Goal: Task Accomplishment & Management: Use online tool/utility

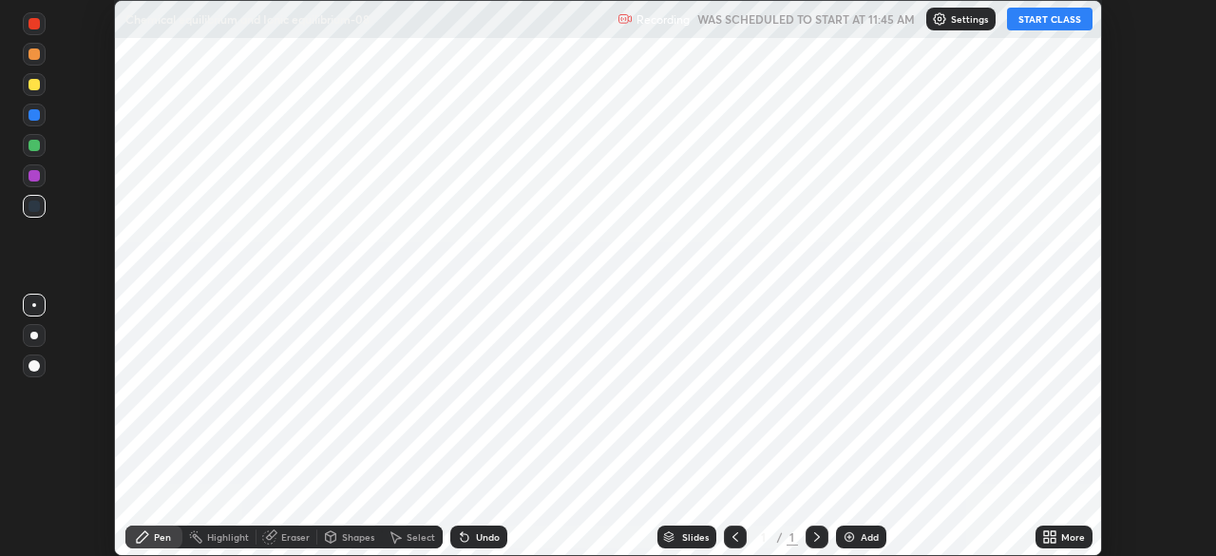
scroll to position [556, 1215]
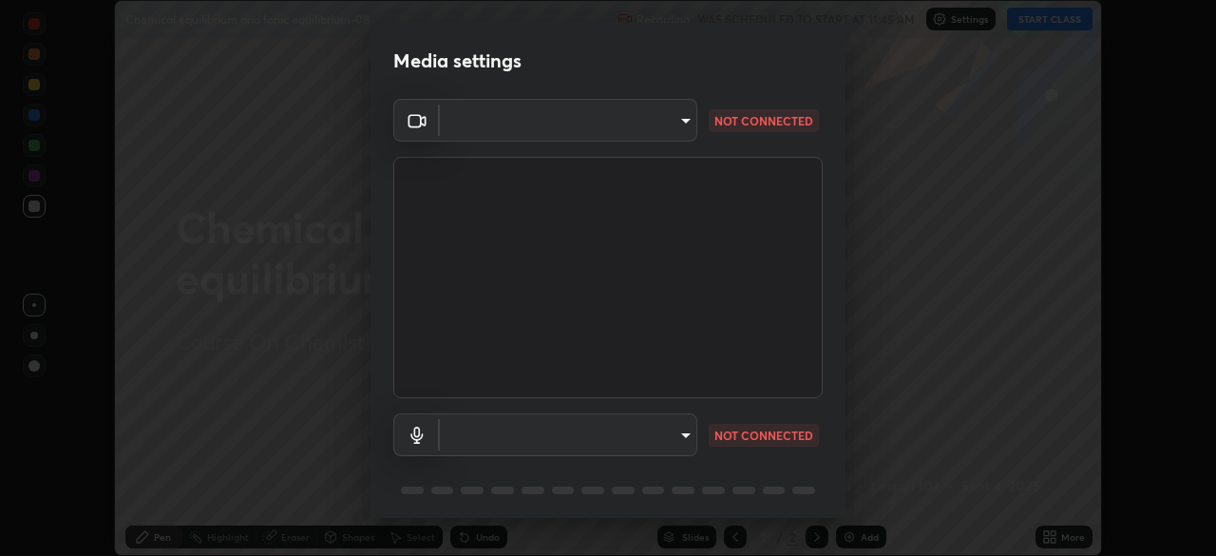
type input "6dd7f26dd43dc758996b1cf006e2949f7a02bee9d132d5f3f41e5eef0e7c266f"
click at [683, 437] on body "Erase all Chemical equilibrium and Ionic equilibrium-08 Recording WAS SCHEDULED…" at bounding box center [608, 278] width 1216 height 556
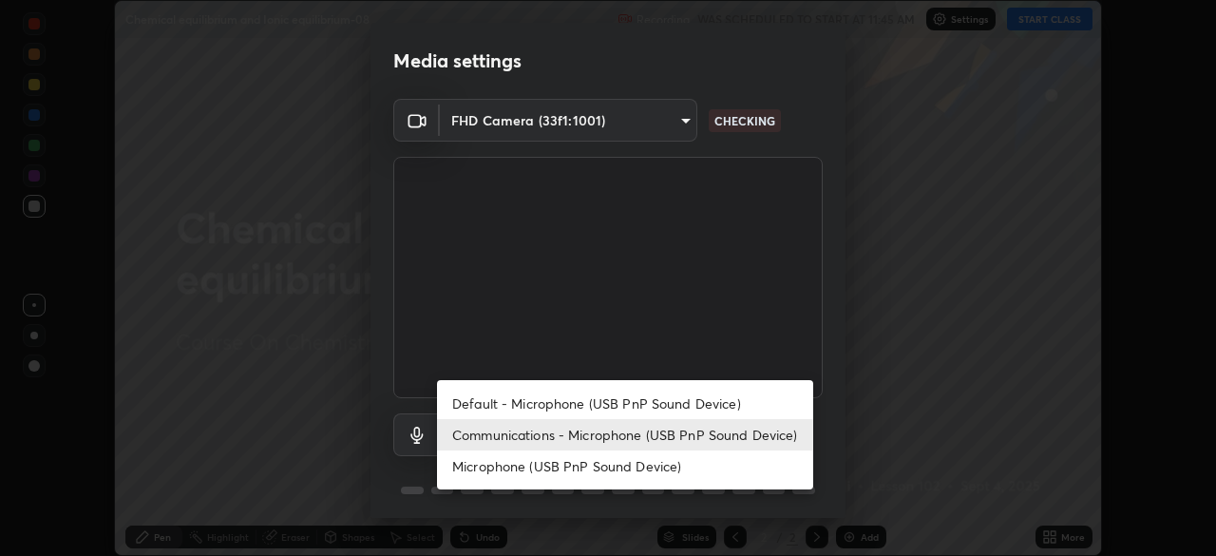
click at [603, 466] on li "Microphone (USB PnP Sound Device)" at bounding box center [625, 465] width 376 height 31
type input "0b0160ef504d69b7311302bd4c7d591407b4c814319dac9a1ab48f999c272d64"
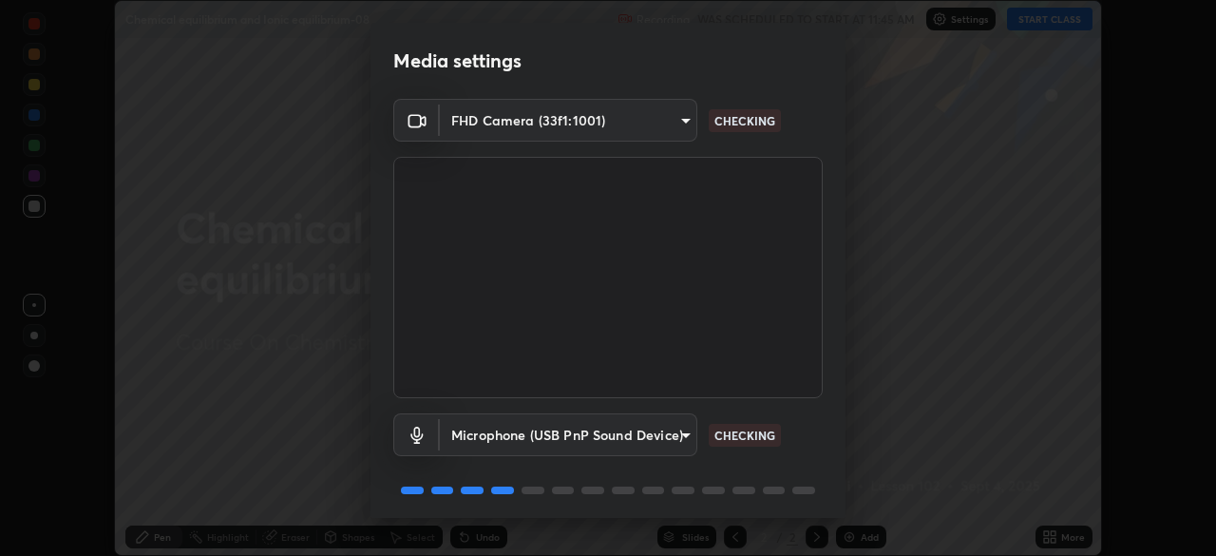
scroll to position [67, 0]
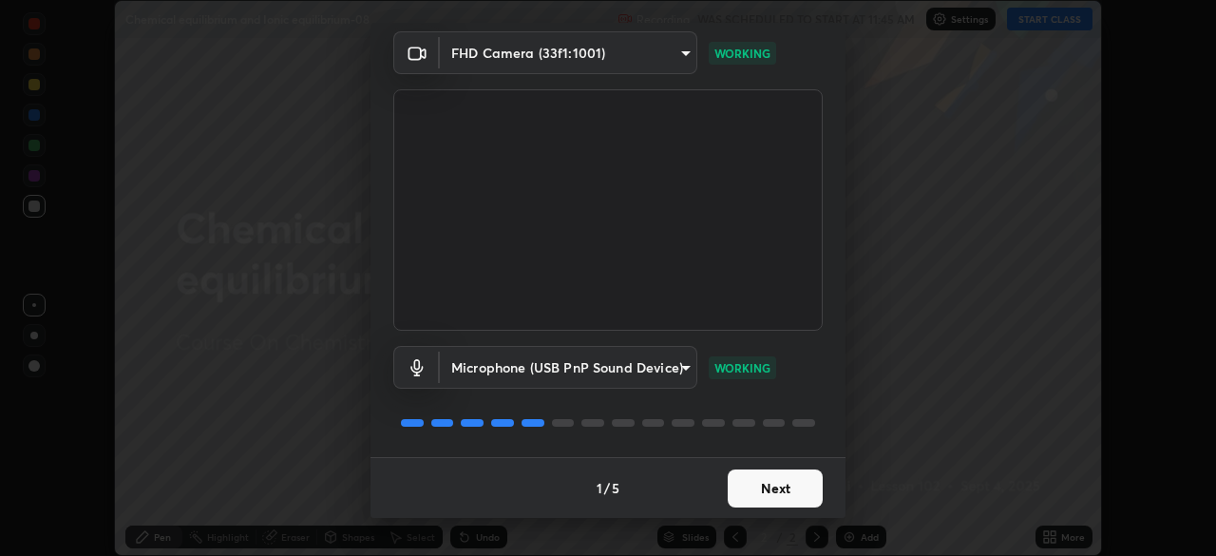
click at [763, 500] on button "Next" at bounding box center [775, 488] width 95 height 38
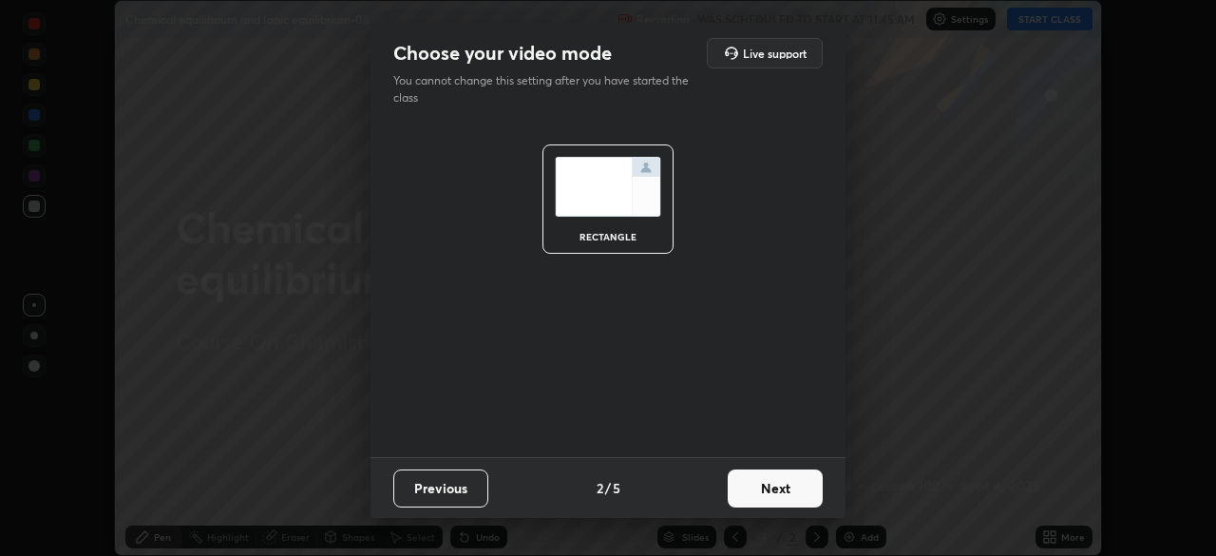
click at [781, 492] on button "Next" at bounding box center [775, 488] width 95 height 38
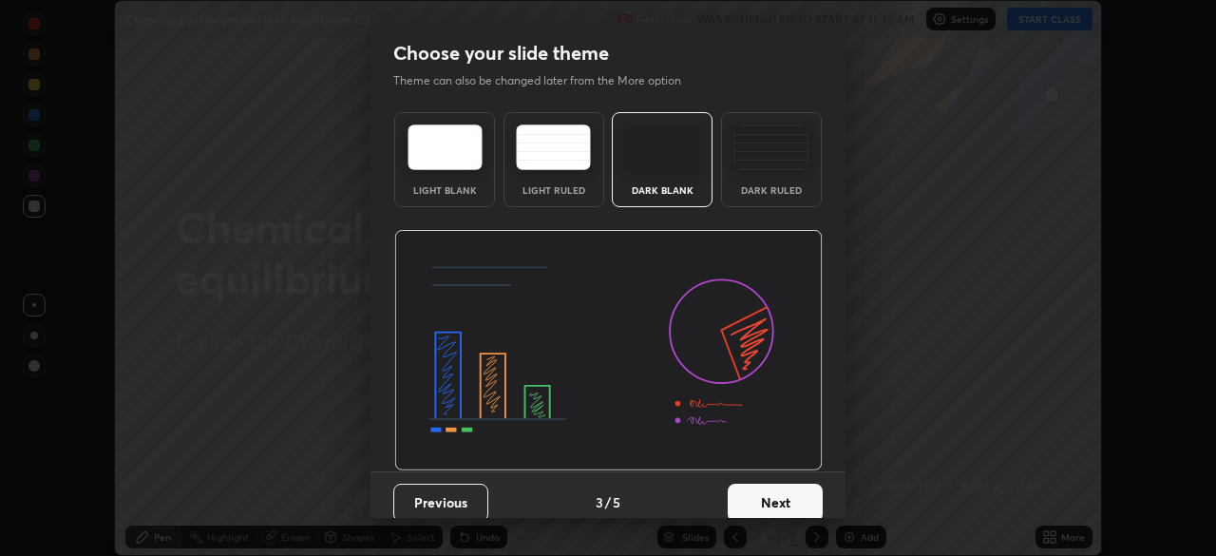
click at [794, 495] on button "Next" at bounding box center [775, 503] width 95 height 38
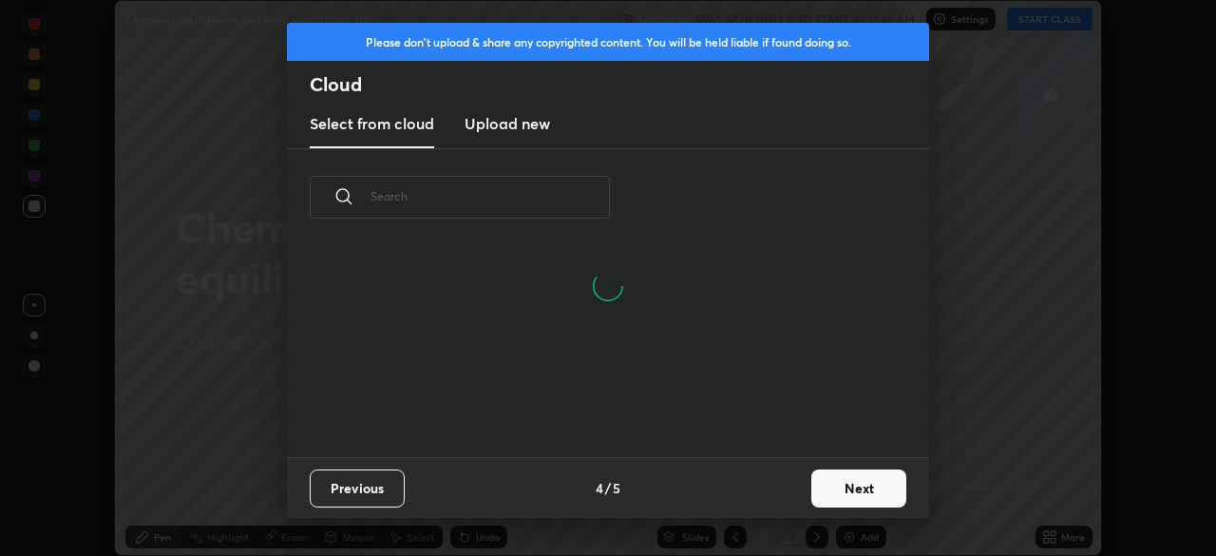
click at [814, 498] on button "Next" at bounding box center [858, 488] width 95 height 38
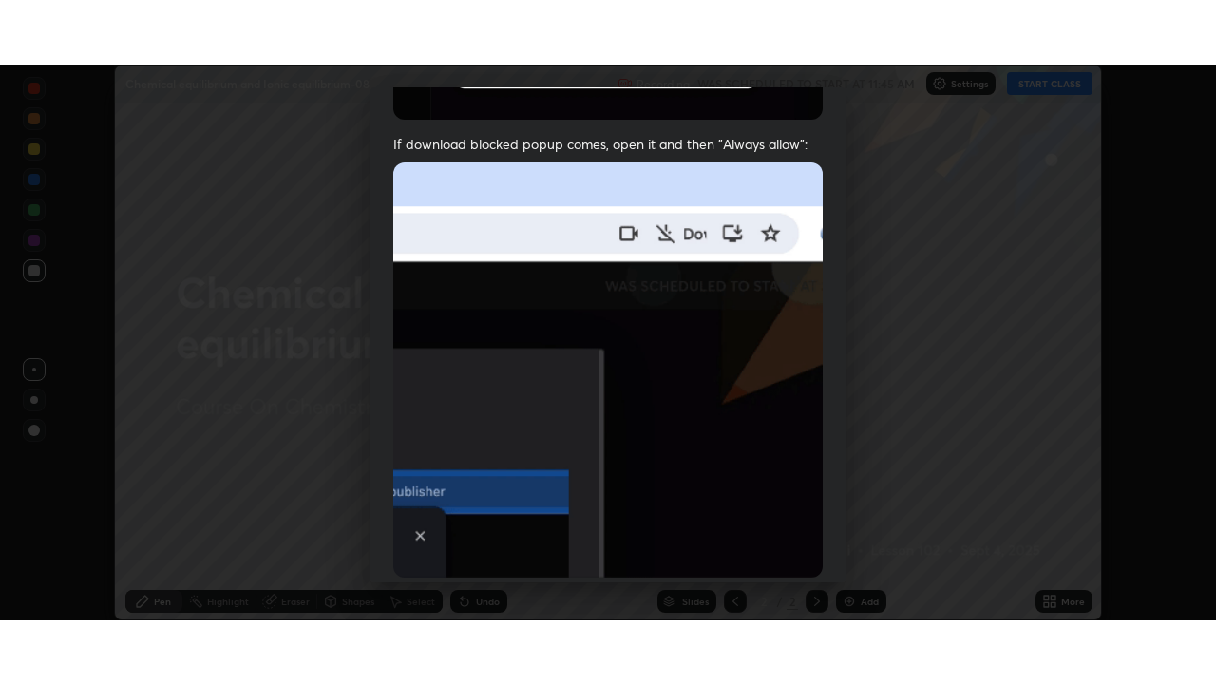
scroll to position [455, 0]
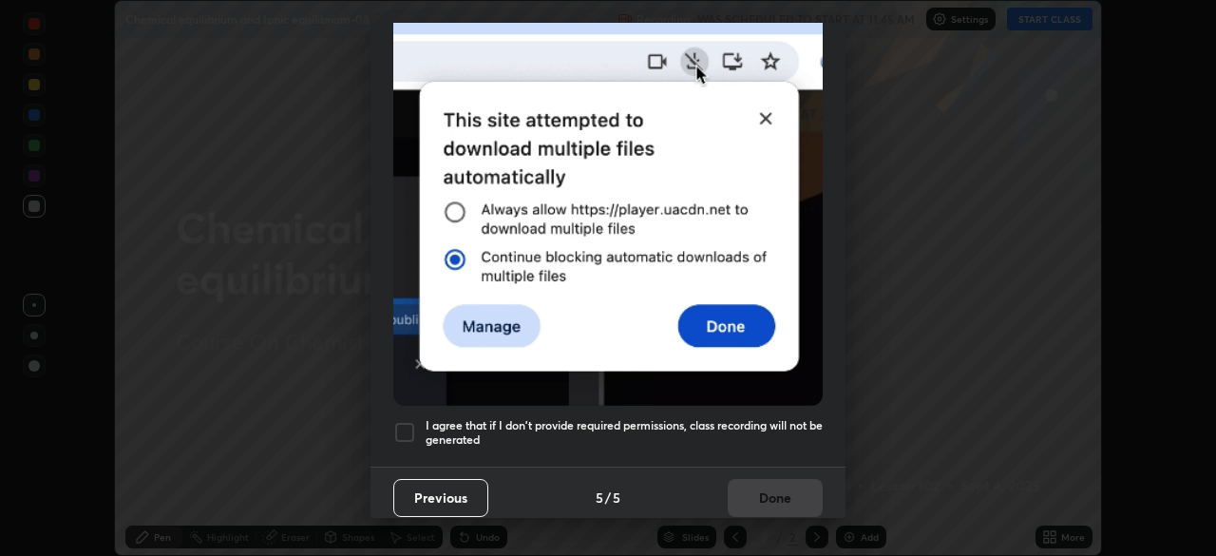
click at [708, 429] on h5 "I agree that if I don't provide required permissions, class recording will not …" at bounding box center [624, 432] width 397 height 29
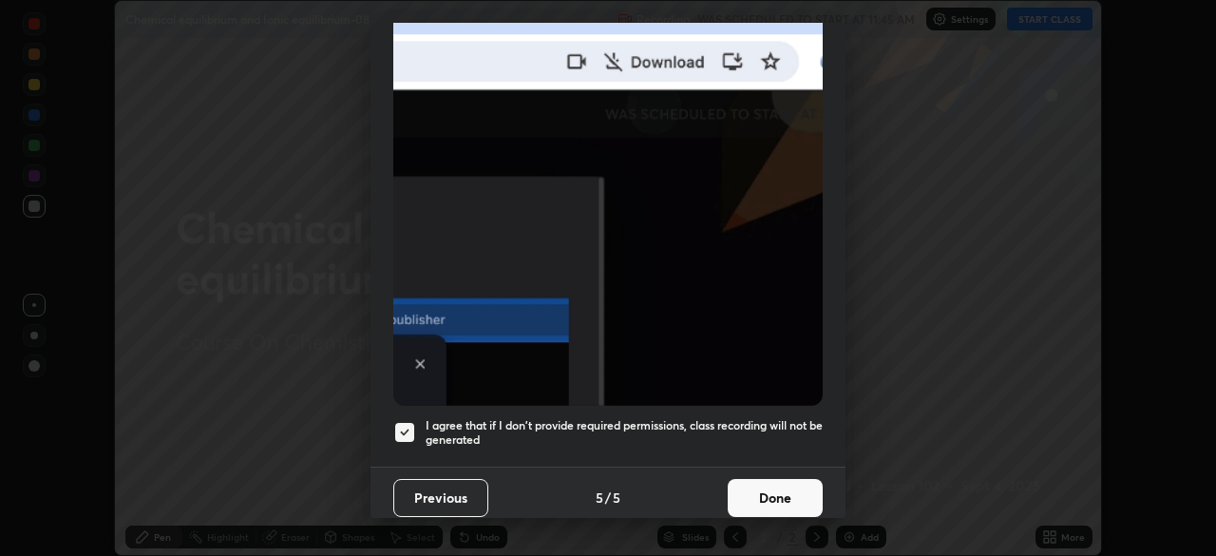
click at [765, 497] on button "Done" at bounding box center [775, 498] width 95 height 38
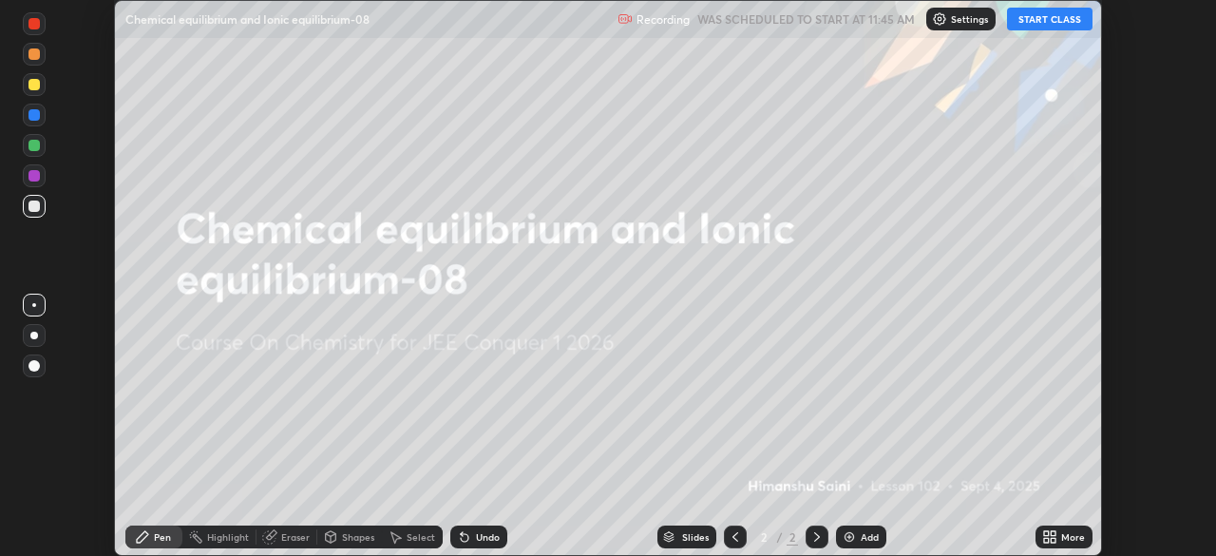
click at [1048, 533] on icon at bounding box center [1046, 533] width 5 height 5
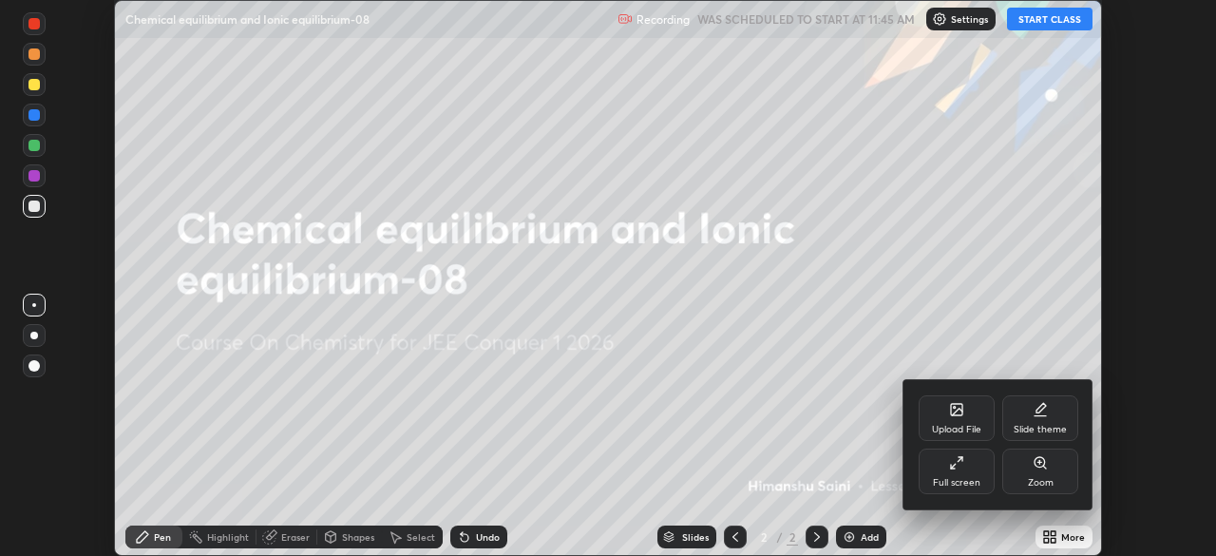
click at [958, 468] on icon at bounding box center [956, 462] width 15 height 15
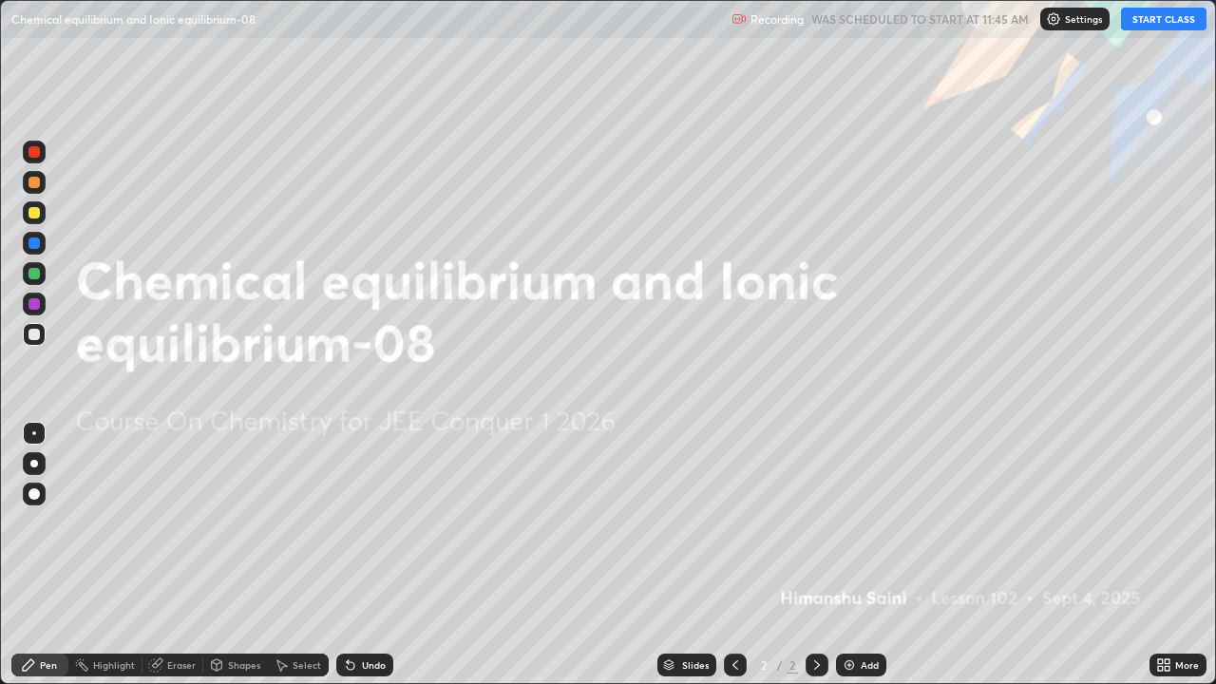
scroll to position [684, 1216]
click at [1153, 16] on button "START CLASS" at bounding box center [1164, 19] width 86 height 23
click at [867, 555] on div "Add" at bounding box center [870, 665] width 18 height 10
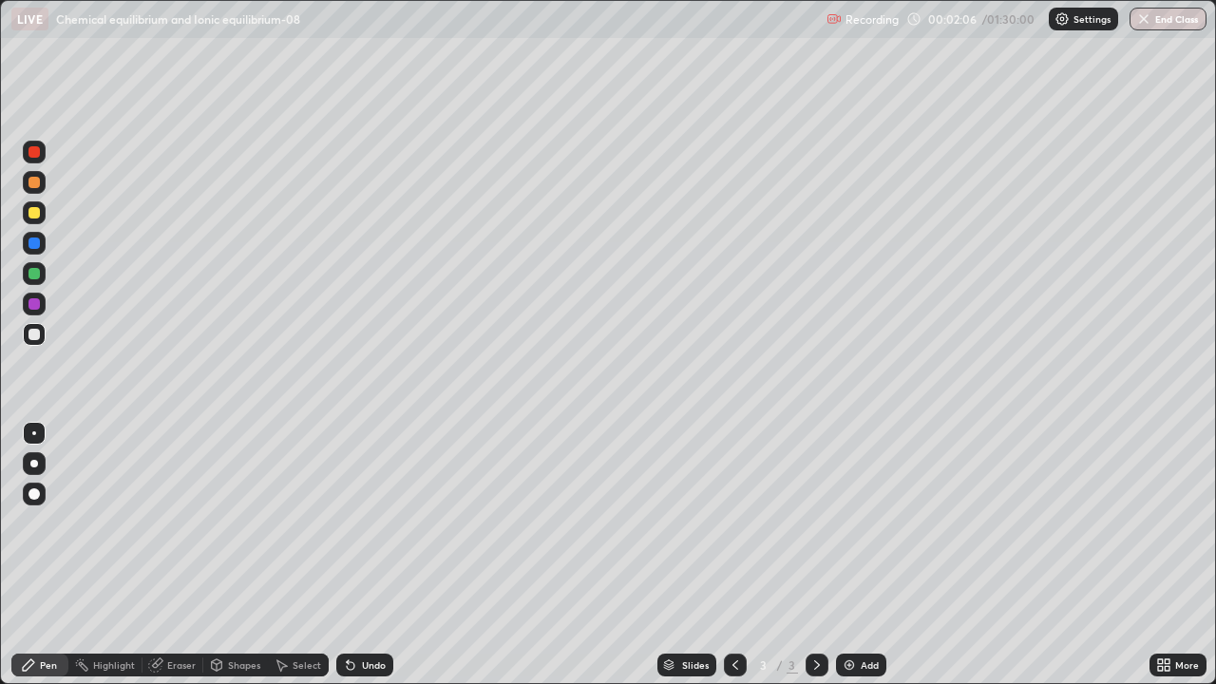
click at [31, 495] on div at bounding box center [34, 493] width 11 height 11
click at [37, 216] on div at bounding box center [34, 212] width 11 height 11
click at [370, 555] on div "Undo" at bounding box center [374, 665] width 24 height 10
click at [368, 555] on div "Undo" at bounding box center [374, 665] width 24 height 10
click at [370, 555] on div "Undo" at bounding box center [374, 665] width 24 height 10
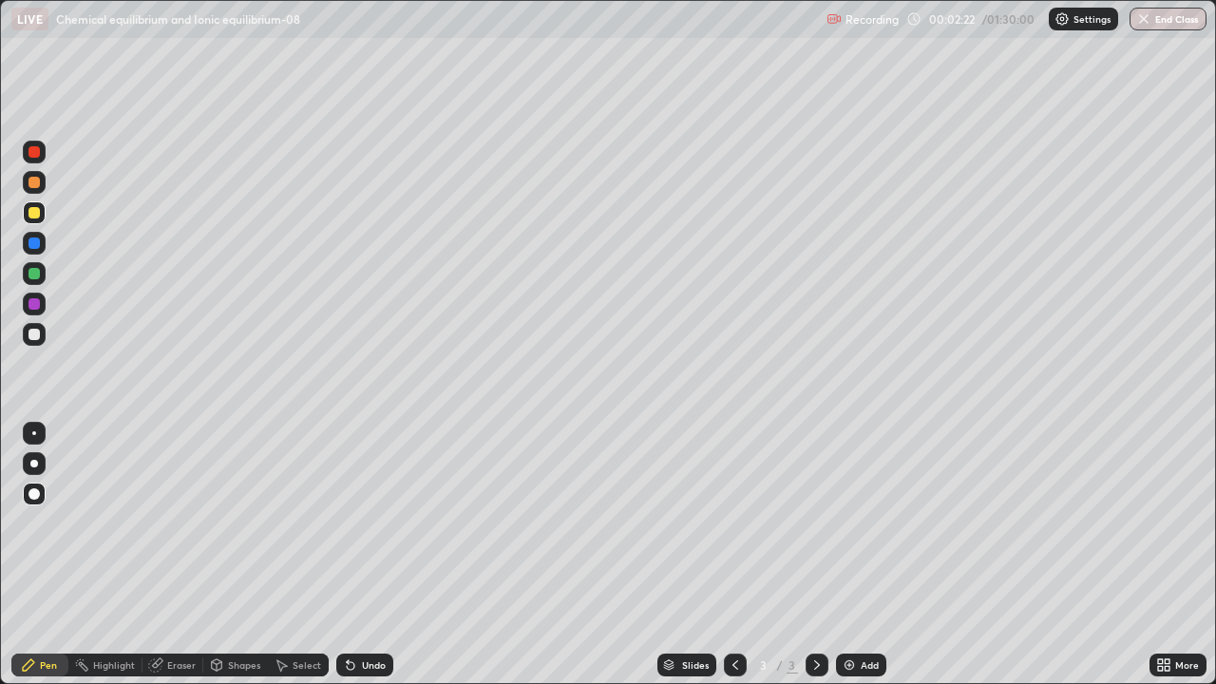
click at [377, 555] on div "Undo" at bounding box center [364, 665] width 57 height 23
click at [36, 343] on div at bounding box center [34, 334] width 23 height 23
click at [36, 274] on div at bounding box center [34, 273] width 11 height 11
click at [382, 555] on div "Undo" at bounding box center [374, 665] width 24 height 10
click at [369, 555] on div "Undo" at bounding box center [364, 665] width 57 height 23
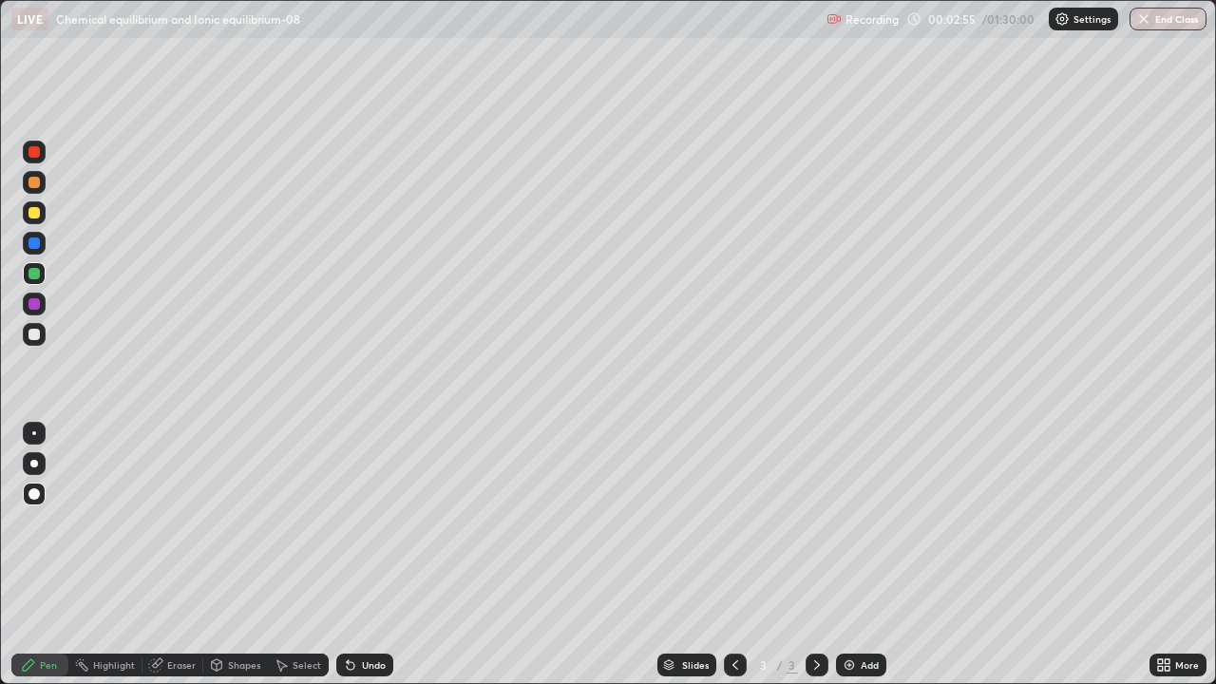
click at [32, 333] on div at bounding box center [34, 334] width 11 height 11
click at [34, 306] on div at bounding box center [34, 303] width 11 height 11
click at [861, 555] on div "Add" at bounding box center [870, 665] width 18 height 10
click at [856, 555] on div "Add" at bounding box center [861, 665] width 50 height 23
click at [41, 340] on div at bounding box center [34, 334] width 23 height 23
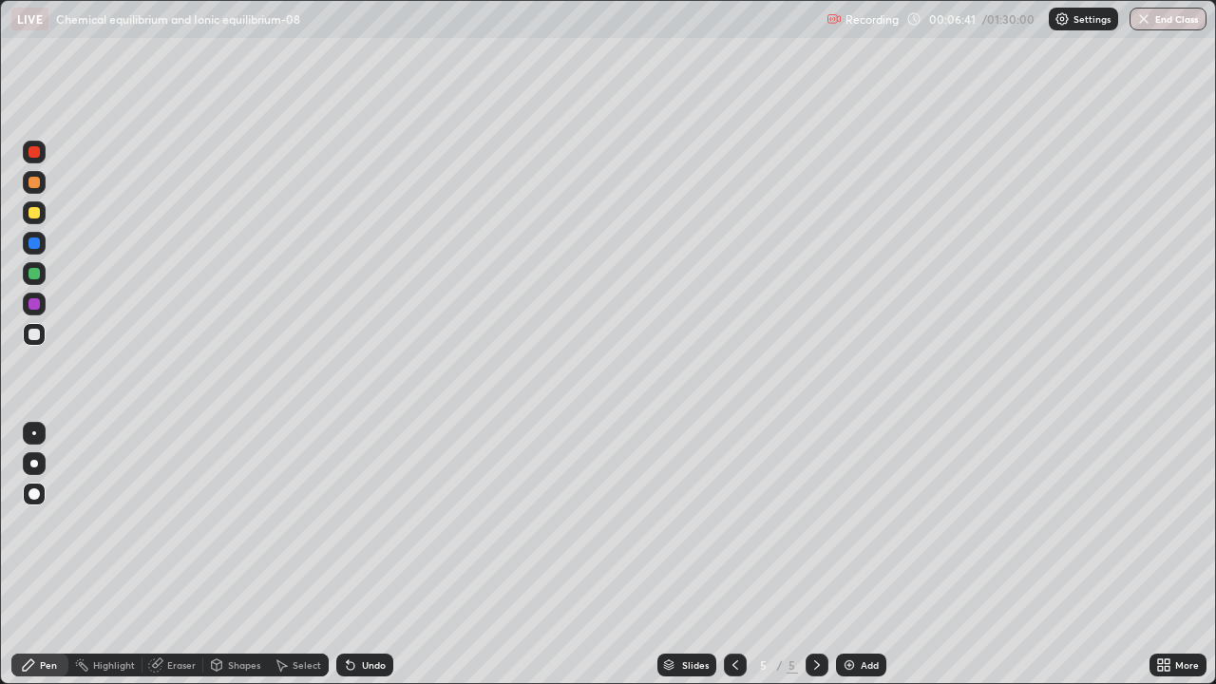
click at [358, 555] on div "Undo" at bounding box center [364, 665] width 57 height 23
click at [37, 555] on div "Pen" at bounding box center [39, 665] width 57 height 23
click at [27, 275] on div at bounding box center [34, 273] width 23 height 23
click at [27, 271] on div at bounding box center [34, 273] width 23 height 23
click at [57, 555] on div "Pen" at bounding box center [39, 665] width 57 height 23
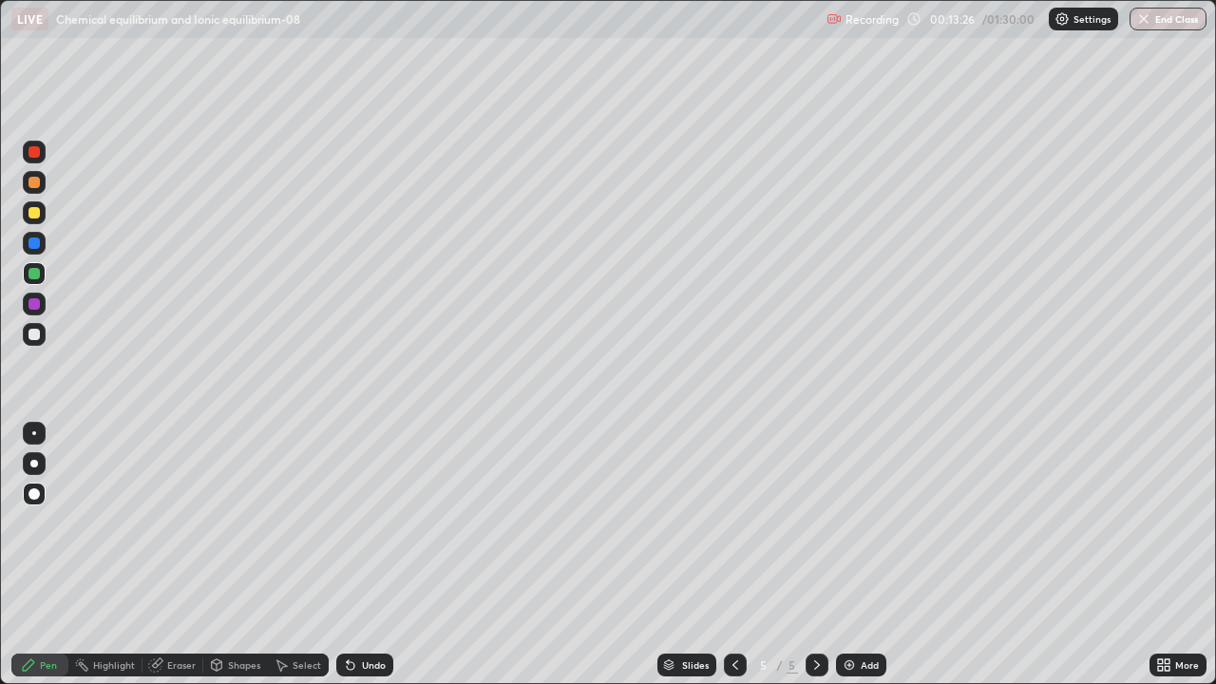
click at [34, 332] on div at bounding box center [34, 334] width 11 height 11
click at [31, 212] on div at bounding box center [34, 212] width 11 height 11
click at [35, 555] on div "Pen" at bounding box center [39, 665] width 57 height 23
click at [26, 339] on div at bounding box center [34, 334] width 23 height 23
click at [36, 250] on div at bounding box center [34, 243] width 23 height 23
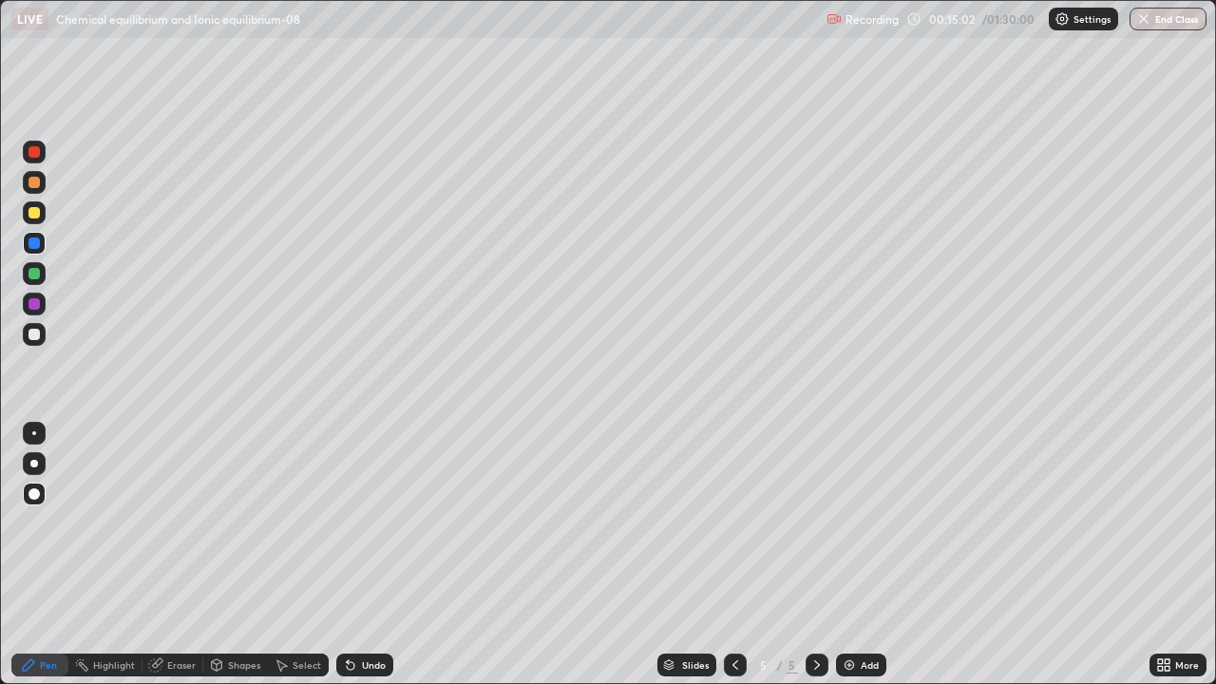
click at [369, 555] on div "Undo" at bounding box center [374, 665] width 24 height 10
click at [371, 555] on div "Undo" at bounding box center [364, 665] width 57 height 23
click at [372, 555] on div "Undo" at bounding box center [374, 665] width 24 height 10
click at [365, 555] on div "Undo" at bounding box center [374, 665] width 24 height 10
click at [861, 555] on div "Add" at bounding box center [870, 665] width 18 height 10
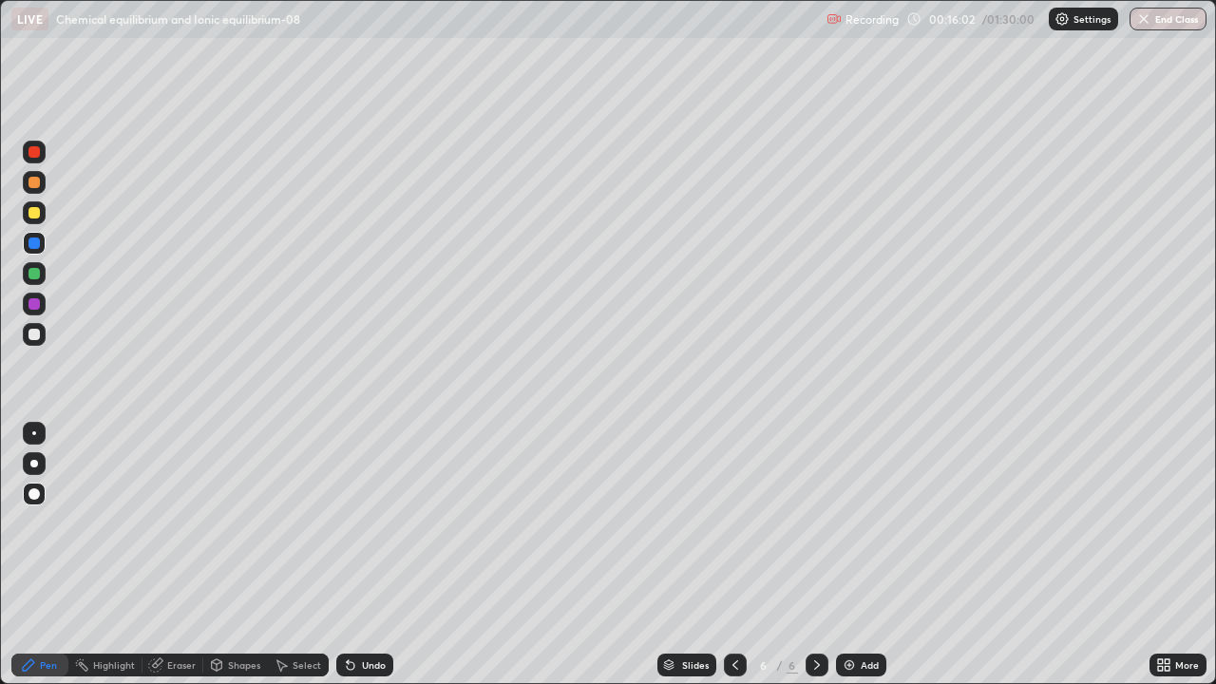
click at [367, 555] on div "Undo" at bounding box center [364, 665] width 57 height 23
click at [368, 555] on div "Undo" at bounding box center [364, 665] width 57 height 23
click at [371, 555] on div "Undo" at bounding box center [364, 665] width 57 height 23
click at [33, 336] on div at bounding box center [34, 334] width 11 height 11
click at [733, 555] on div at bounding box center [735, 665] width 23 height 23
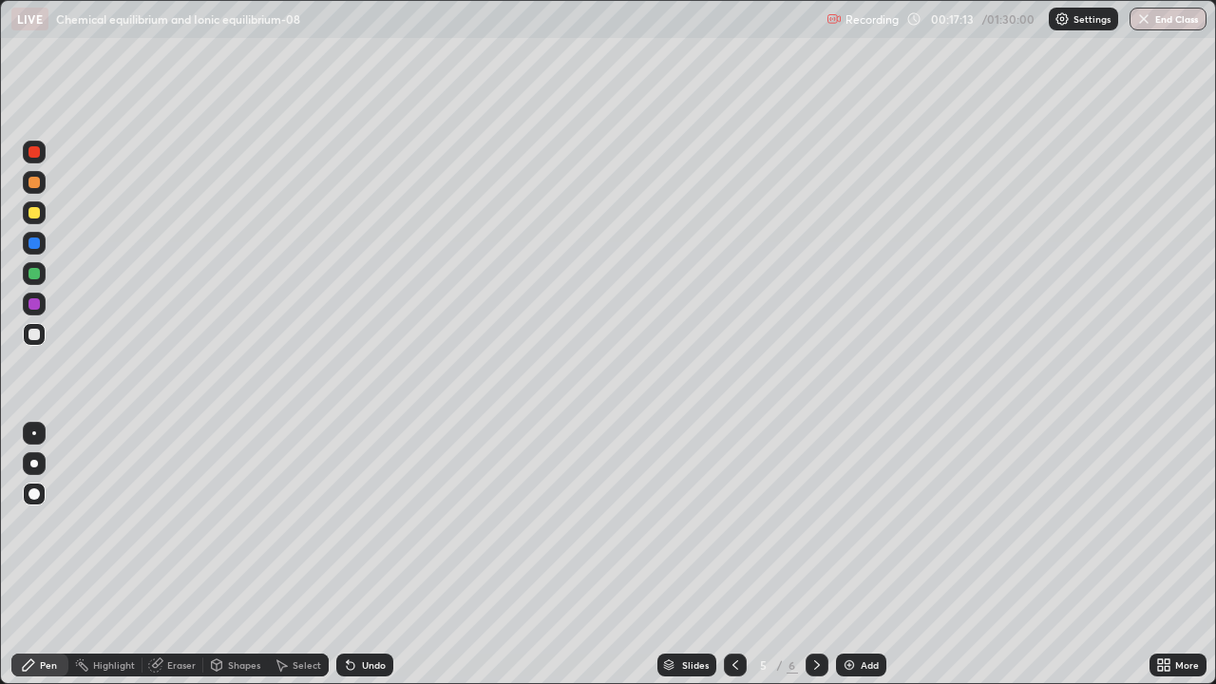
click at [815, 555] on icon at bounding box center [817, 665] width 15 height 15
click at [725, 555] on div at bounding box center [735, 665] width 23 height 23
click at [818, 555] on icon at bounding box center [817, 665] width 15 height 15
click at [34, 275] on div at bounding box center [34, 273] width 11 height 11
click at [817, 555] on icon at bounding box center [817, 665] width 15 height 15
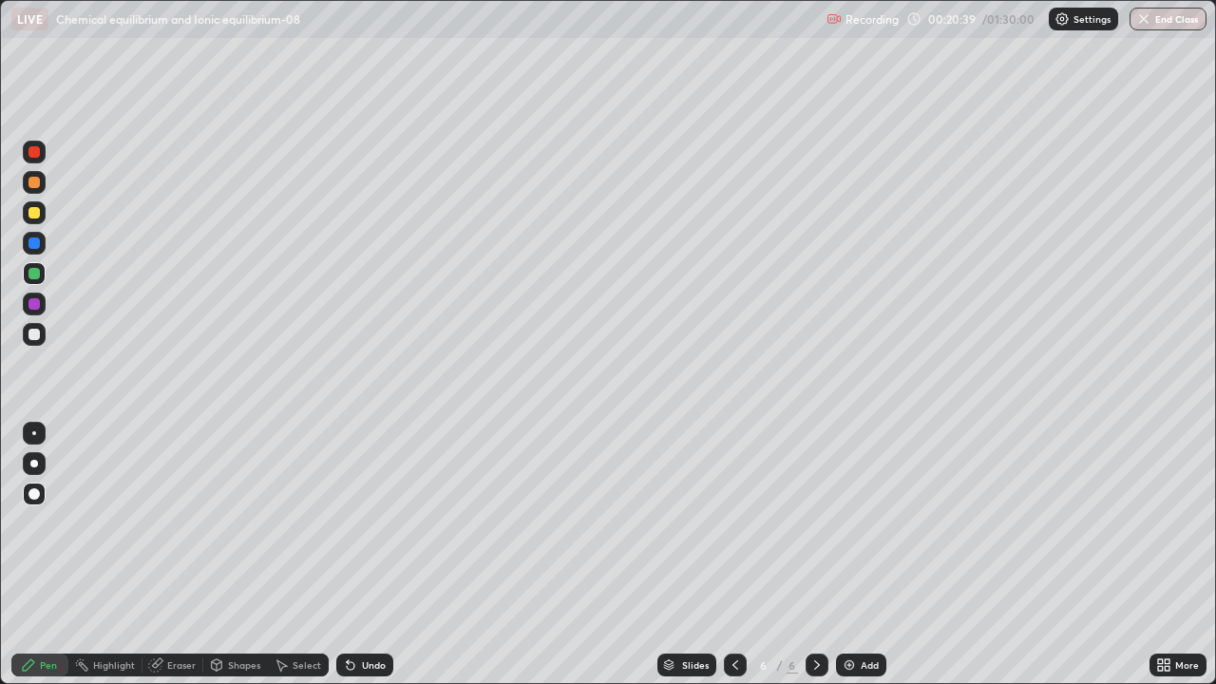
click at [845, 555] on img at bounding box center [849, 665] width 15 height 15
click at [34, 214] on div at bounding box center [34, 212] width 11 height 11
click at [255, 555] on div "Shapes" at bounding box center [244, 665] width 32 height 10
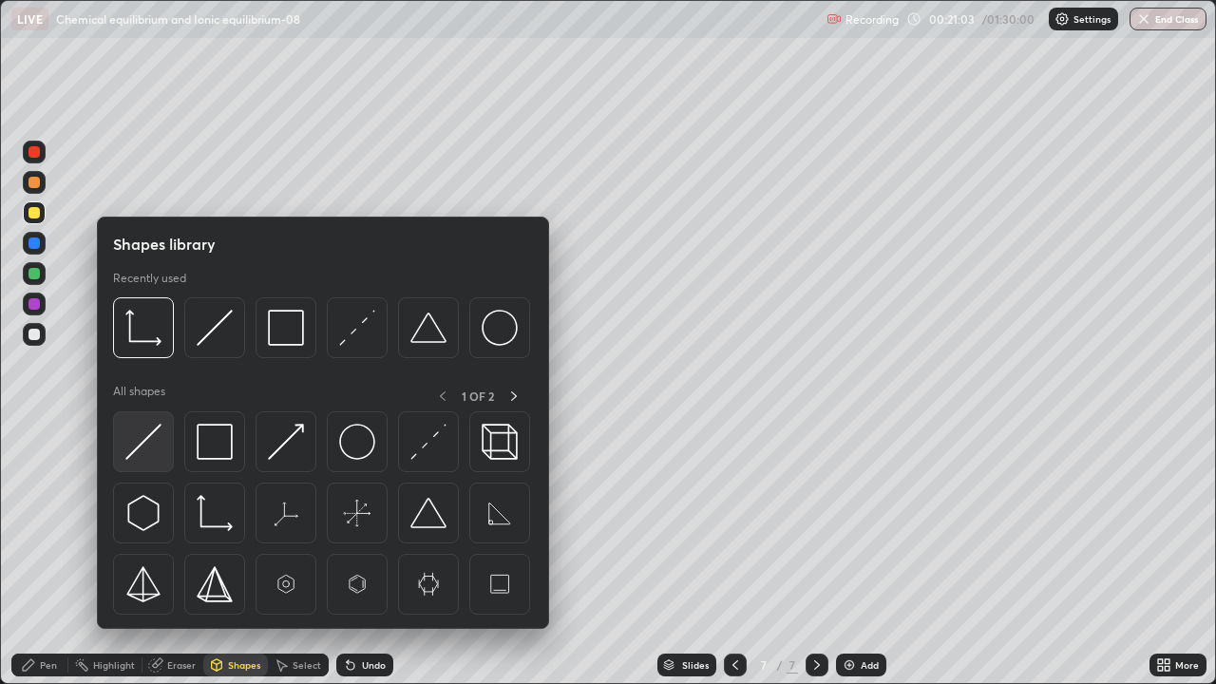
click at [149, 447] on img at bounding box center [143, 442] width 36 height 36
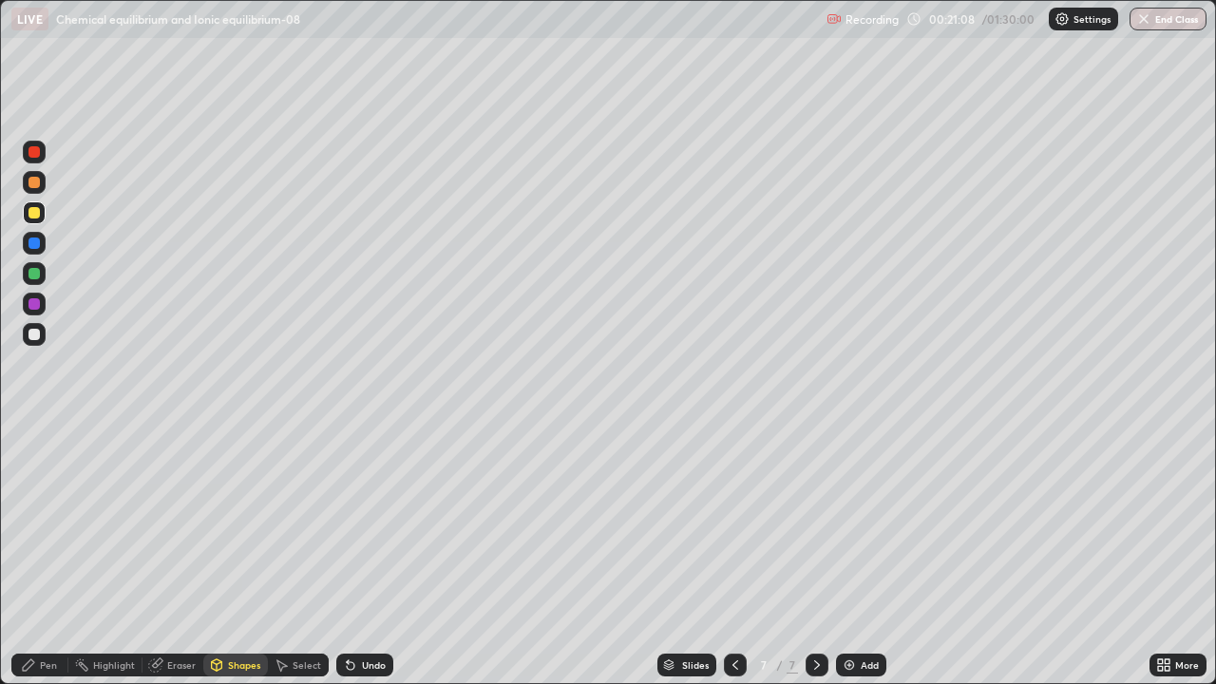
click at [29, 338] on div at bounding box center [34, 334] width 11 height 11
click at [48, 555] on div "Pen" at bounding box center [39, 665] width 57 height 23
click at [29, 339] on div at bounding box center [34, 334] width 23 height 23
click at [235, 555] on div "Shapes" at bounding box center [235, 665] width 65 height 23
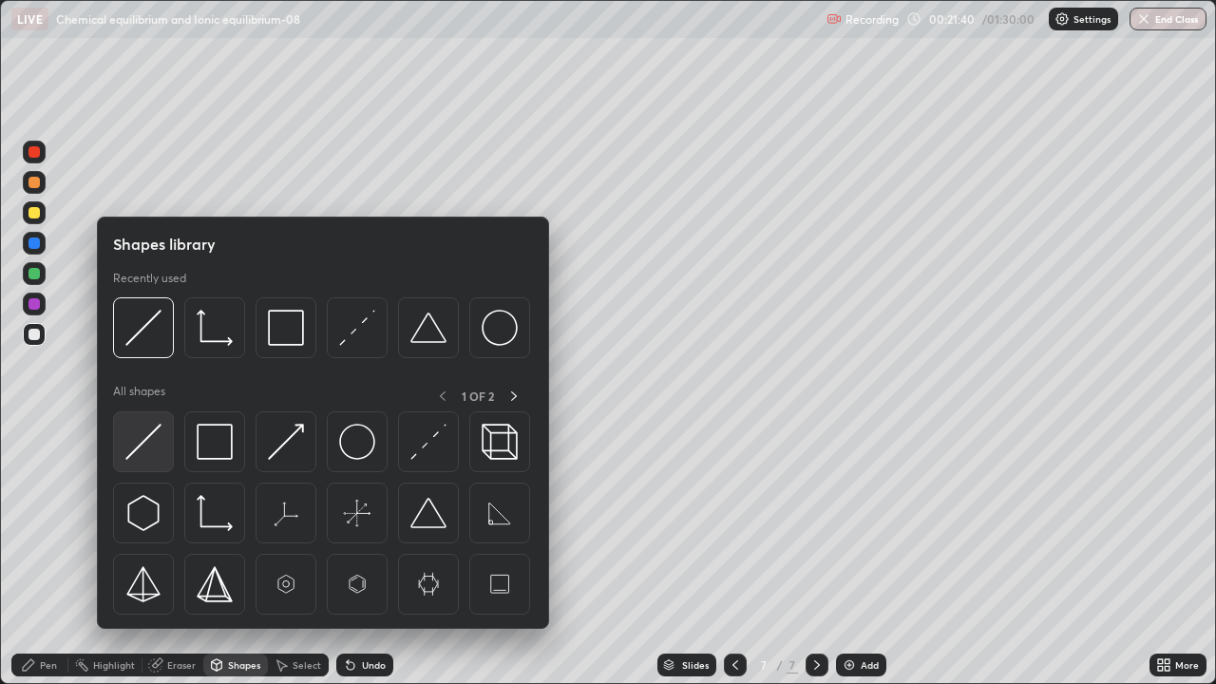
click at [162, 451] on img at bounding box center [143, 442] width 36 height 36
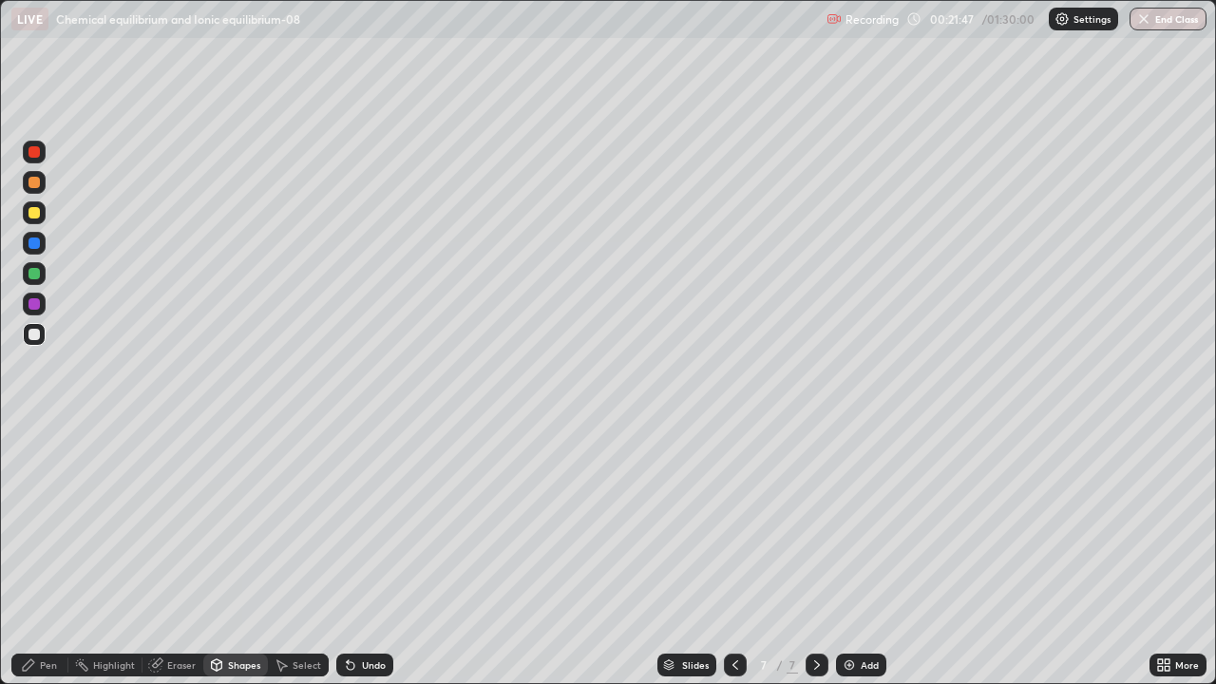
click at [47, 555] on div "Pen" at bounding box center [39, 665] width 57 height 23
click at [36, 301] on div at bounding box center [34, 303] width 11 height 11
click at [32, 274] on div at bounding box center [34, 273] width 11 height 11
click at [167, 555] on div "Eraser" at bounding box center [181, 665] width 29 height 10
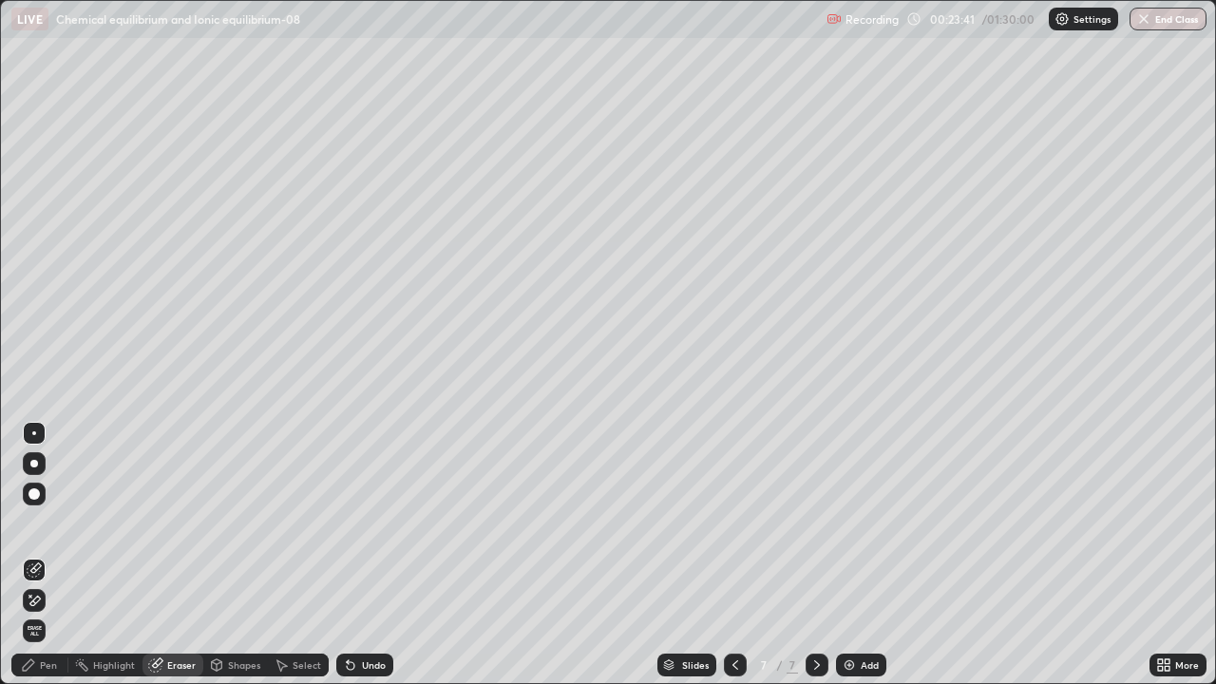
click at [38, 555] on div "Pen" at bounding box center [39, 665] width 57 height 23
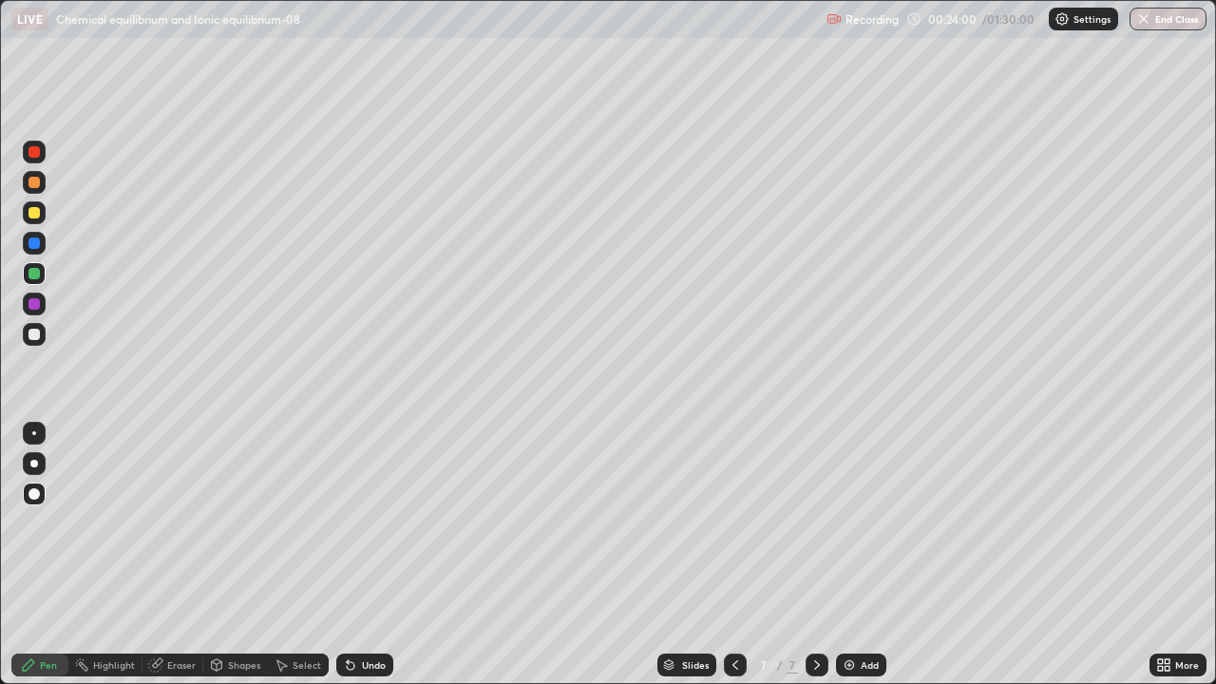
click at [852, 555] on img at bounding box center [849, 665] width 15 height 15
click at [33, 219] on div at bounding box center [34, 212] width 23 height 23
click at [734, 555] on icon at bounding box center [735, 665] width 15 height 15
click at [818, 555] on icon at bounding box center [817, 665] width 15 height 15
click at [34, 335] on div at bounding box center [34, 334] width 11 height 11
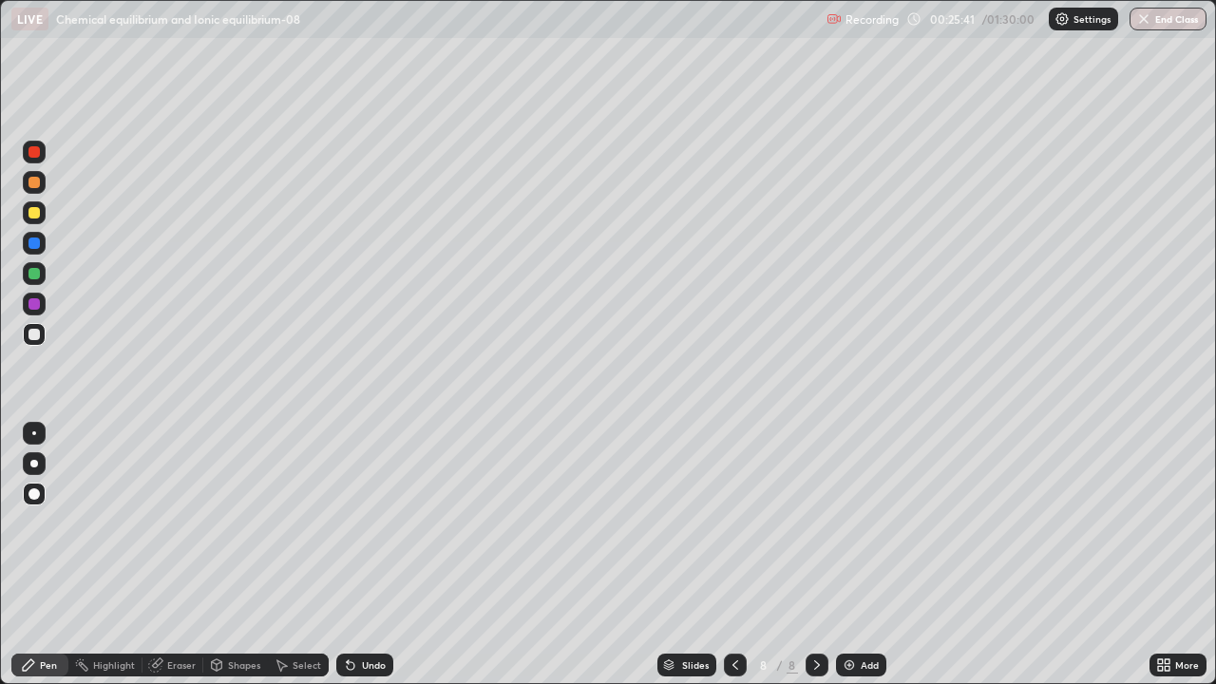
click at [369, 555] on div "Undo" at bounding box center [374, 665] width 24 height 10
click at [31, 273] on div at bounding box center [34, 273] width 11 height 11
click at [1078, 555] on div "Slides 8 / 8 Add" at bounding box center [771, 665] width 756 height 38
click at [31, 331] on div at bounding box center [34, 334] width 11 height 11
click at [36, 276] on div at bounding box center [34, 273] width 11 height 11
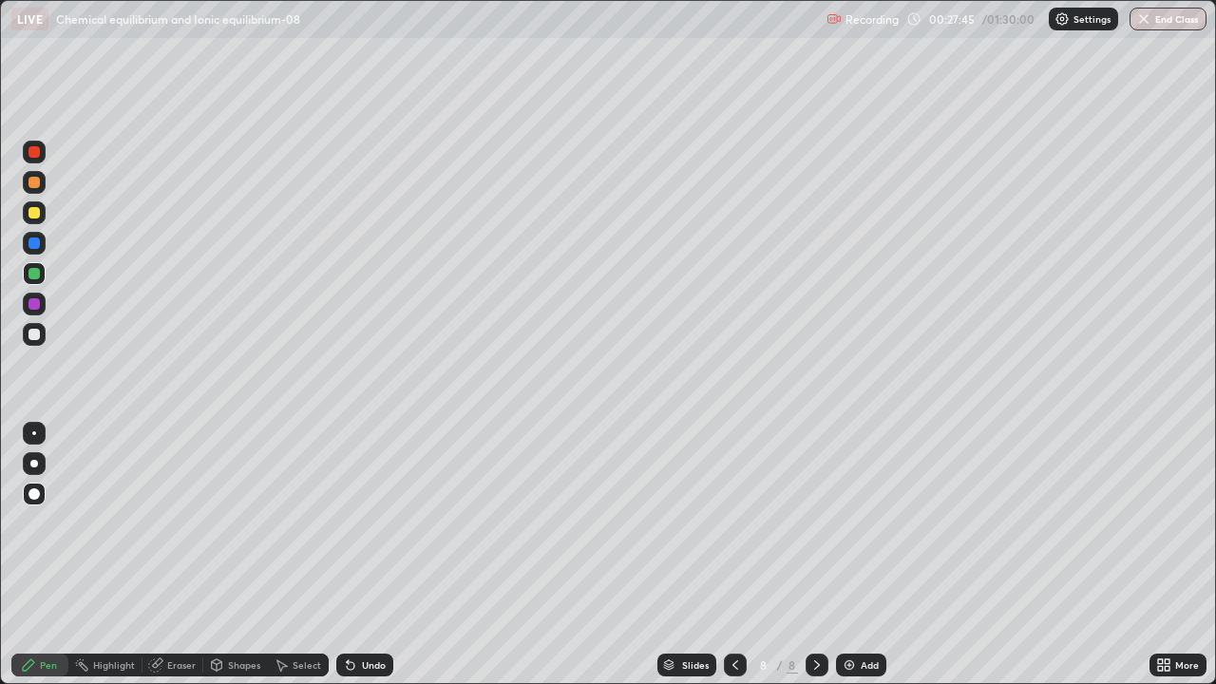
click at [31, 240] on div at bounding box center [34, 243] width 11 height 11
click at [348, 555] on icon at bounding box center [351, 666] width 8 height 8
click at [349, 555] on div "Undo" at bounding box center [364, 665] width 57 height 23
click at [344, 555] on div "Undo" at bounding box center [364, 665] width 57 height 23
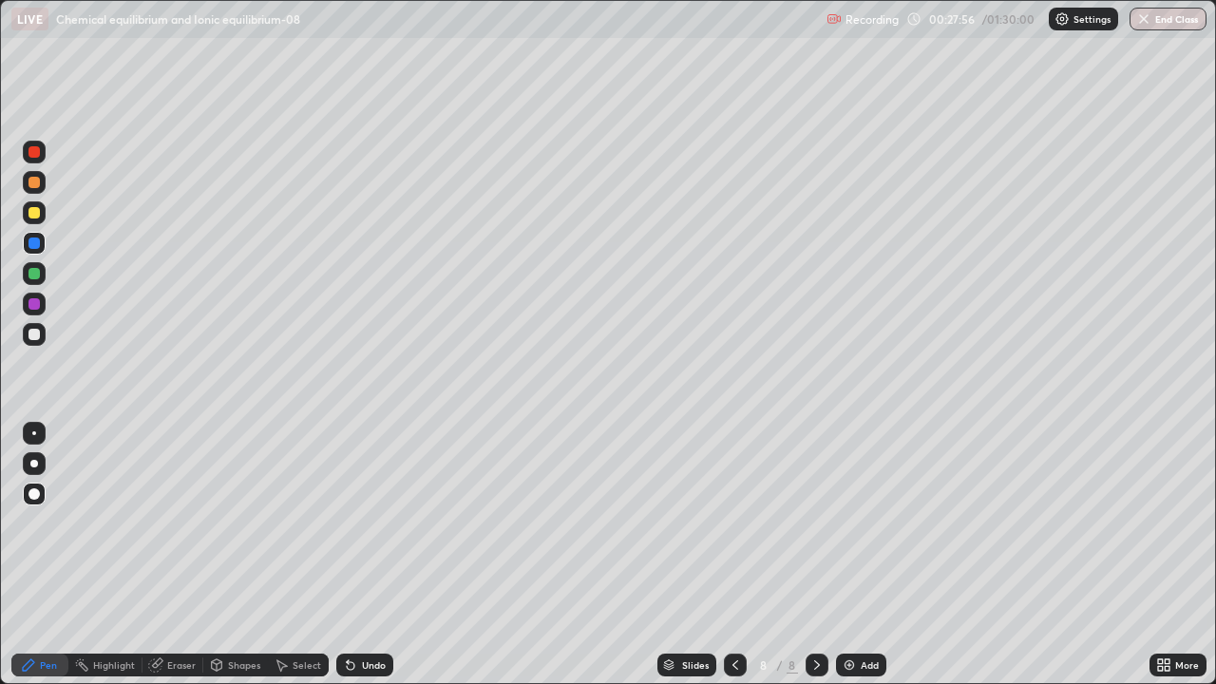
click at [352, 555] on div "Undo" at bounding box center [364, 665] width 57 height 23
click at [351, 555] on div "Undo" at bounding box center [364, 665] width 57 height 23
click at [32, 336] on div at bounding box center [34, 334] width 11 height 11
click at [853, 555] on img at bounding box center [849, 665] width 15 height 15
click at [36, 219] on div at bounding box center [34, 212] width 23 height 23
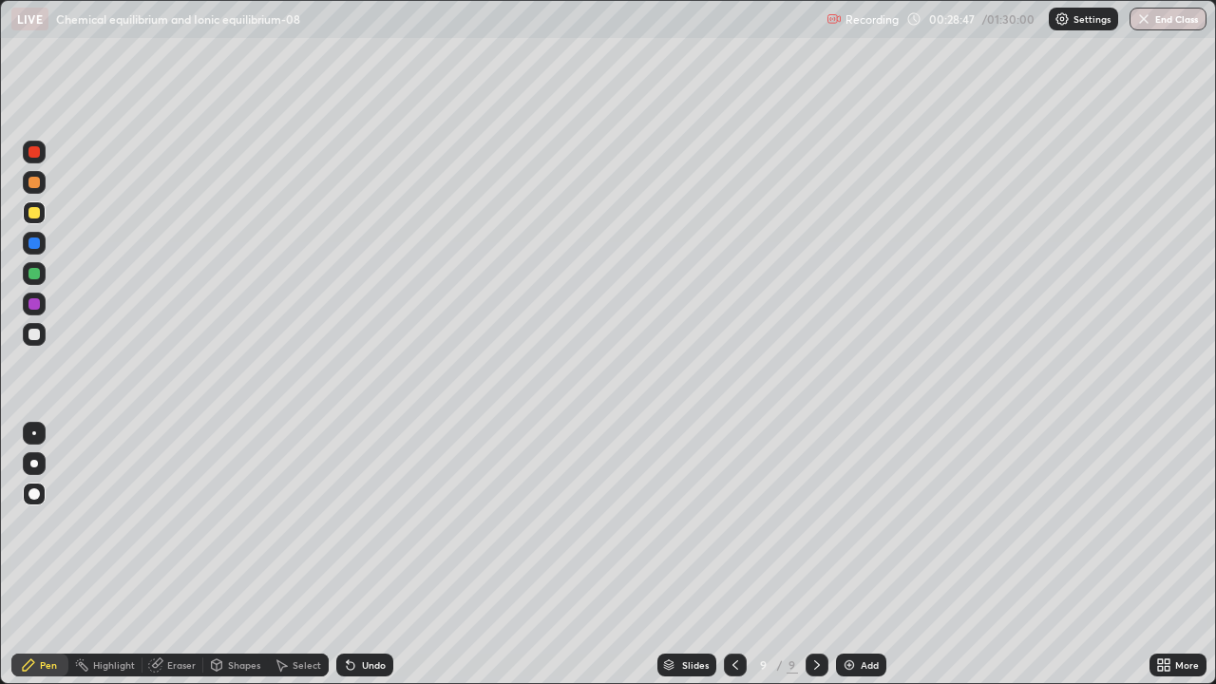
click at [33, 181] on div at bounding box center [34, 182] width 11 height 11
click at [26, 341] on div at bounding box center [34, 334] width 23 height 23
click at [38, 240] on div at bounding box center [34, 243] width 11 height 11
click at [41, 555] on div "Pen" at bounding box center [39, 665] width 57 height 23
click at [29, 334] on div at bounding box center [34, 334] width 11 height 11
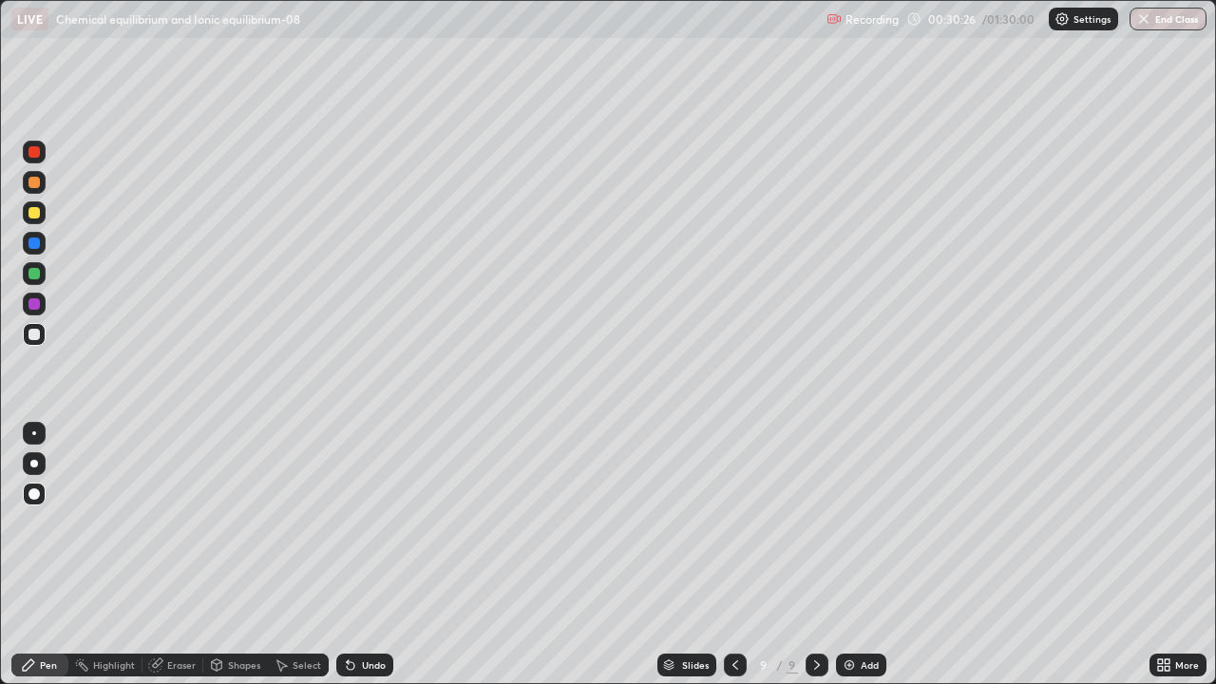
click at [855, 555] on div "Add" at bounding box center [861, 665] width 50 height 23
click at [33, 211] on div at bounding box center [34, 212] width 11 height 11
click at [732, 555] on icon at bounding box center [734, 665] width 15 height 15
click at [815, 555] on icon at bounding box center [817, 665] width 15 height 15
click at [29, 338] on div at bounding box center [34, 334] width 11 height 11
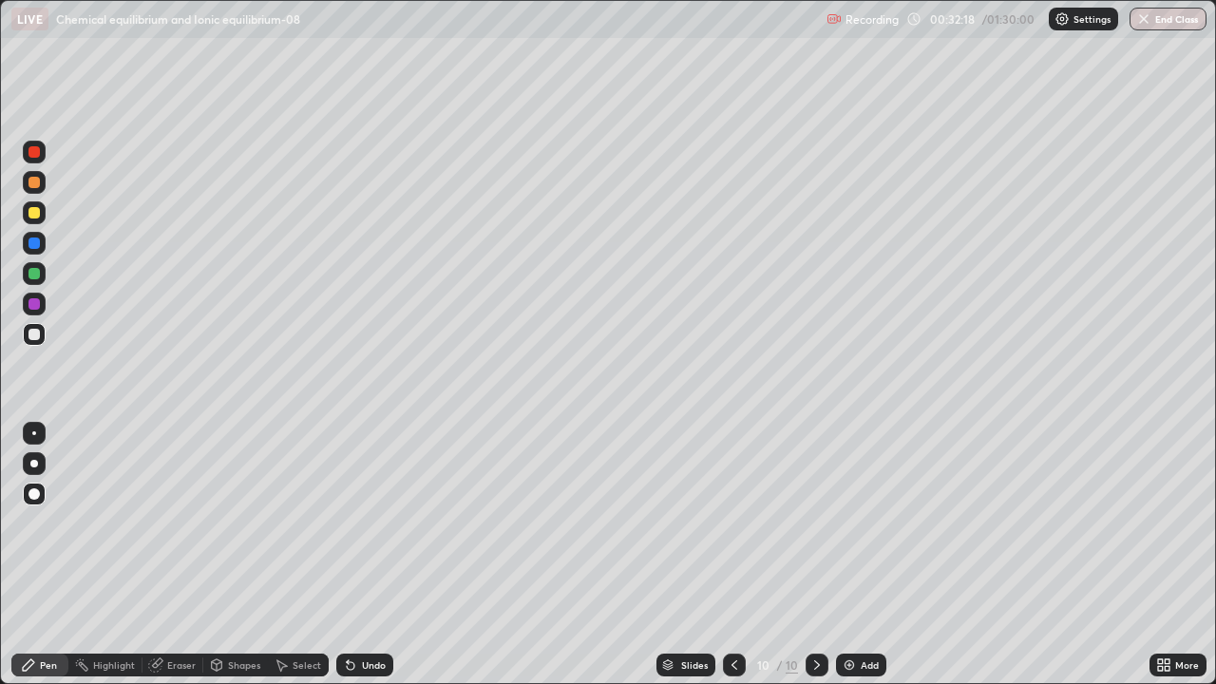
click at [30, 240] on div at bounding box center [34, 243] width 11 height 11
click at [32, 335] on div at bounding box center [34, 334] width 11 height 11
click at [34, 239] on div at bounding box center [34, 243] width 11 height 11
click at [38, 214] on div at bounding box center [34, 212] width 11 height 11
click at [735, 555] on div at bounding box center [734, 665] width 23 height 23
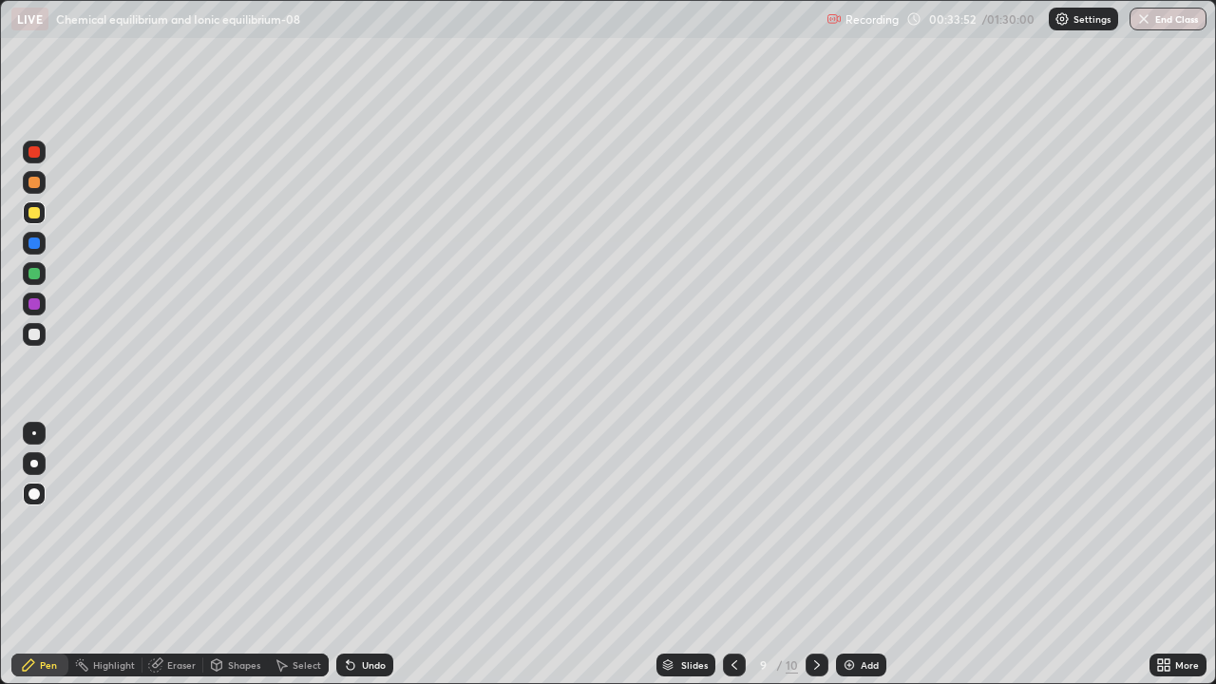
click at [733, 555] on icon at bounding box center [734, 665] width 15 height 15
click at [812, 555] on icon at bounding box center [817, 665] width 15 height 15
click at [817, 555] on icon at bounding box center [817, 665] width 15 height 15
click at [862, 555] on div "Add" at bounding box center [861, 665] width 50 height 23
click at [733, 555] on icon at bounding box center [735, 665] width 15 height 15
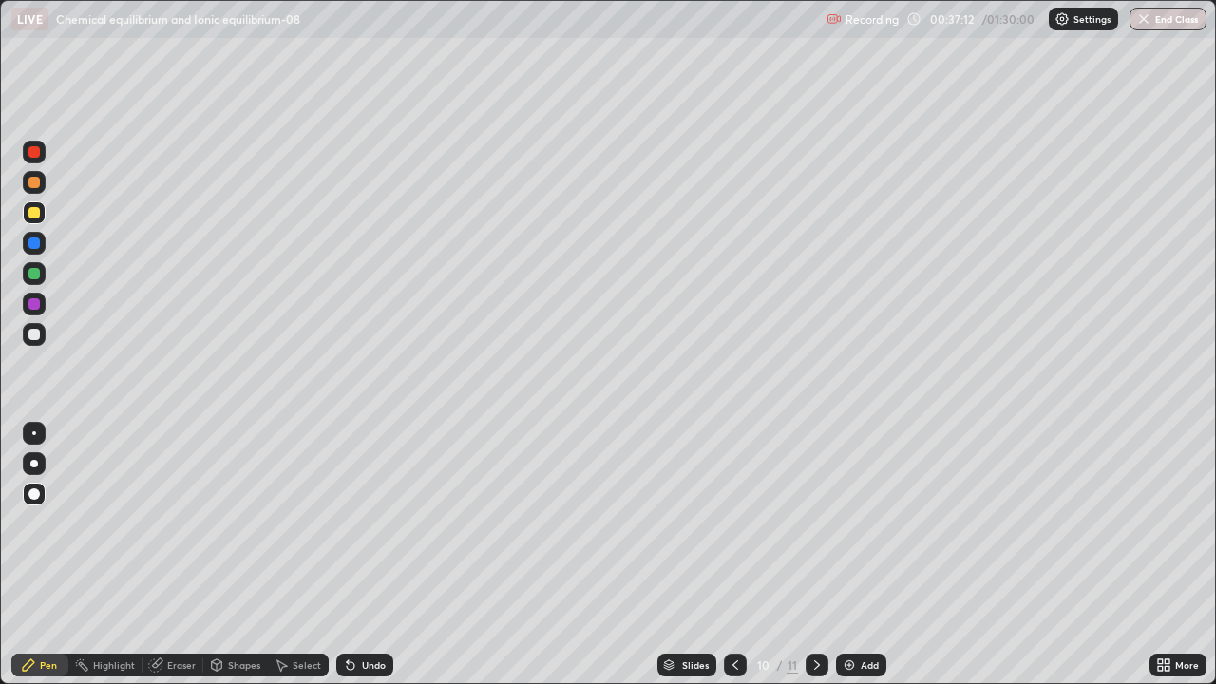
click at [811, 555] on div at bounding box center [817, 665] width 23 height 23
click at [40, 555] on div "Pen" at bounding box center [48, 665] width 17 height 10
click at [31, 275] on div at bounding box center [34, 273] width 11 height 11
click at [733, 555] on icon at bounding box center [735, 665] width 15 height 15
click at [734, 555] on icon at bounding box center [735, 665] width 15 height 15
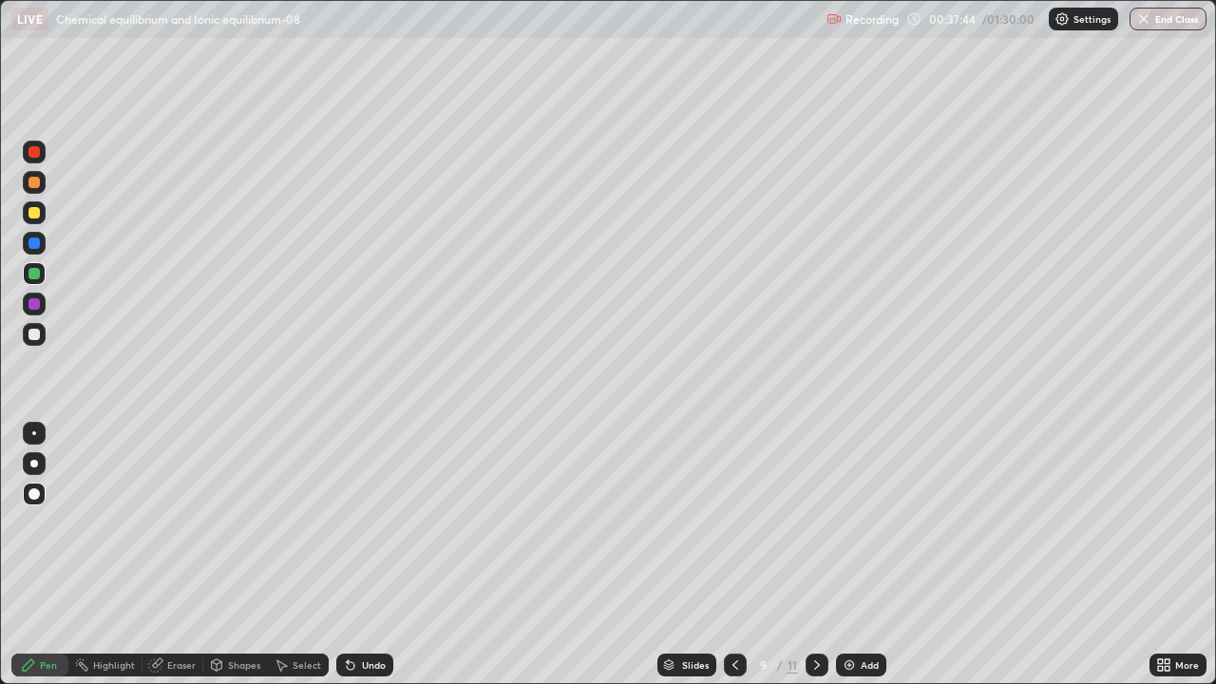
click at [816, 555] on icon at bounding box center [817, 665] width 6 height 10
click at [818, 555] on div at bounding box center [817, 665] width 23 height 23
click at [52, 555] on div "Pen" at bounding box center [48, 665] width 17 height 10
click at [35, 341] on div at bounding box center [34, 334] width 23 height 23
click at [25, 217] on div at bounding box center [34, 212] width 23 height 23
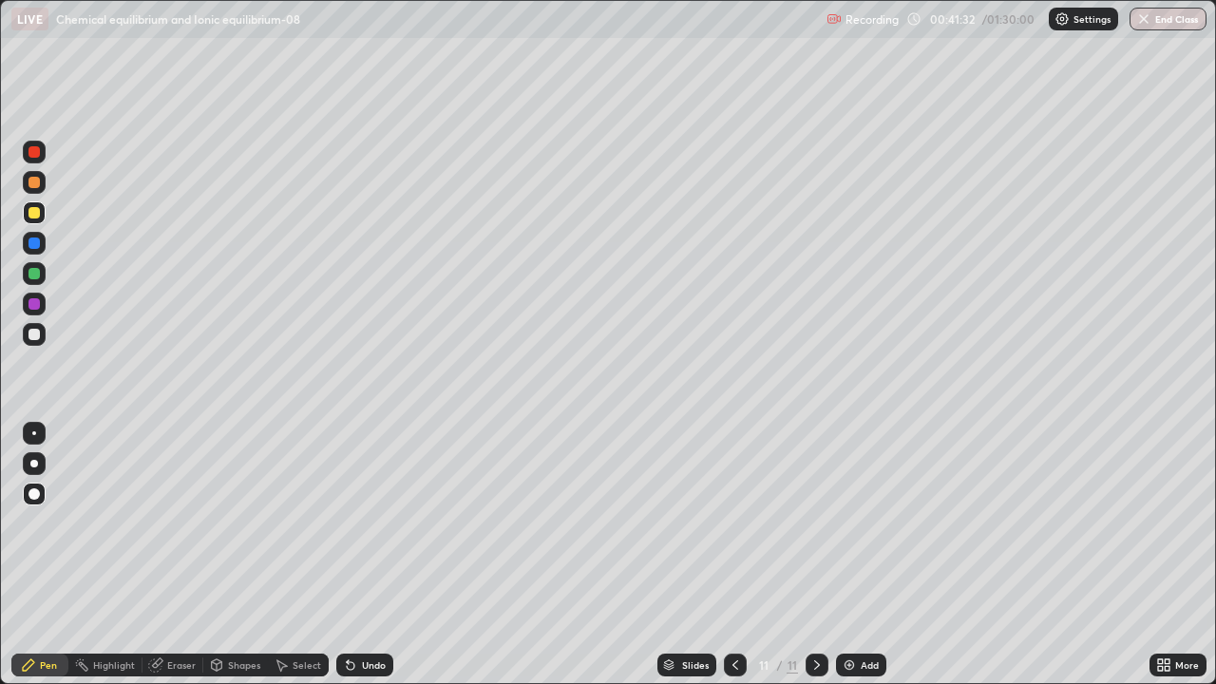
click at [871, 555] on div "Add" at bounding box center [861, 665] width 50 height 23
click at [733, 555] on icon at bounding box center [735, 665] width 15 height 15
click at [193, 555] on div "Eraser" at bounding box center [173, 665] width 61 height 23
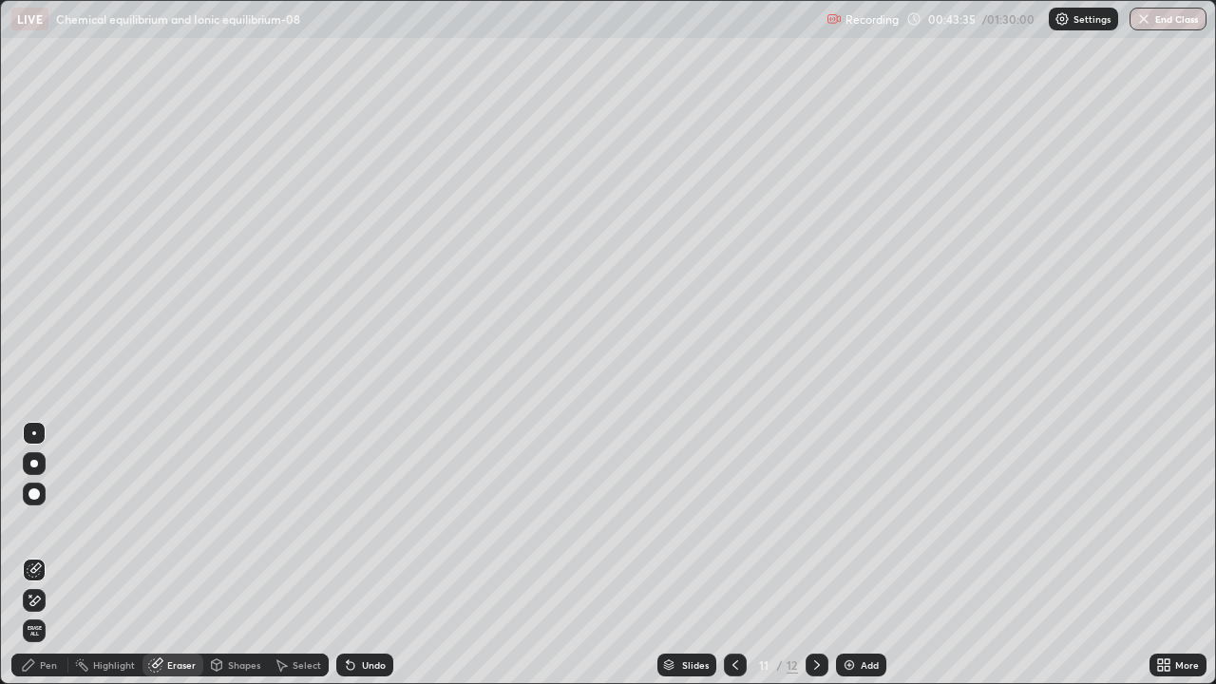
click at [46, 555] on div "Pen" at bounding box center [39, 665] width 57 height 23
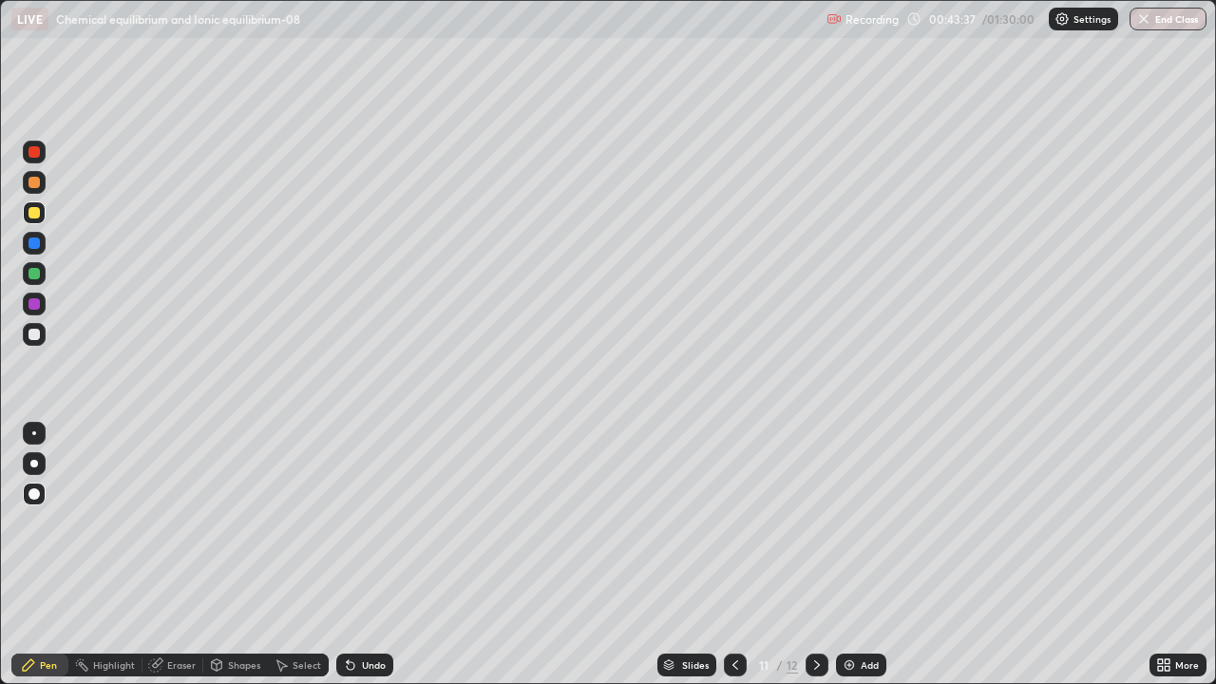
click at [816, 555] on icon at bounding box center [817, 665] width 15 height 15
click at [734, 555] on icon at bounding box center [735, 665] width 15 height 15
click at [175, 555] on div "Eraser" at bounding box center [181, 665] width 29 height 10
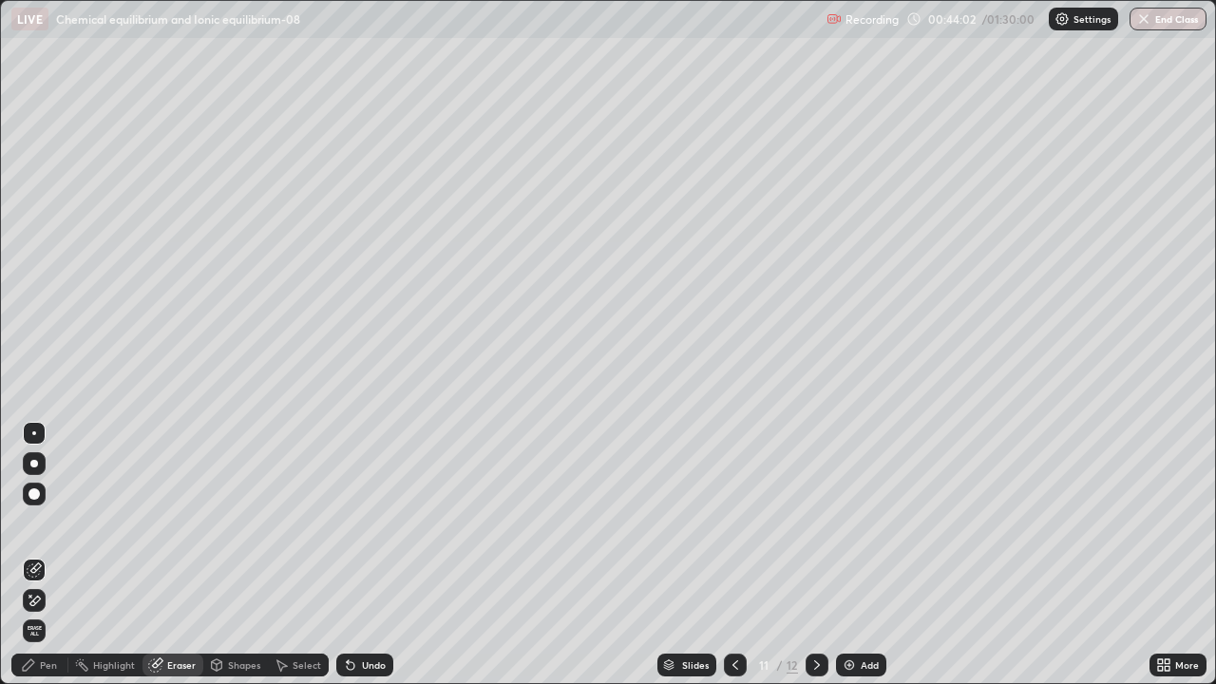
click at [38, 555] on div "Pen" at bounding box center [39, 665] width 57 height 23
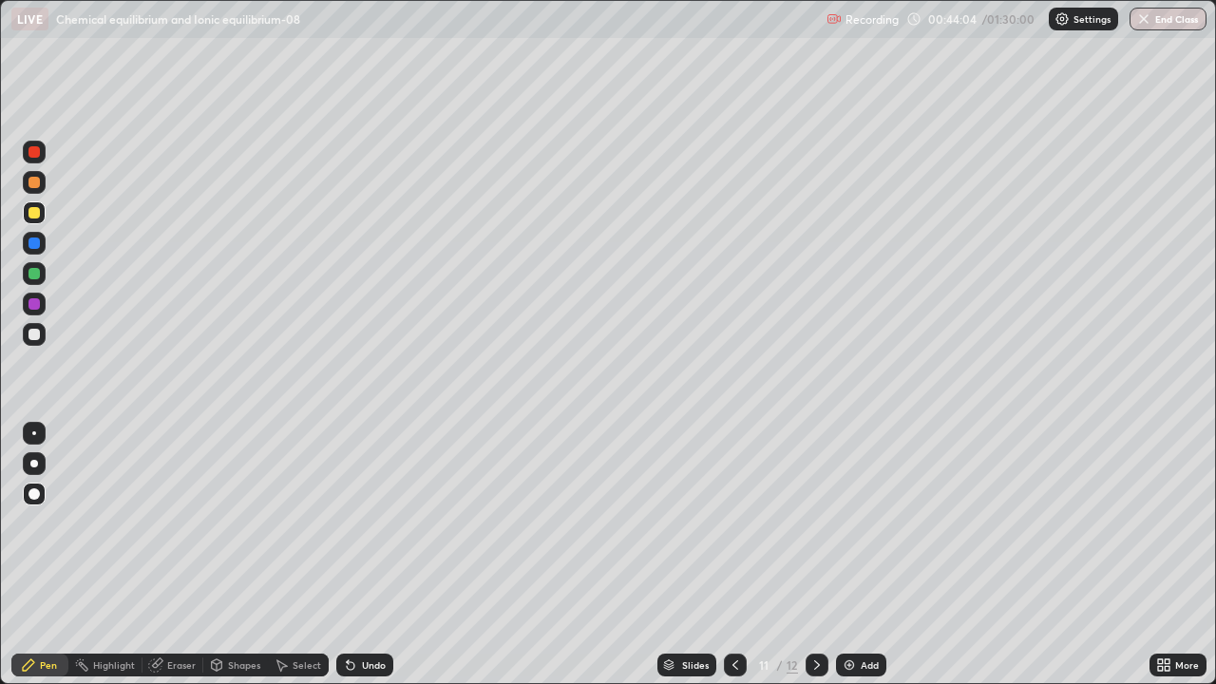
click at [814, 555] on icon at bounding box center [817, 665] width 15 height 15
click at [177, 555] on div "Eraser" at bounding box center [181, 665] width 29 height 10
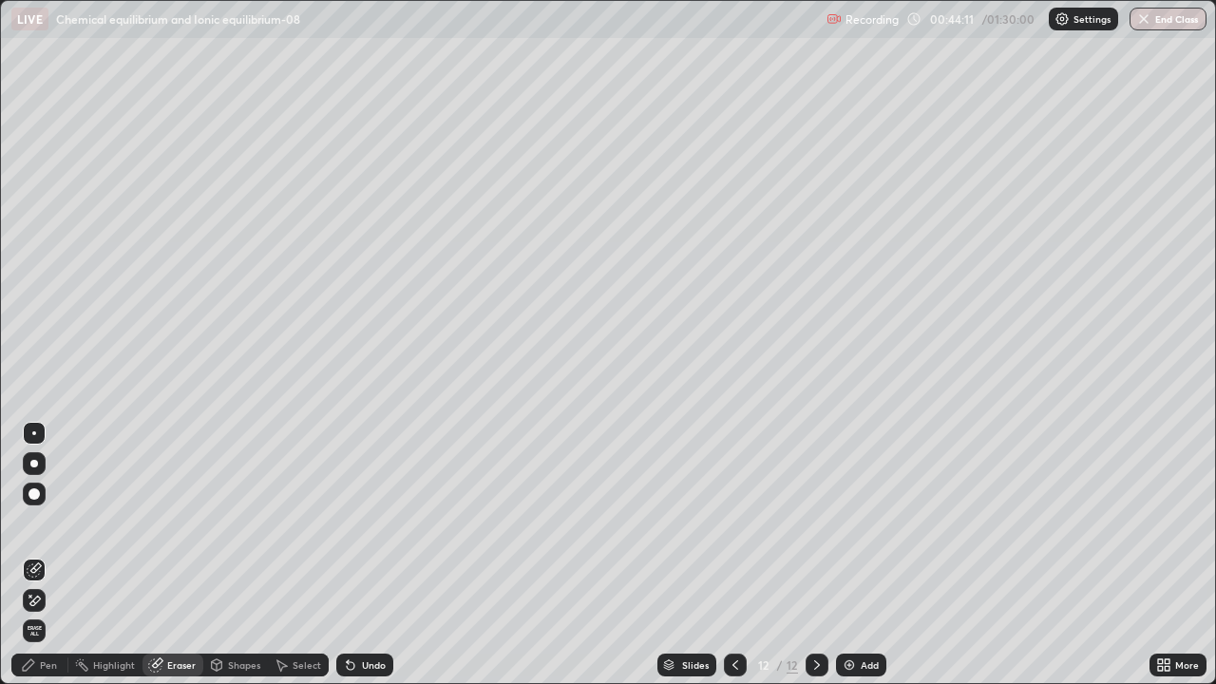
click at [36, 555] on div "Pen" at bounding box center [39, 665] width 57 height 23
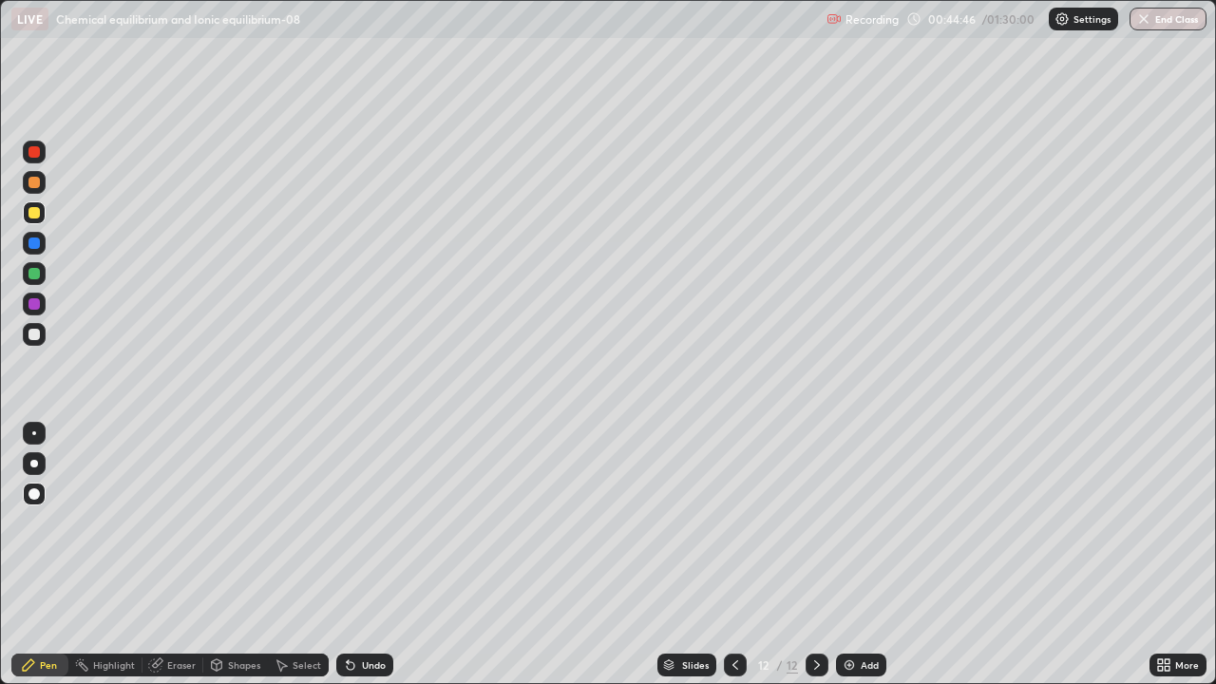
click at [735, 555] on div at bounding box center [735, 665] width 23 height 23
click at [815, 555] on icon at bounding box center [817, 665] width 15 height 15
click at [168, 555] on div "Eraser" at bounding box center [173, 665] width 61 height 23
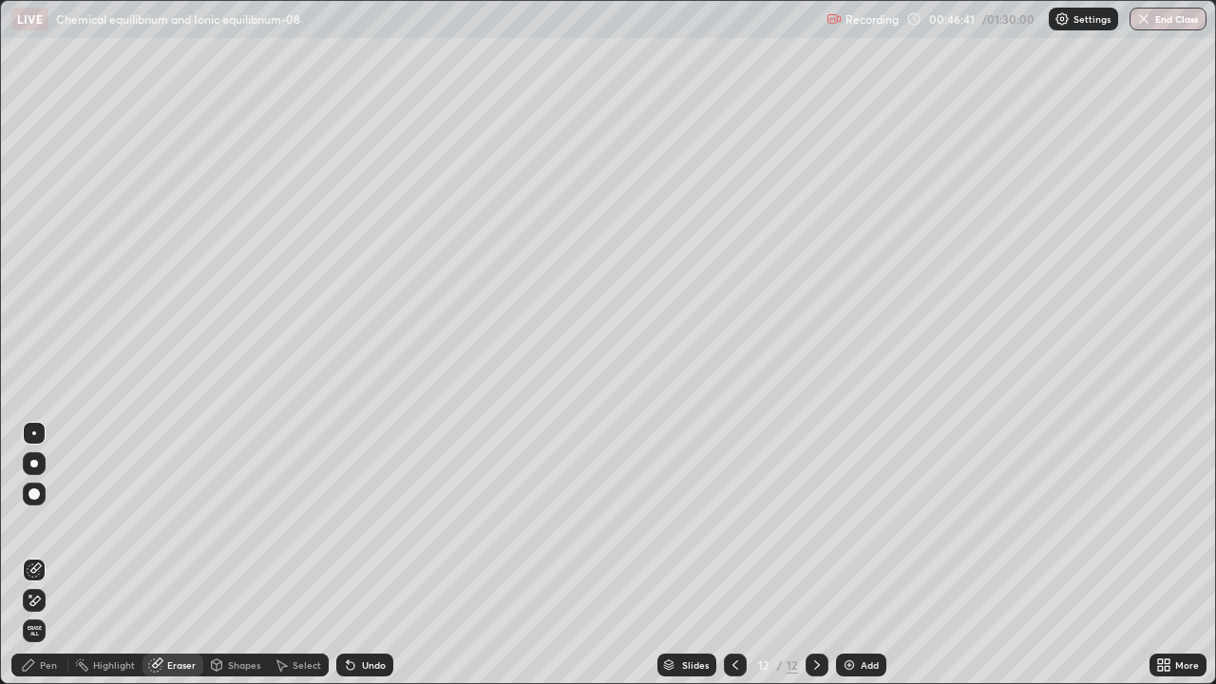
click at [41, 555] on div "Pen" at bounding box center [48, 665] width 17 height 10
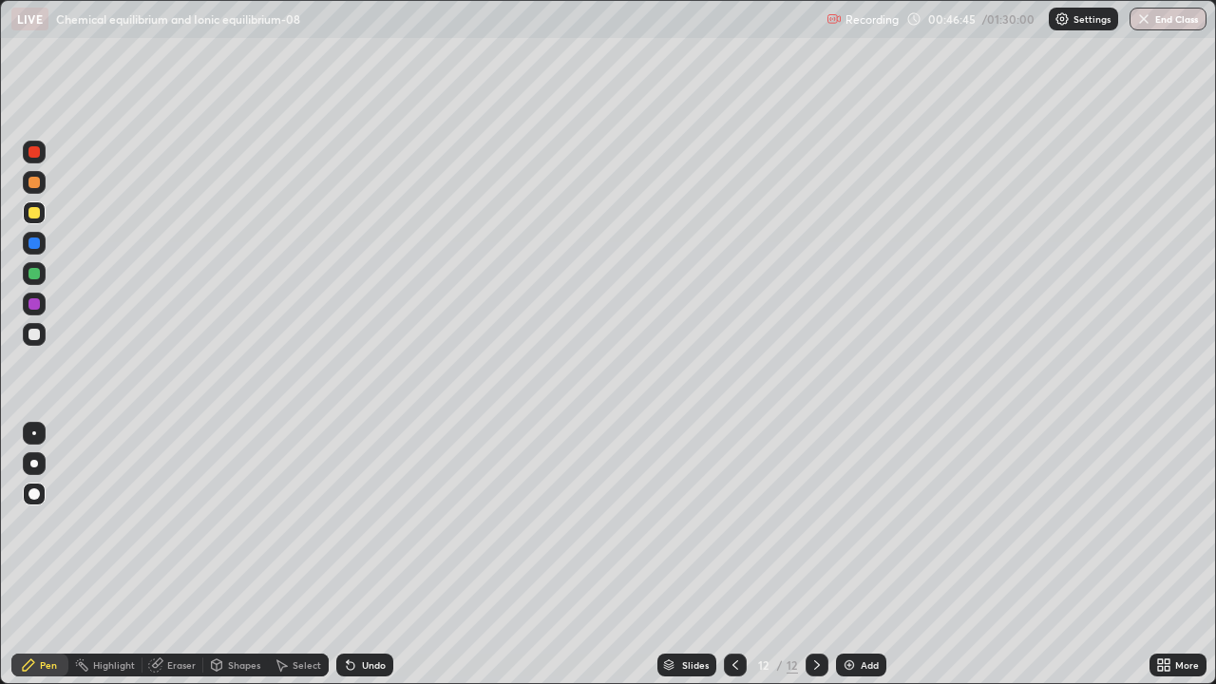
click at [178, 555] on div "Eraser" at bounding box center [181, 665] width 29 height 10
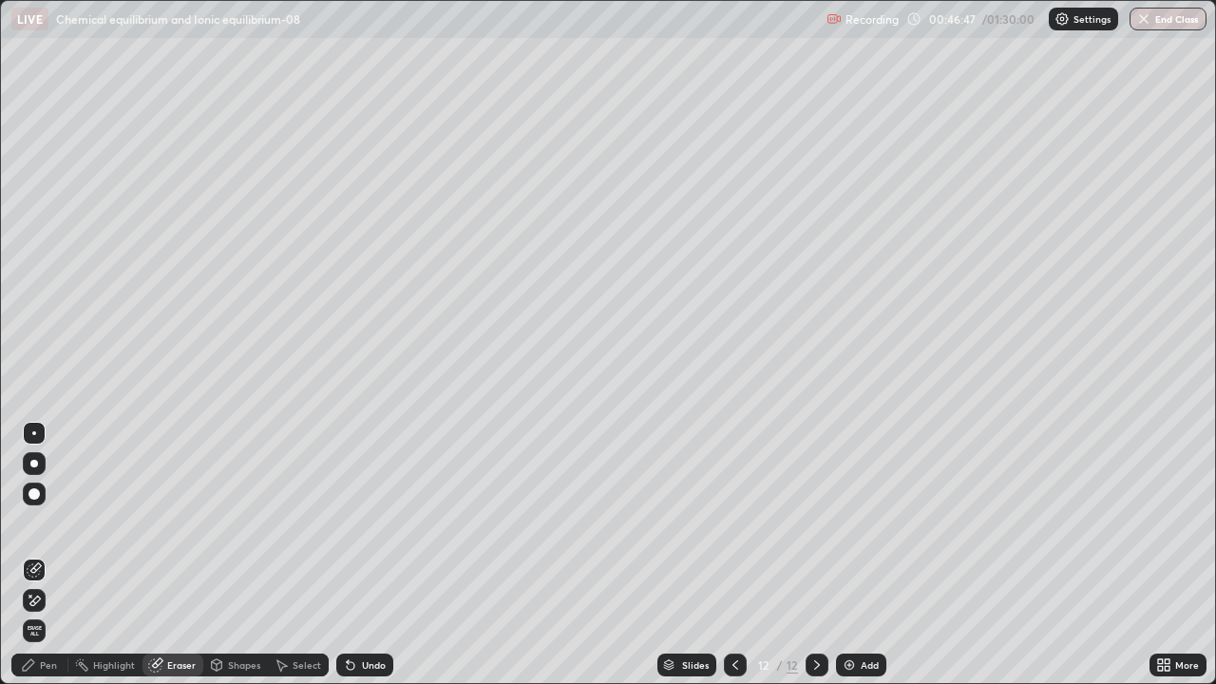
click at [51, 555] on div "Pen" at bounding box center [48, 665] width 17 height 10
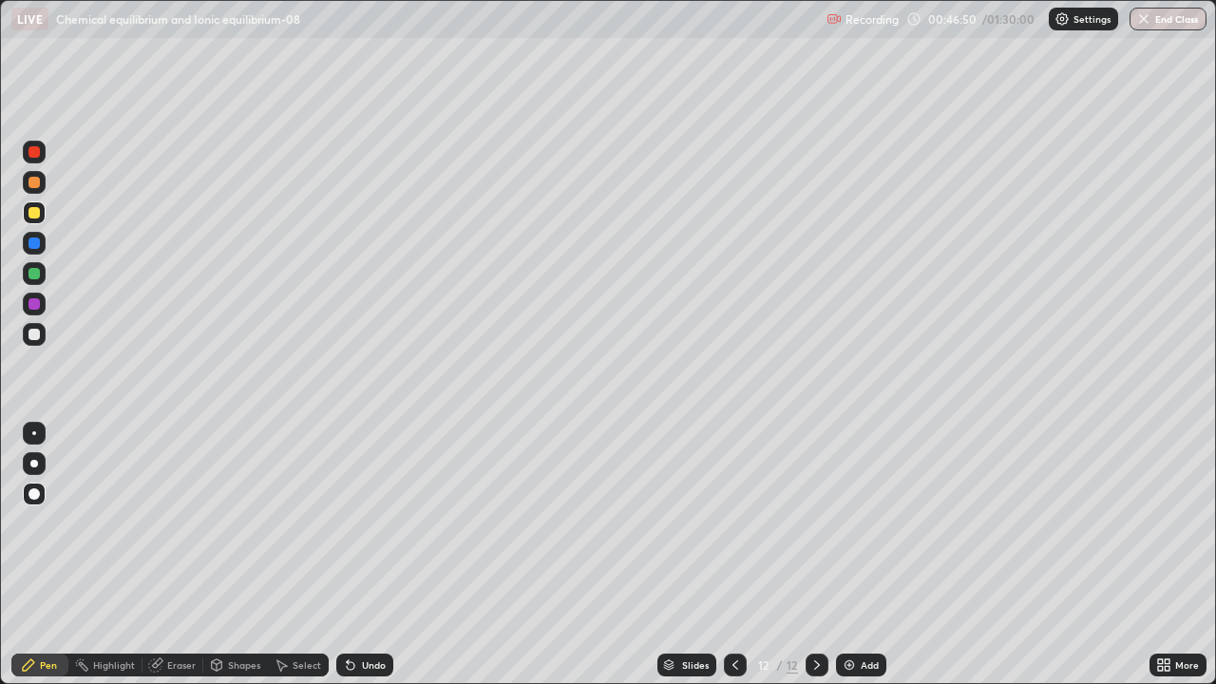
click at [174, 555] on div "Eraser" at bounding box center [181, 665] width 29 height 10
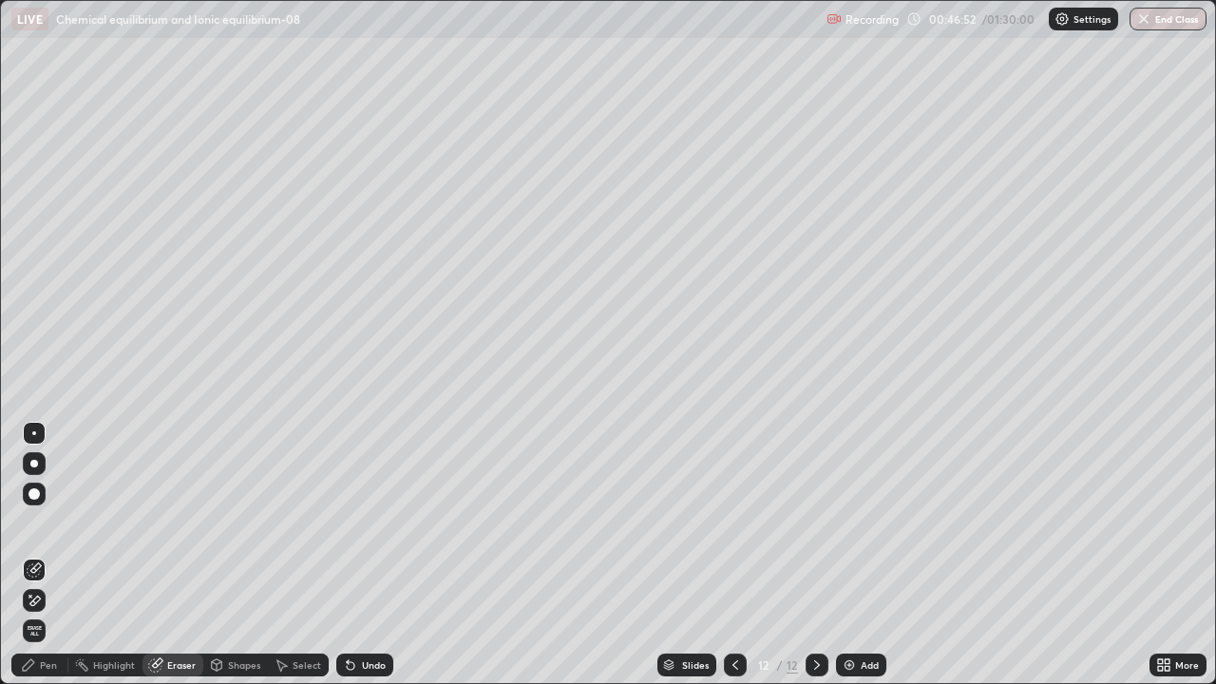
click at [41, 555] on div "Pen" at bounding box center [48, 665] width 17 height 10
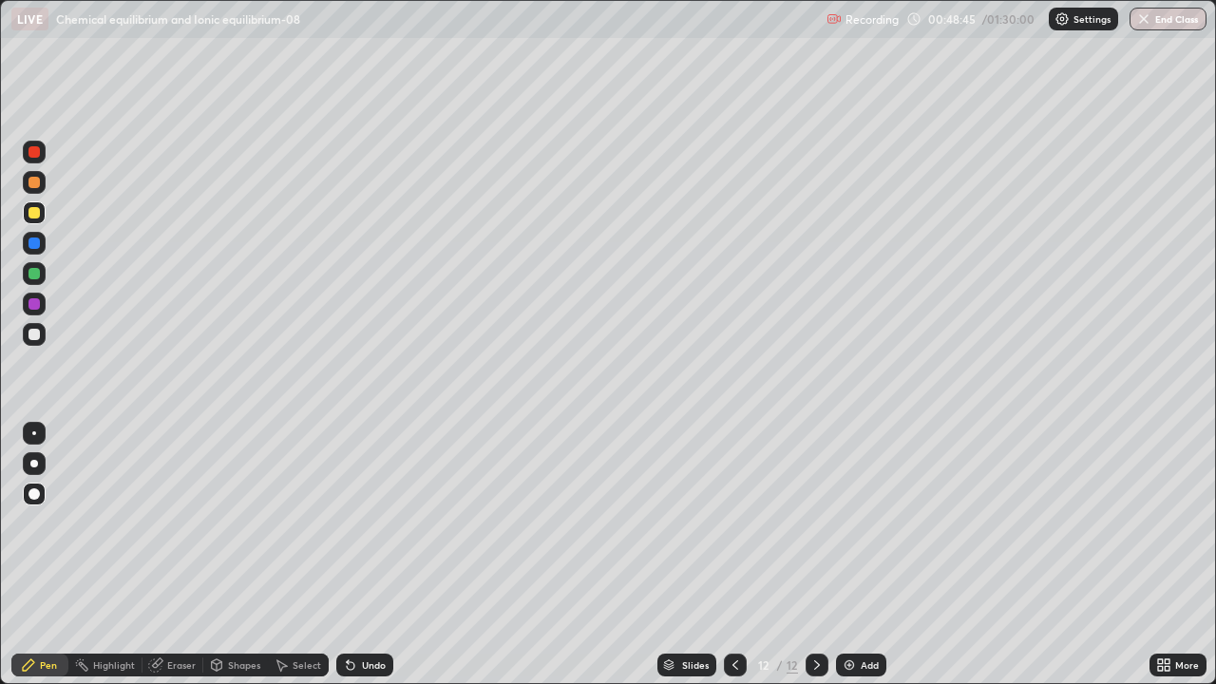
click at [694, 555] on div "Slides" at bounding box center [695, 665] width 27 height 10
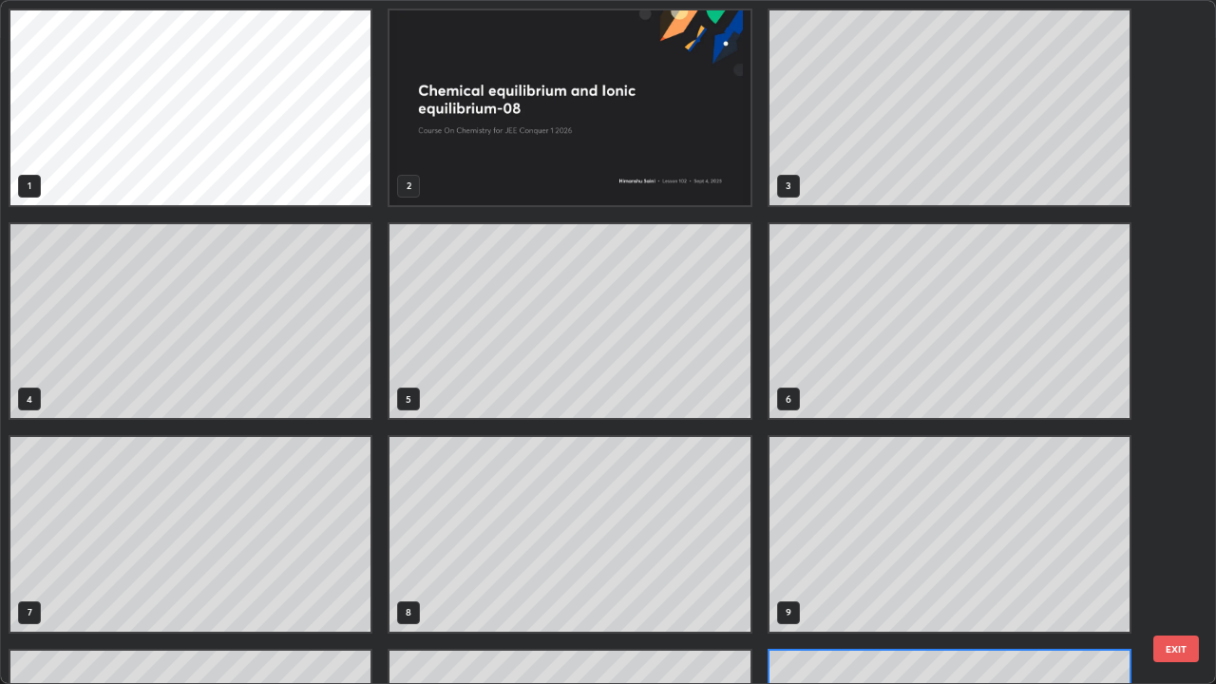
scroll to position [677, 1205]
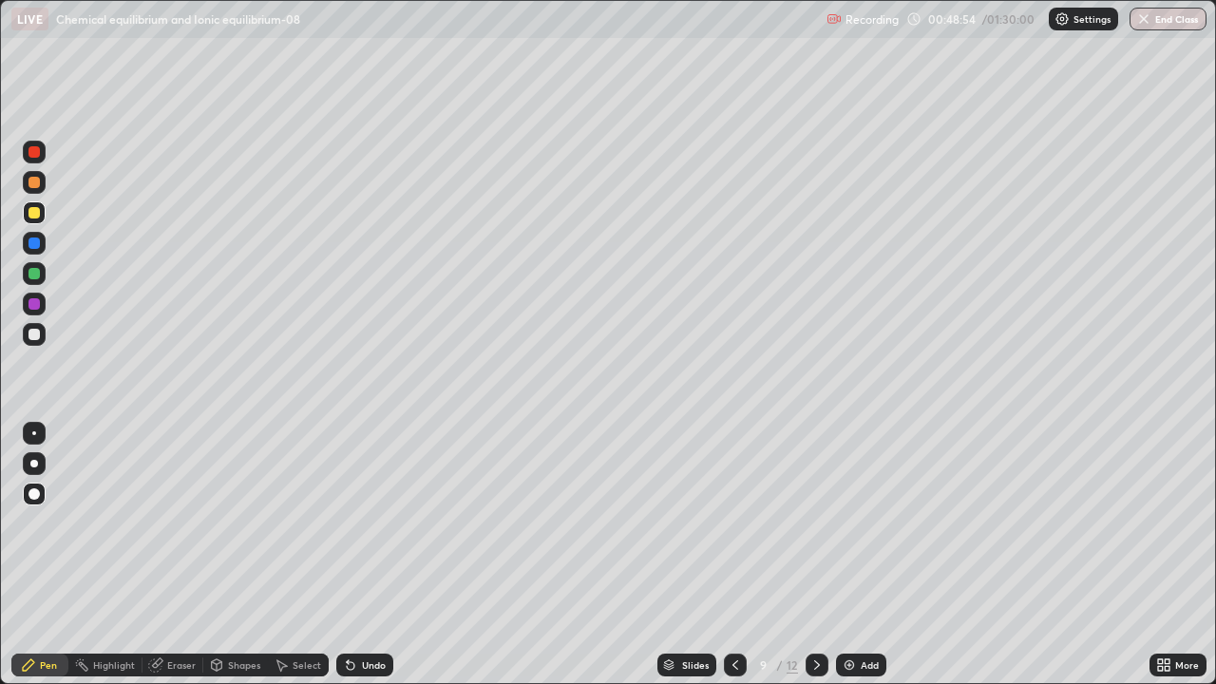
click at [735, 555] on icon at bounding box center [735, 665] width 15 height 15
click at [733, 555] on div at bounding box center [735, 665] width 23 height 23
click at [162, 555] on icon at bounding box center [155, 665] width 15 height 15
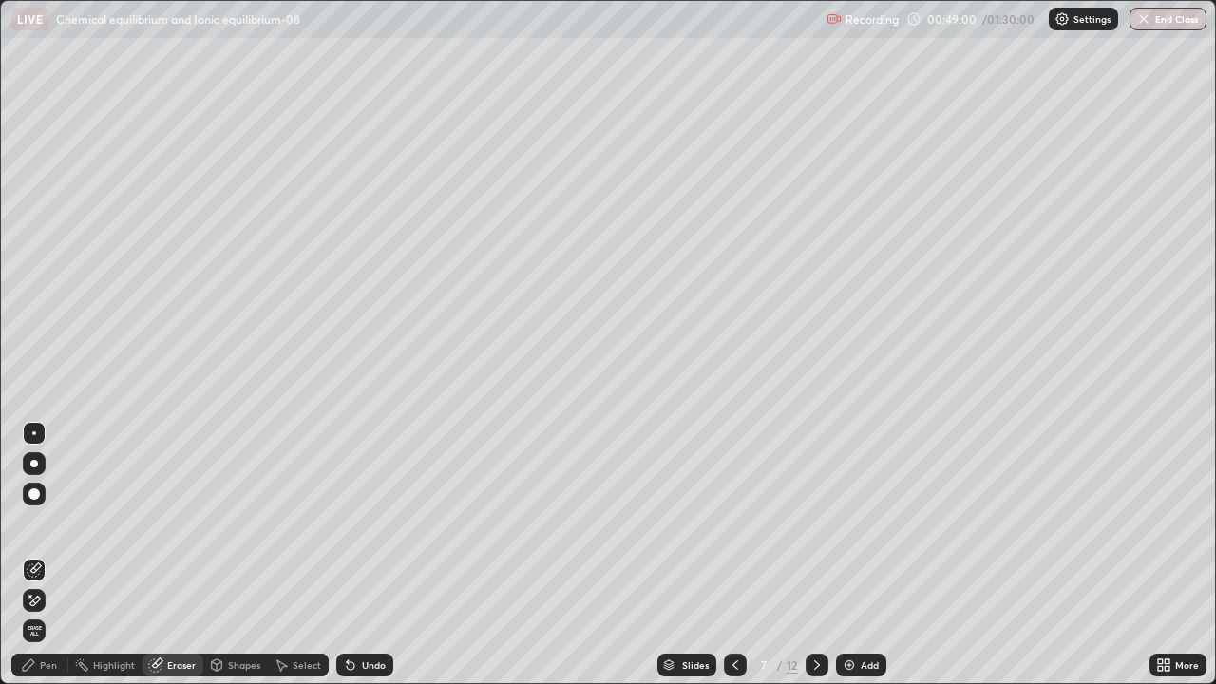
click at [48, 555] on div "Pen" at bounding box center [48, 665] width 17 height 10
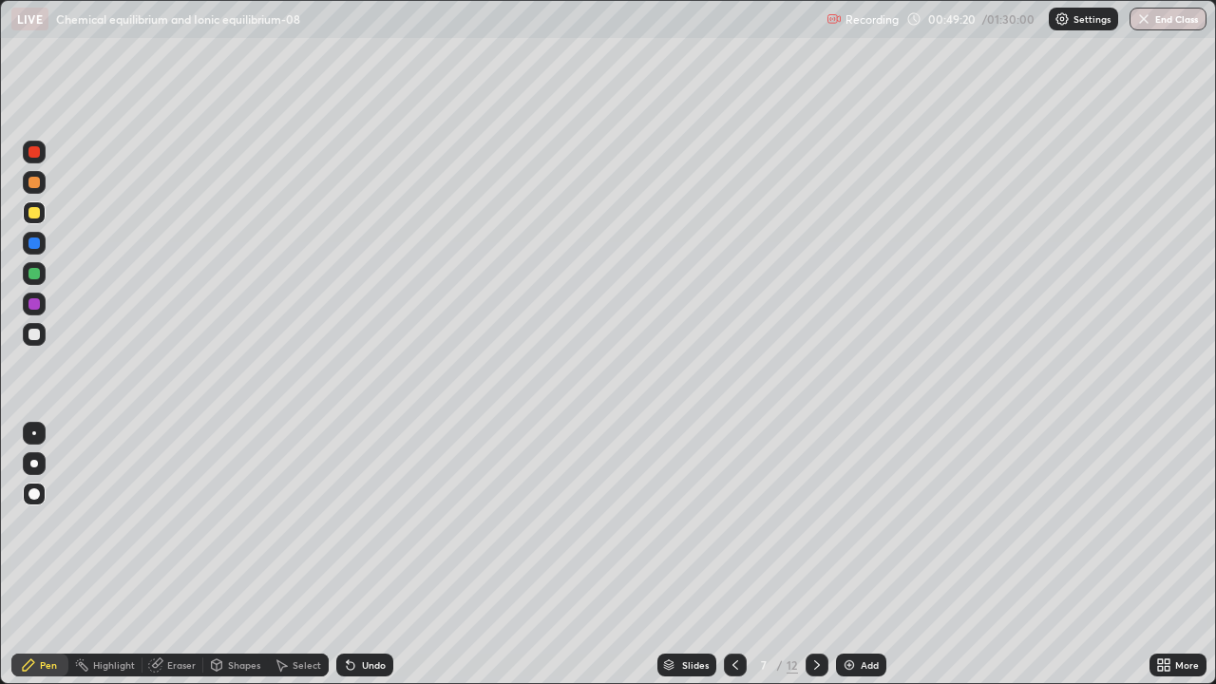
click at [690, 555] on div "Slides" at bounding box center [695, 665] width 27 height 10
click at [819, 555] on icon at bounding box center [817, 665] width 15 height 15
click at [817, 555] on icon at bounding box center [817, 665] width 15 height 15
click at [734, 555] on icon at bounding box center [735, 665] width 15 height 15
click at [742, 555] on div at bounding box center [735, 665] width 23 height 23
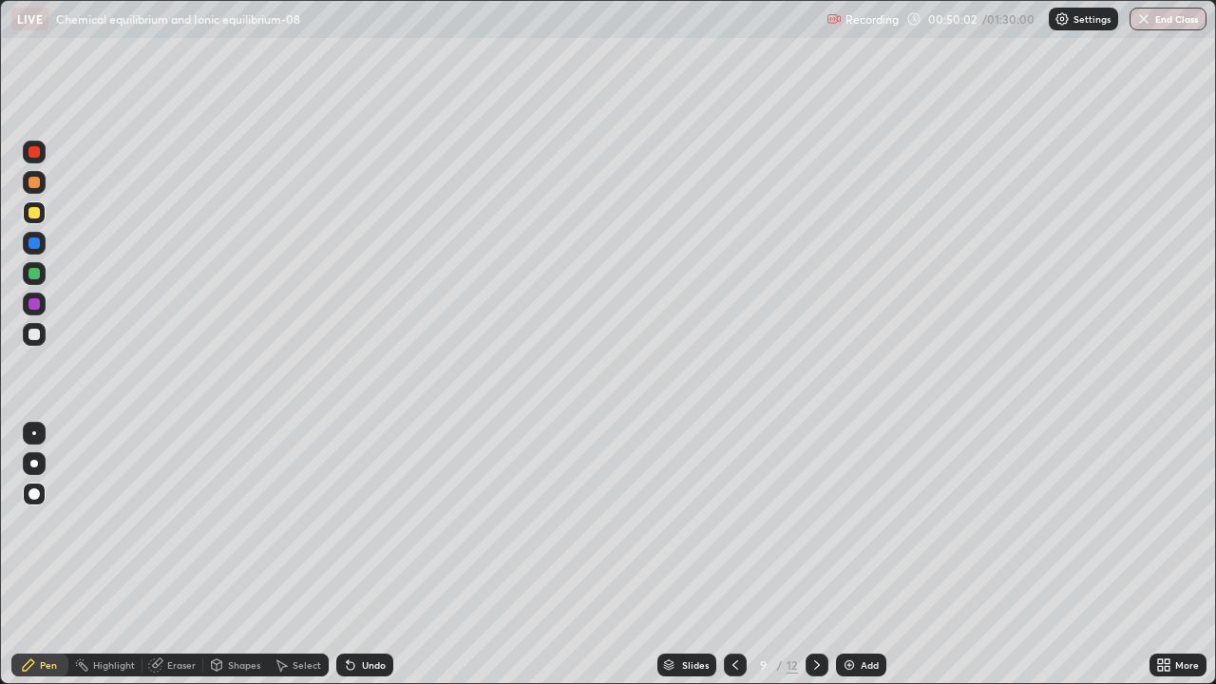
click at [815, 555] on icon at bounding box center [817, 665] width 15 height 15
click at [825, 555] on div at bounding box center [817, 665] width 23 height 23
click at [817, 555] on icon at bounding box center [817, 665] width 15 height 15
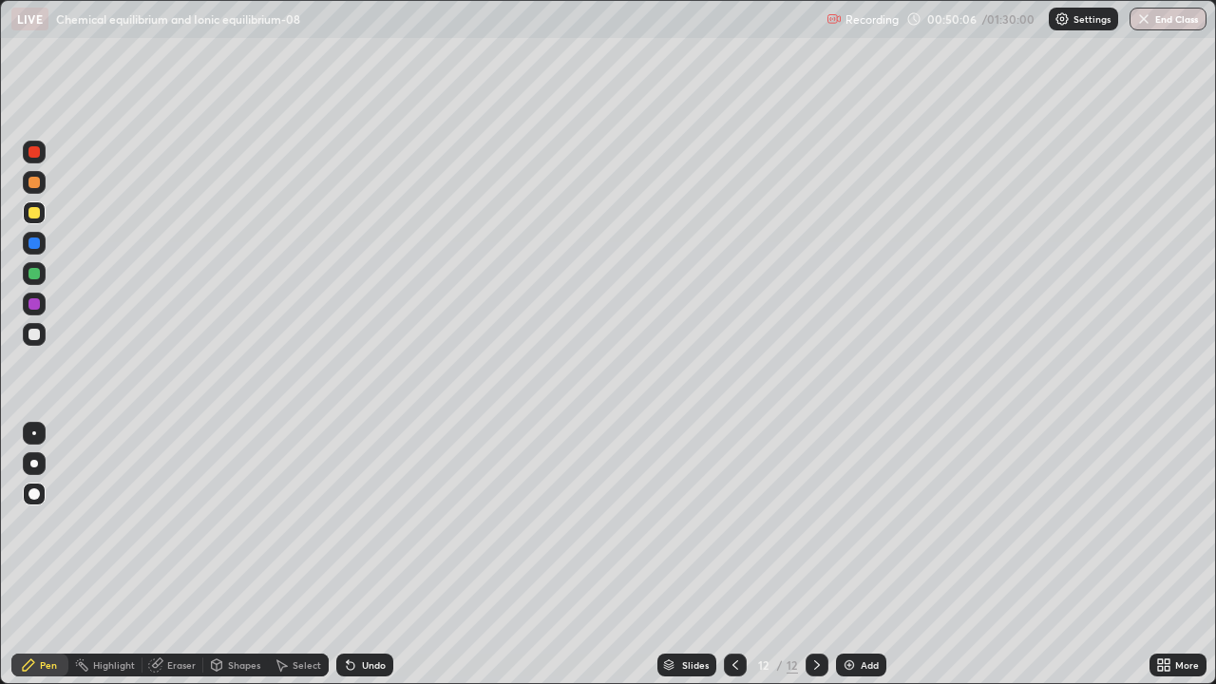
click at [871, 555] on div "Add" at bounding box center [870, 665] width 18 height 10
click at [30, 331] on div at bounding box center [34, 334] width 11 height 11
click at [39, 333] on div at bounding box center [34, 334] width 11 height 11
click at [379, 555] on div "Undo" at bounding box center [374, 665] width 24 height 10
click at [372, 555] on div "Undo" at bounding box center [374, 665] width 24 height 10
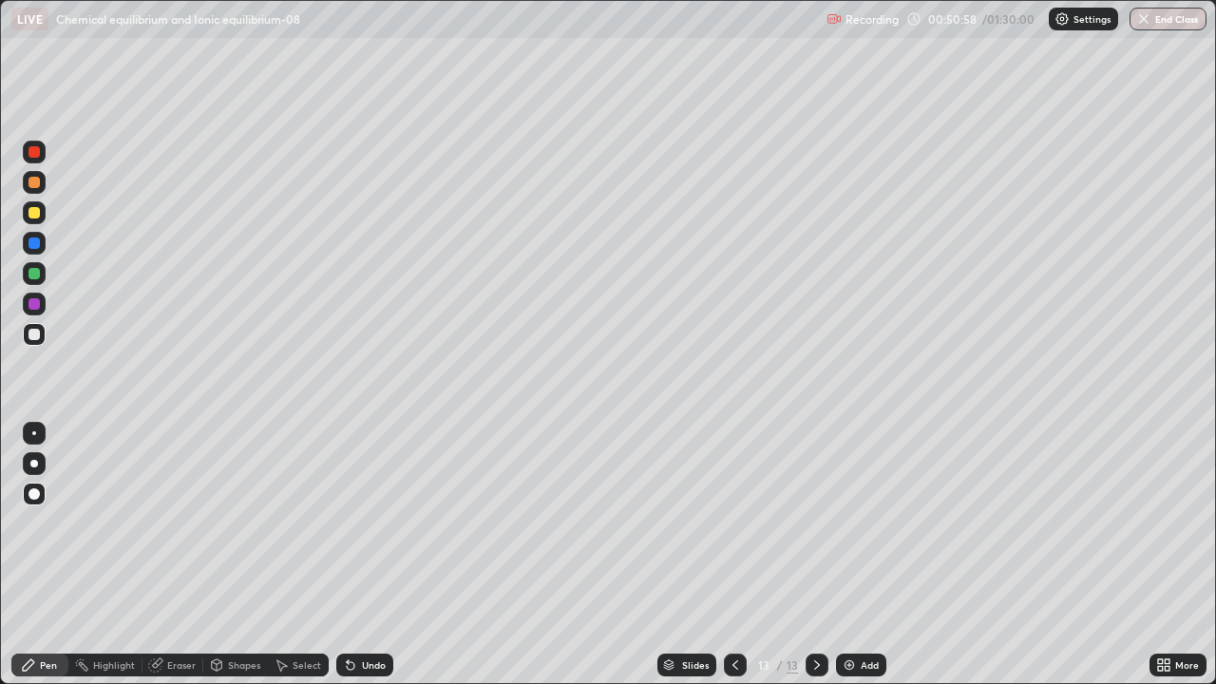
click at [372, 555] on div "Undo" at bounding box center [374, 665] width 24 height 10
click at [862, 555] on div "Add" at bounding box center [870, 665] width 18 height 10
click at [48, 555] on div "Pen" at bounding box center [48, 665] width 17 height 10
click at [43, 271] on div at bounding box center [34, 273] width 23 height 23
click at [33, 333] on div at bounding box center [34, 334] width 11 height 11
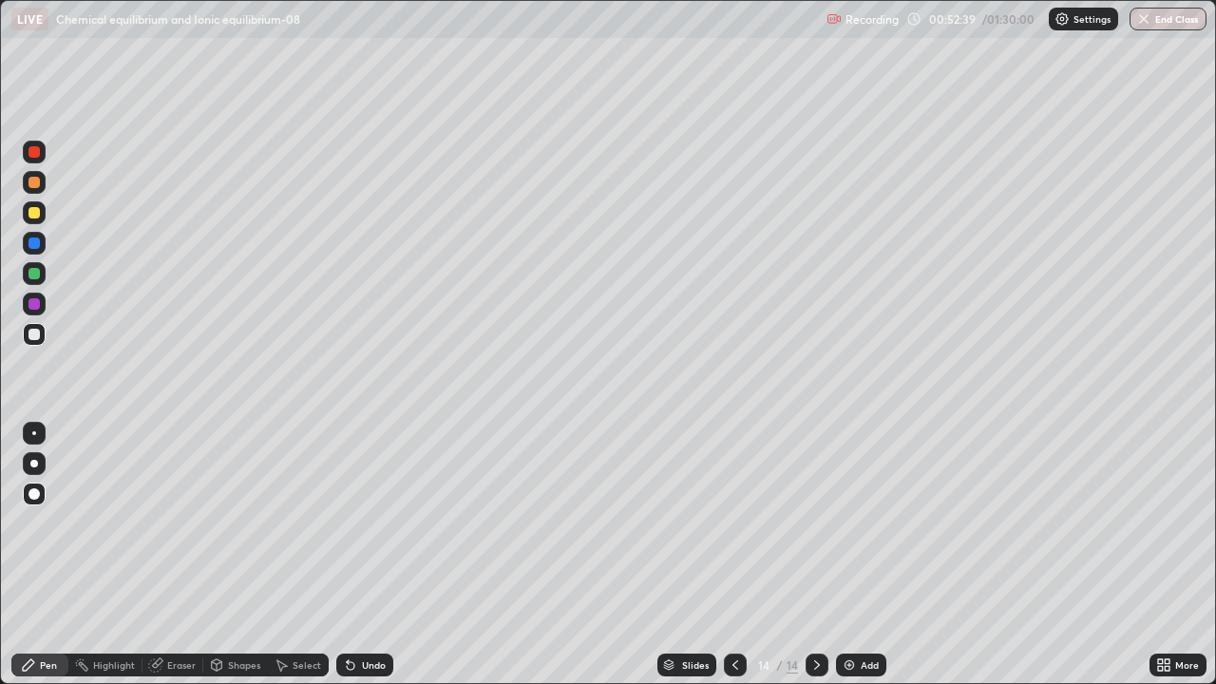
click at [235, 555] on div "Shapes" at bounding box center [244, 665] width 32 height 10
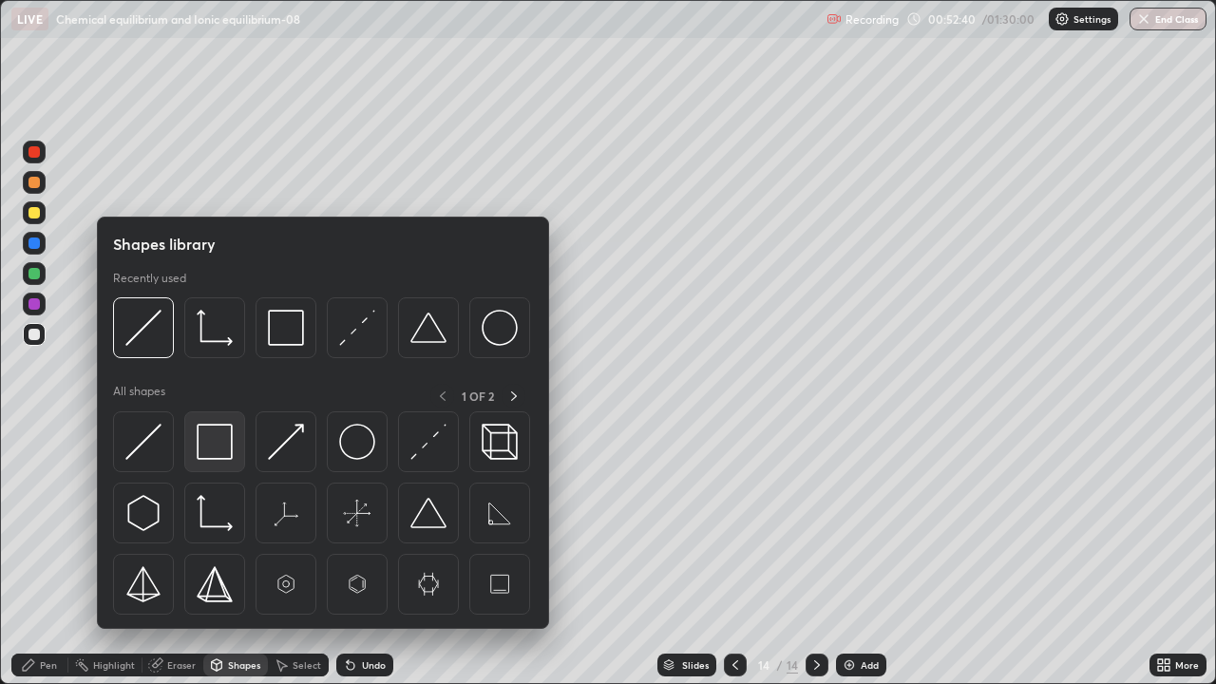
click at [211, 437] on img at bounding box center [215, 442] width 36 height 36
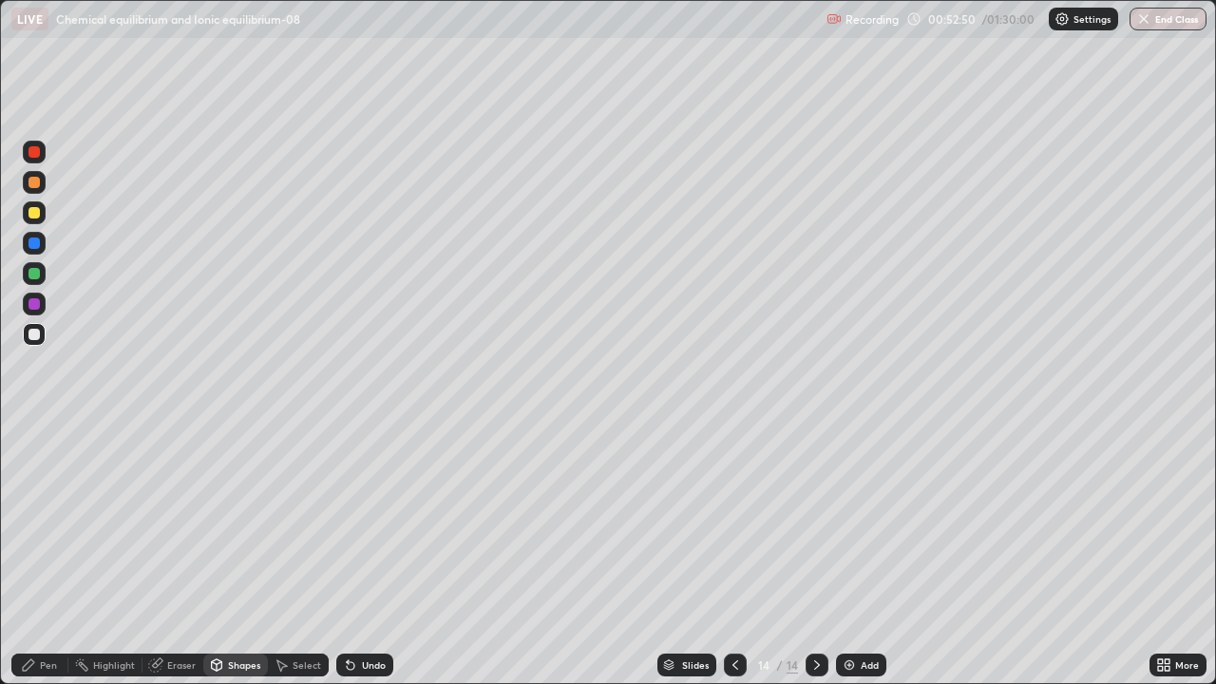
click at [41, 555] on div "Pen" at bounding box center [48, 665] width 17 height 10
click at [34, 307] on div at bounding box center [34, 303] width 11 height 11
click at [37, 555] on div "Pen" at bounding box center [39, 665] width 57 height 23
click at [33, 341] on div at bounding box center [34, 334] width 23 height 23
click at [32, 244] on div at bounding box center [34, 243] width 11 height 11
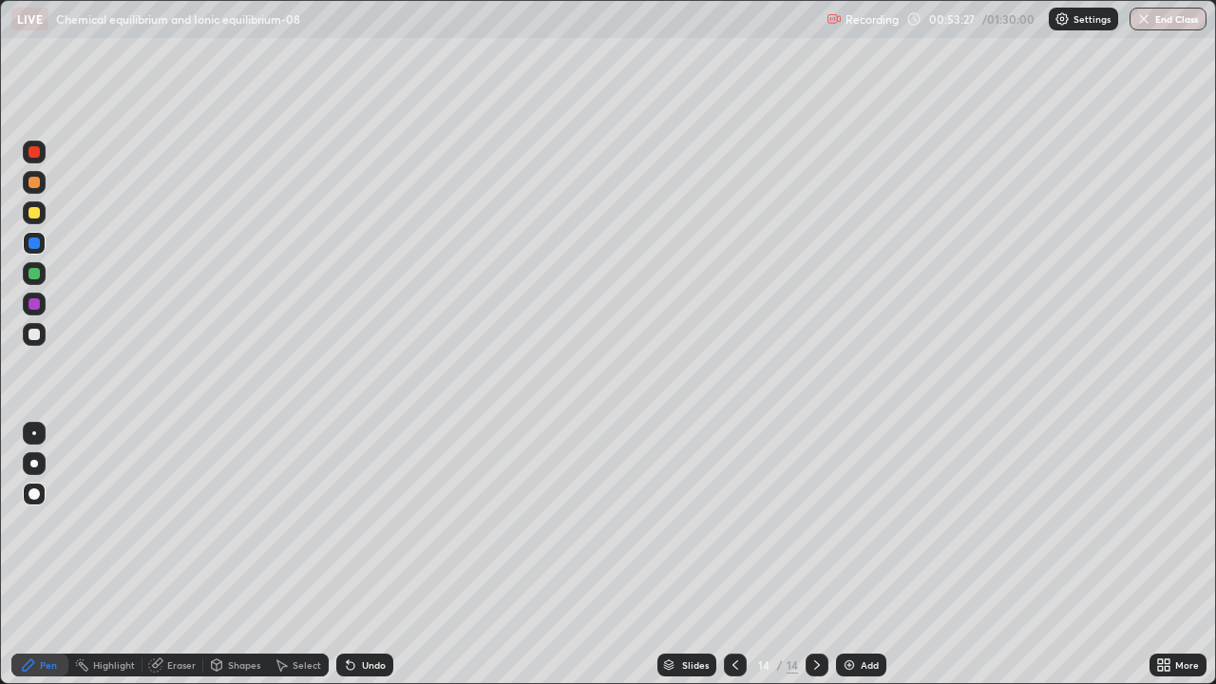
click at [363, 555] on div "Undo" at bounding box center [374, 665] width 24 height 10
click at [34, 274] on div at bounding box center [34, 273] width 11 height 11
click at [36, 339] on div at bounding box center [34, 334] width 11 height 11
click at [361, 555] on div "Undo" at bounding box center [364, 665] width 57 height 23
click at [364, 555] on div "Undo" at bounding box center [364, 665] width 57 height 23
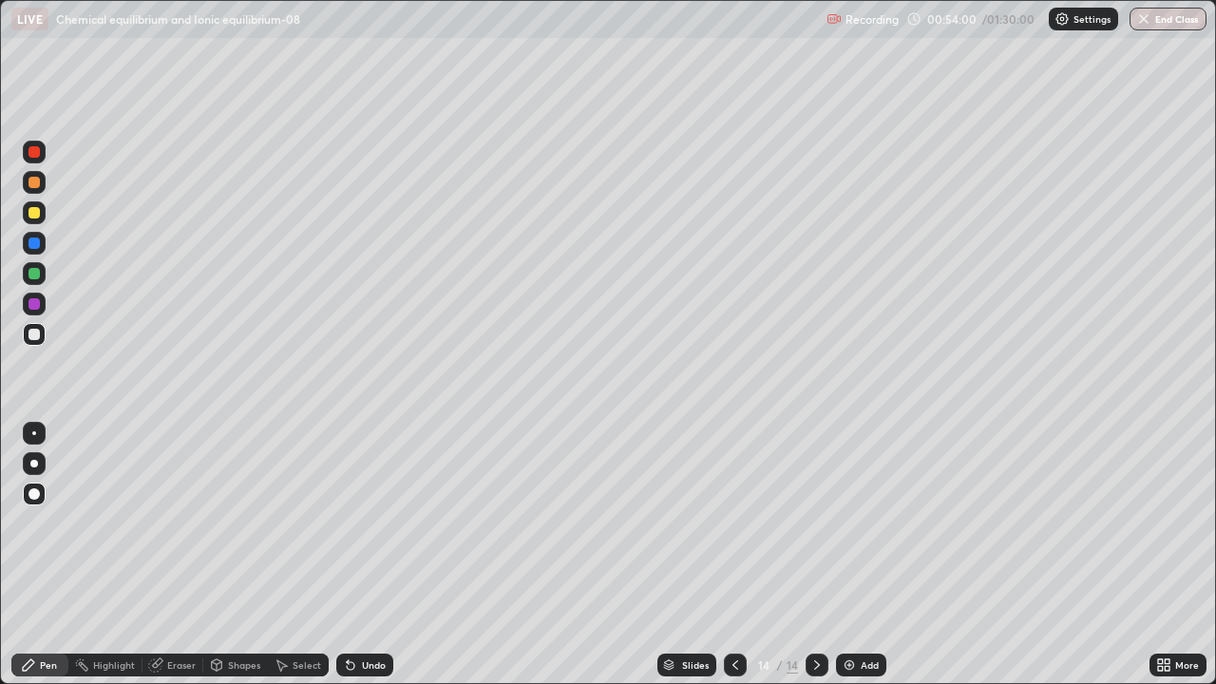
click at [362, 555] on div "Undo" at bounding box center [364, 665] width 57 height 23
click at [369, 555] on div "Undo" at bounding box center [364, 665] width 57 height 23
click at [367, 555] on div "Undo" at bounding box center [364, 665] width 57 height 23
click at [370, 555] on div "Undo" at bounding box center [364, 665] width 57 height 23
click at [865, 555] on div "Add" at bounding box center [861, 665] width 50 height 23
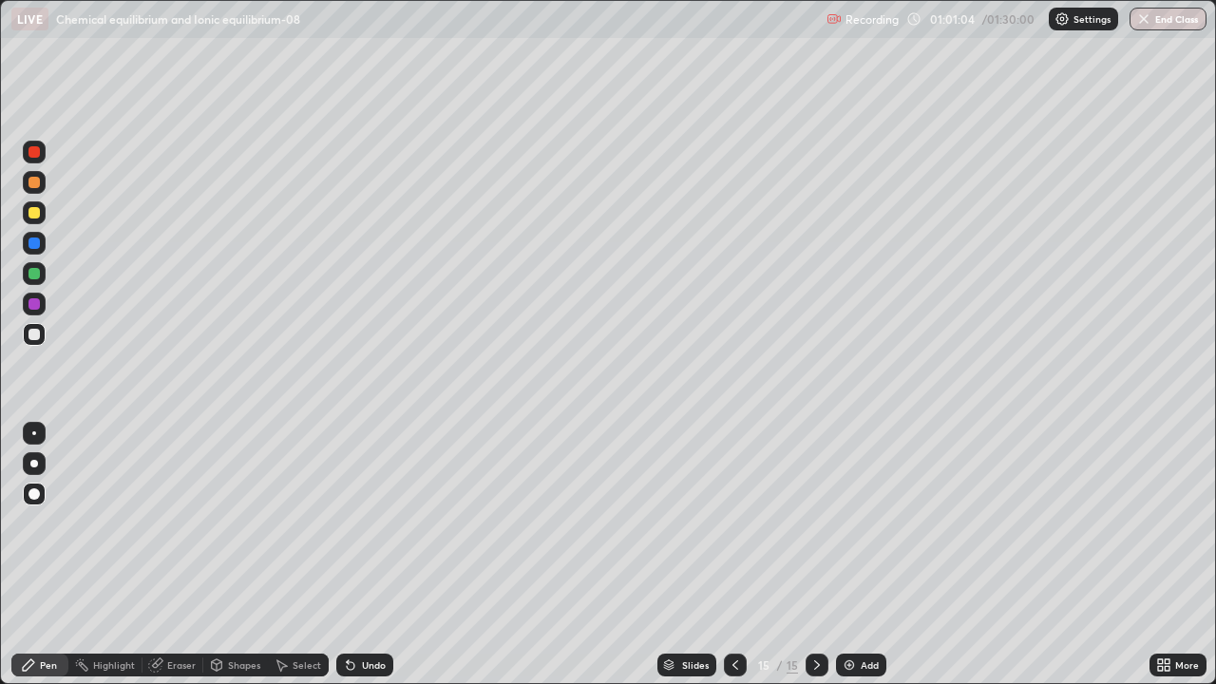
click at [31, 212] on div at bounding box center [34, 212] width 11 height 11
click at [356, 555] on div "Undo" at bounding box center [364, 665] width 57 height 23
click at [738, 555] on div at bounding box center [735, 665] width 23 height 23
click at [815, 555] on icon at bounding box center [817, 665] width 15 height 15
click at [37, 330] on div at bounding box center [34, 334] width 11 height 11
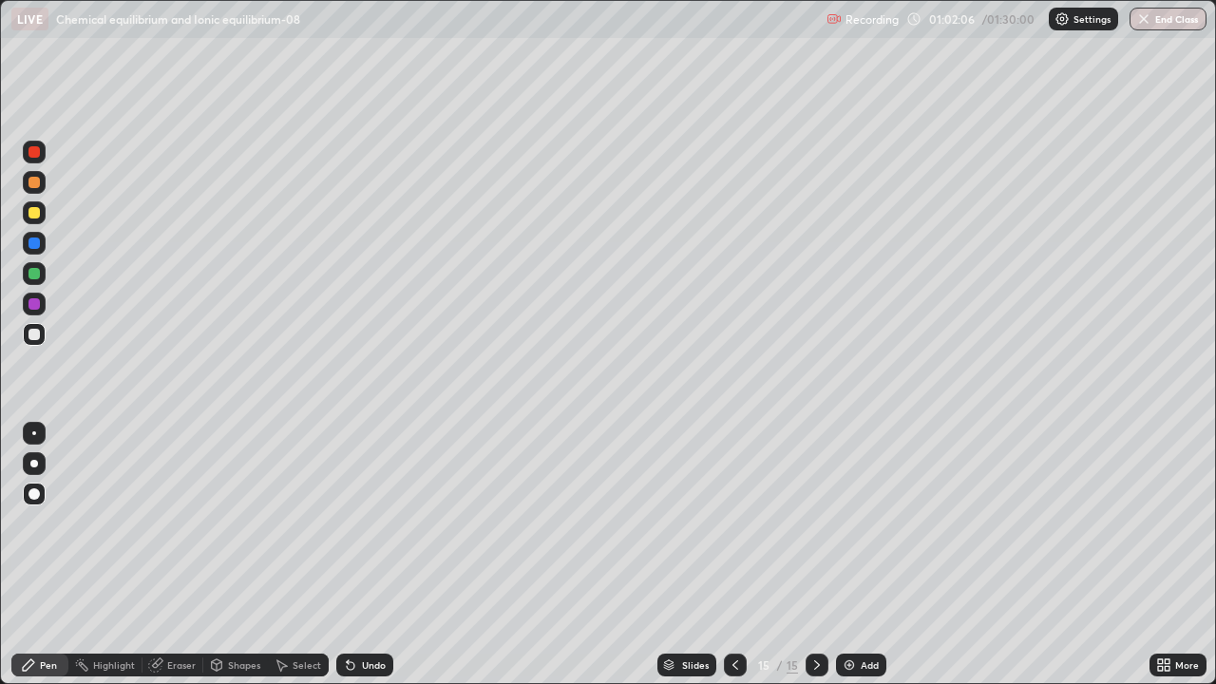
click at [34, 244] on div at bounding box center [34, 243] width 11 height 11
click at [857, 555] on div "Add" at bounding box center [861, 665] width 50 height 23
click at [738, 555] on icon at bounding box center [735, 665] width 15 height 15
click at [815, 555] on icon at bounding box center [817, 665] width 6 height 10
click at [734, 555] on icon at bounding box center [735, 665] width 15 height 15
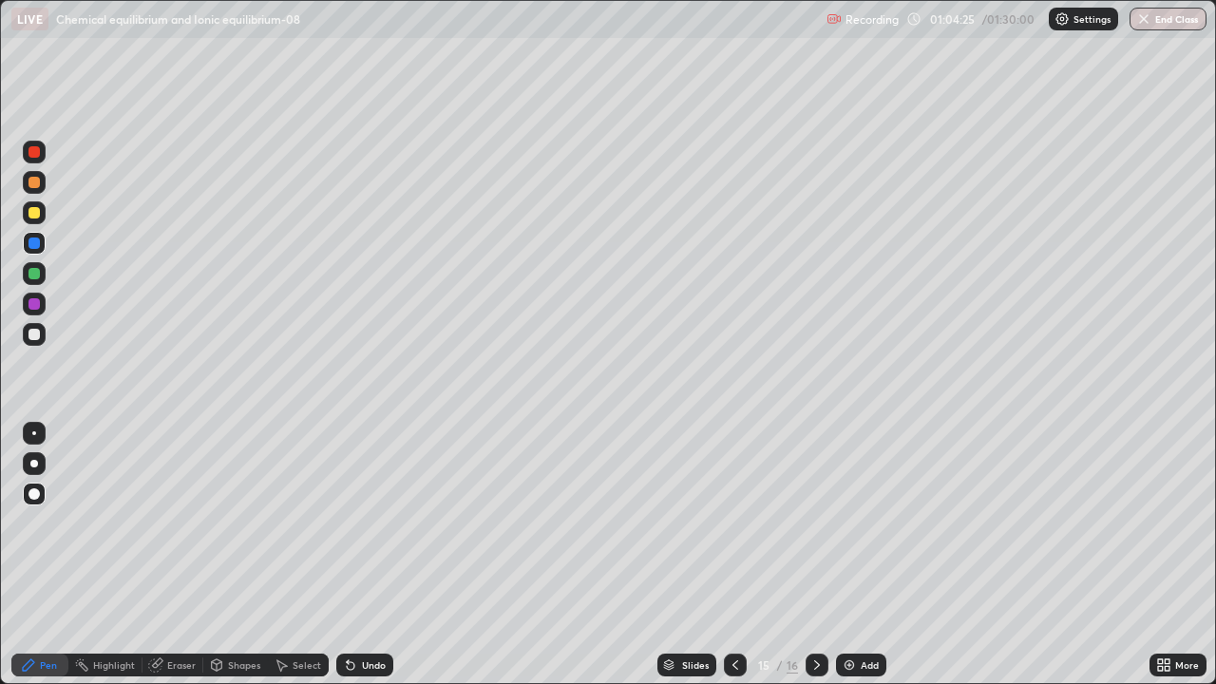
click at [815, 555] on icon at bounding box center [817, 665] width 15 height 15
click at [858, 555] on div "Add" at bounding box center [861, 665] width 50 height 23
click at [30, 220] on div at bounding box center [34, 212] width 23 height 23
click at [734, 555] on icon at bounding box center [735, 665] width 15 height 15
click at [726, 555] on div at bounding box center [735, 665] width 23 height 23
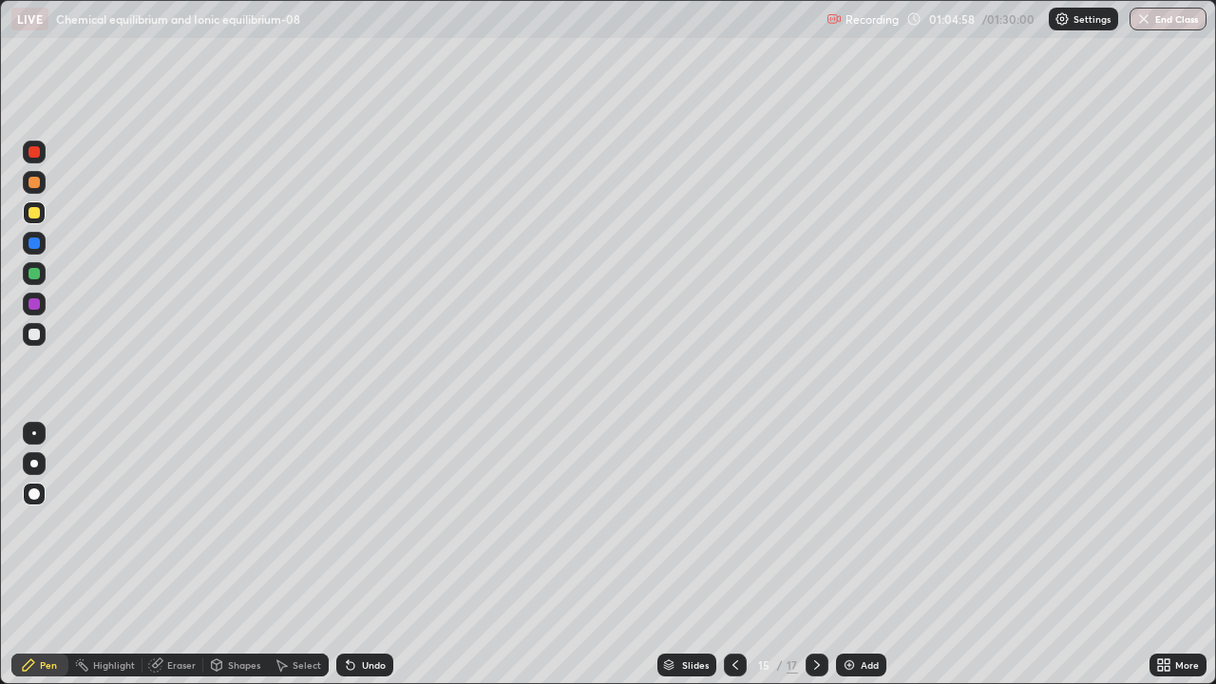
click at [730, 555] on icon at bounding box center [735, 665] width 15 height 15
click at [815, 555] on icon at bounding box center [817, 665] width 15 height 15
click at [813, 555] on icon at bounding box center [817, 665] width 15 height 15
click at [811, 555] on icon at bounding box center [817, 665] width 15 height 15
click at [376, 555] on div "Undo" at bounding box center [364, 665] width 57 height 23
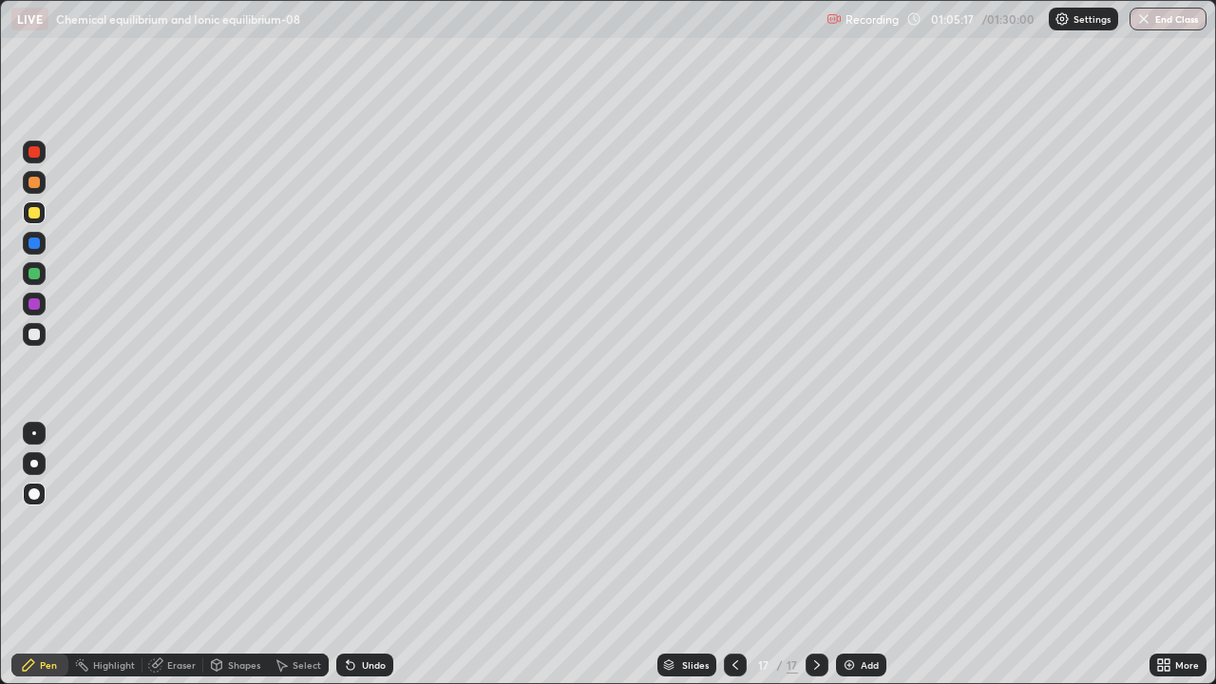
click at [373, 555] on div "Undo" at bounding box center [374, 665] width 24 height 10
click at [28, 335] on div at bounding box center [34, 334] width 23 height 23
click at [34, 335] on div at bounding box center [34, 334] width 11 height 11
click at [862, 555] on div "Add" at bounding box center [870, 665] width 18 height 10
click at [32, 214] on div at bounding box center [34, 212] width 11 height 11
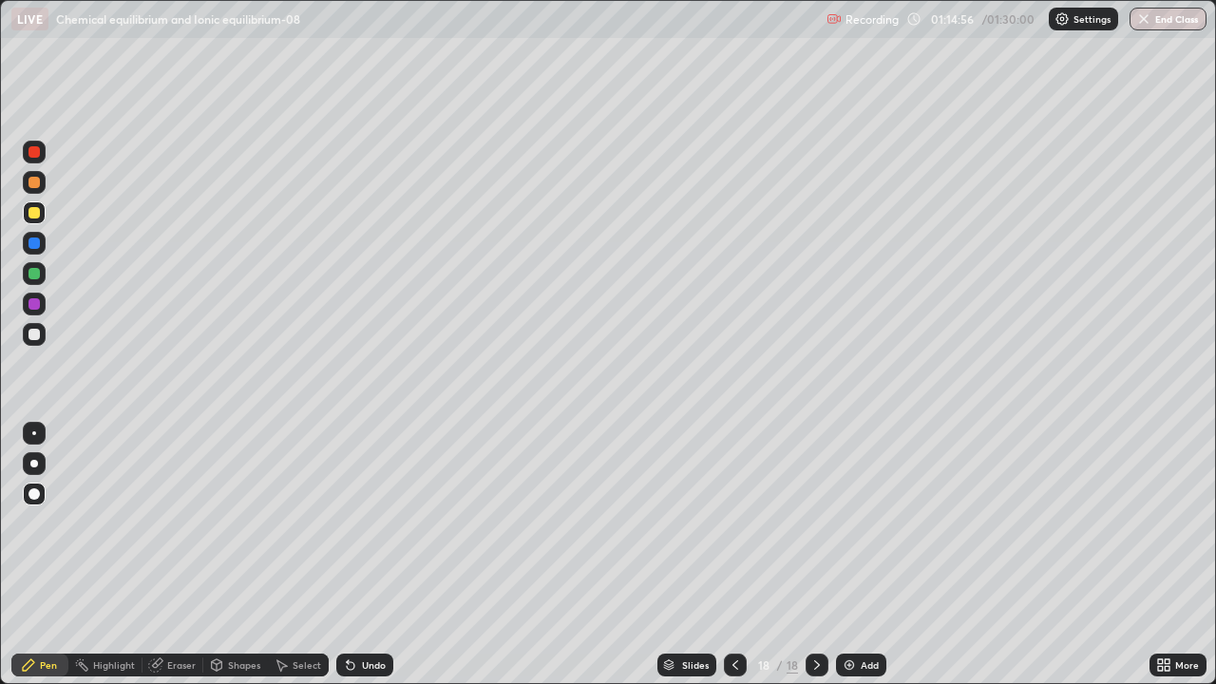
click at [39, 336] on div at bounding box center [34, 334] width 11 height 11
click at [361, 555] on div "Undo" at bounding box center [364, 665] width 57 height 23
click at [356, 555] on div "Undo" at bounding box center [364, 665] width 57 height 23
click at [362, 555] on div "Undo" at bounding box center [374, 665] width 24 height 10
click at [29, 217] on div at bounding box center [34, 212] width 23 height 23
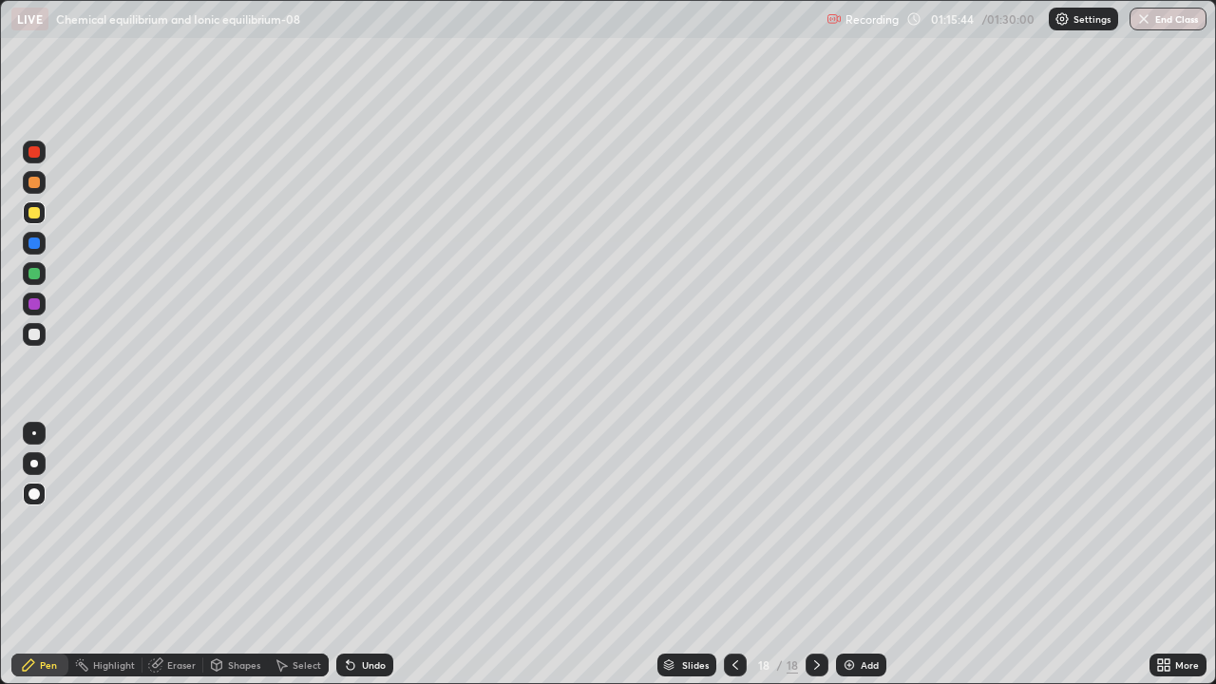
click at [366, 555] on div "Undo" at bounding box center [374, 665] width 24 height 10
click at [372, 555] on div "Undo" at bounding box center [364, 665] width 57 height 23
click at [27, 209] on div at bounding box center [34, 212] width 23 height 23
click at [812, 555] on icon at bounding box center [817, 665] width 15 height 15
click at [849, 555] on img at bounding box center [849, 665] width 15 height 15
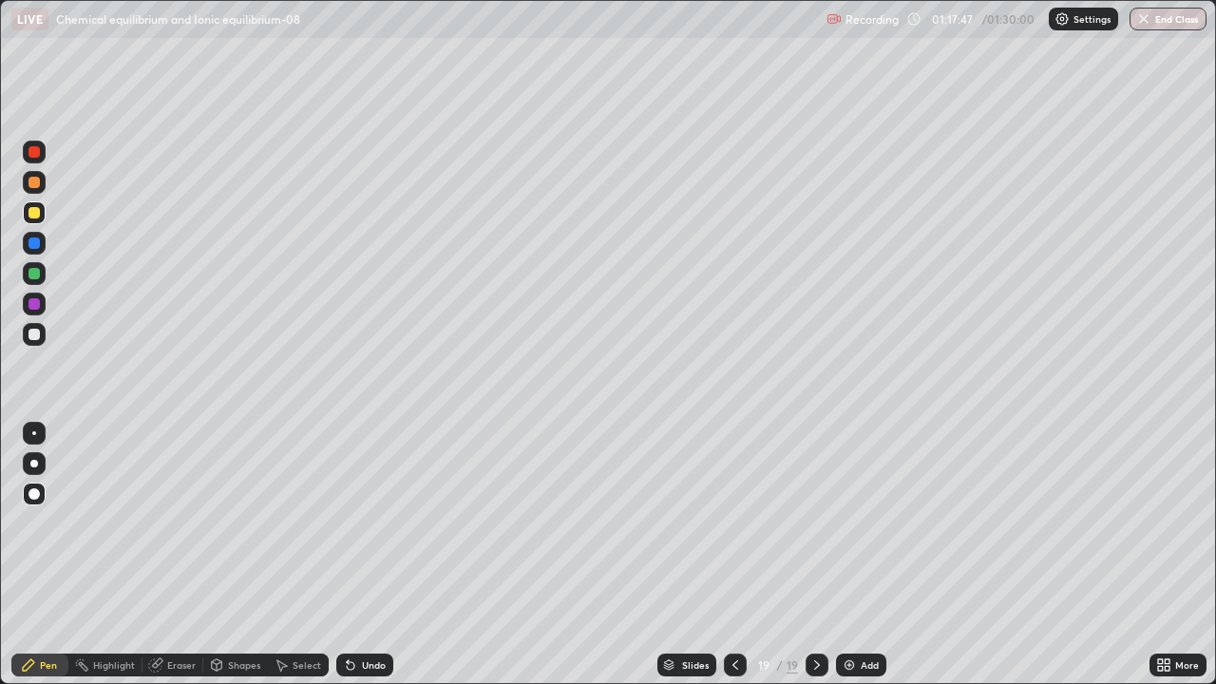
click at [31, 333] on div at bounding box center [34, 334] width 11 height 11
click at [33, 216] on div at bounding box center [34, 212] width 11 height 11
click at [35, 334] on div at bounding box center [34, 334] width 11 height 11
click at [229, 555] on div "Shapes" at bounding box center [244, 665] width 32 height 10
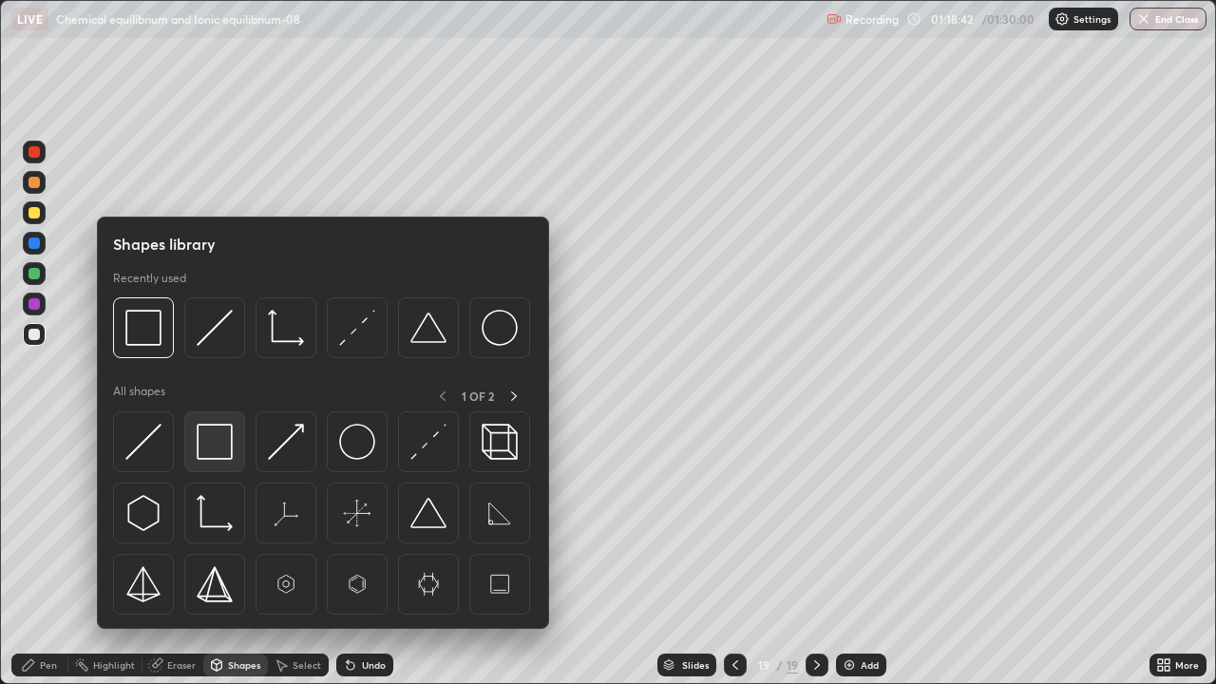
click at [210, 440] on img at bounding box center [215, 442] width 36 height 36
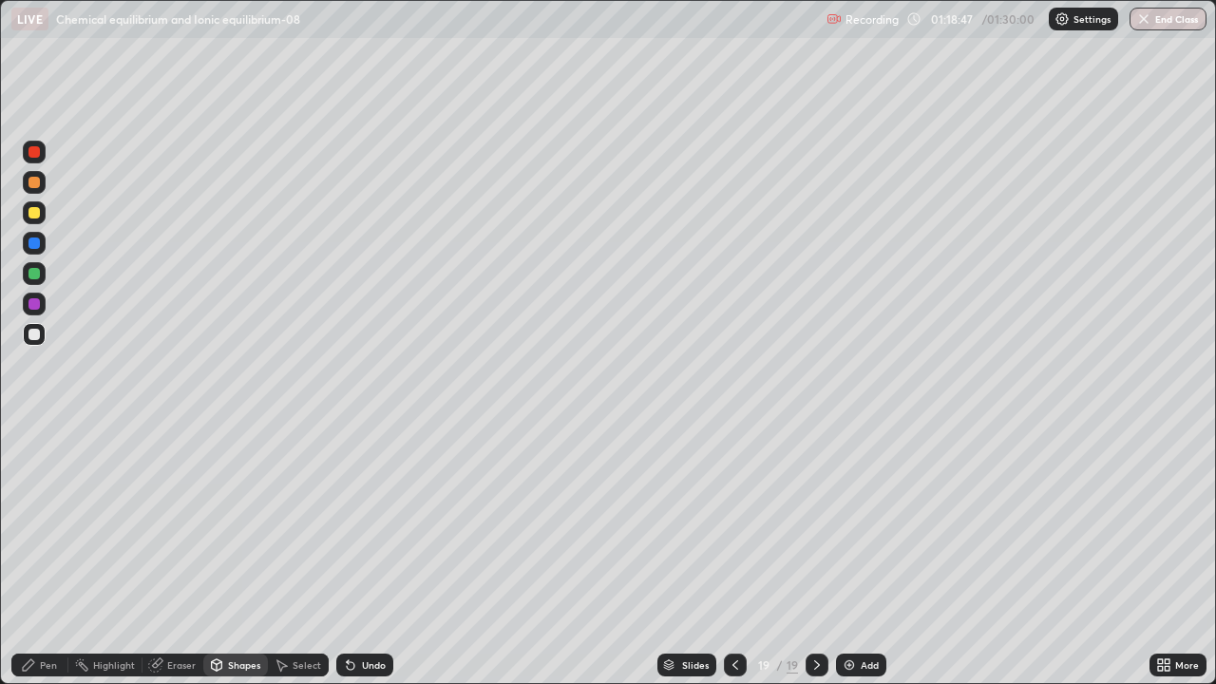
click at [47, 555] on div "Pen" at bounding box center [48, 665] width 17 height 10
click at [363, 555] on div "Undo" at bounding box center [374, 665] width 24 height 10
click at [370, 555] on div "Undo" at bounding box center [364, 665] width 57 height 23
click at [358, 555] on div "Undo" at bounding box center [364, 665] width 57 height 23
click at [228, 555] on div "Shapes" at bounding box center [244, 665] width 32 height 10
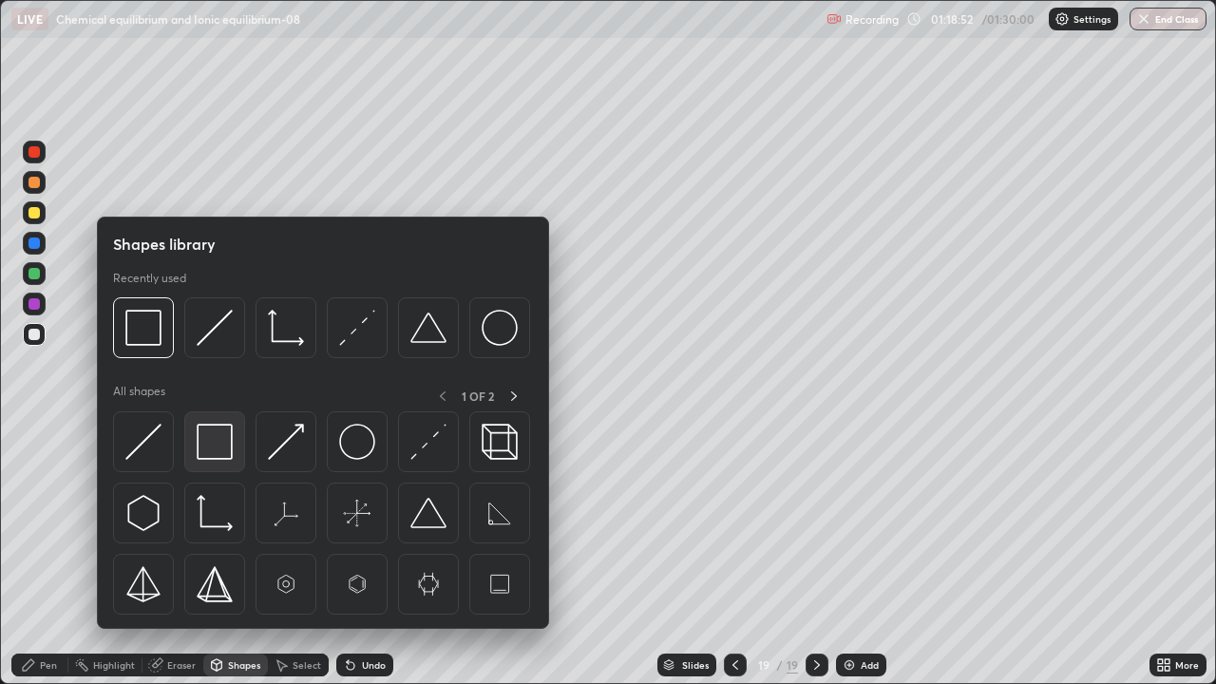
click at [219, 451] on img at bounding box center [215, 442] width 36 height 36
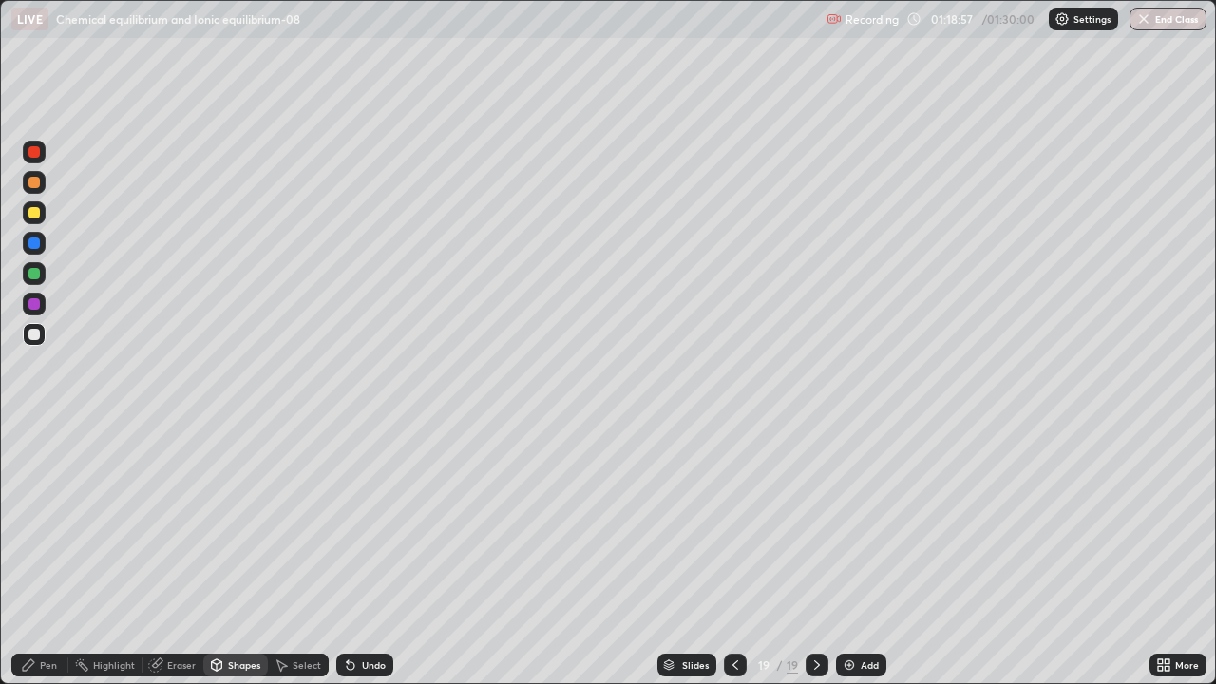
click at [36, 555] on div "Pen" at bounding box center [39, 665] width 57 height 23
click at [37, 311] on div at bounding box center [34, 304] width 23 height 23
click at [40, 341] on div at bounding box center [34, 334] width 23 height 23
click at [857, 555] on div "Add" at bounding box center [861, 665] width 50 height 23
click at [35, 212] on div at bounding box center [34, 212] width 11 height 11
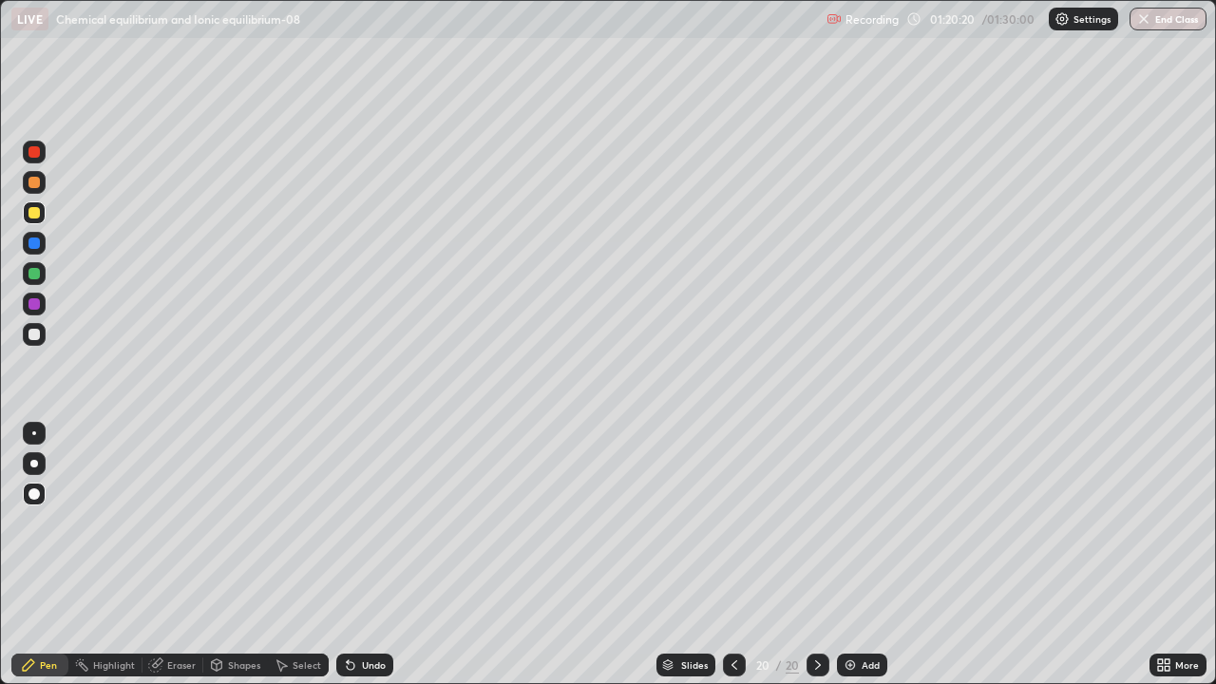
click at [364, 555] on div "Undo" at bounding box center [374, 665] width 24 height 10
click at [363, 555] on div "Undo" at bounding box center [374, 665] width 24 height 10
click at [33, 274] on div at bounding box center [34, 273] width 11 height 11
click at [35, 338] on div at bounding box center [34, 334] width 11 height 11
click at [362, 555] on div "Undo" at bounding box center [374, 665] width 24 height 10
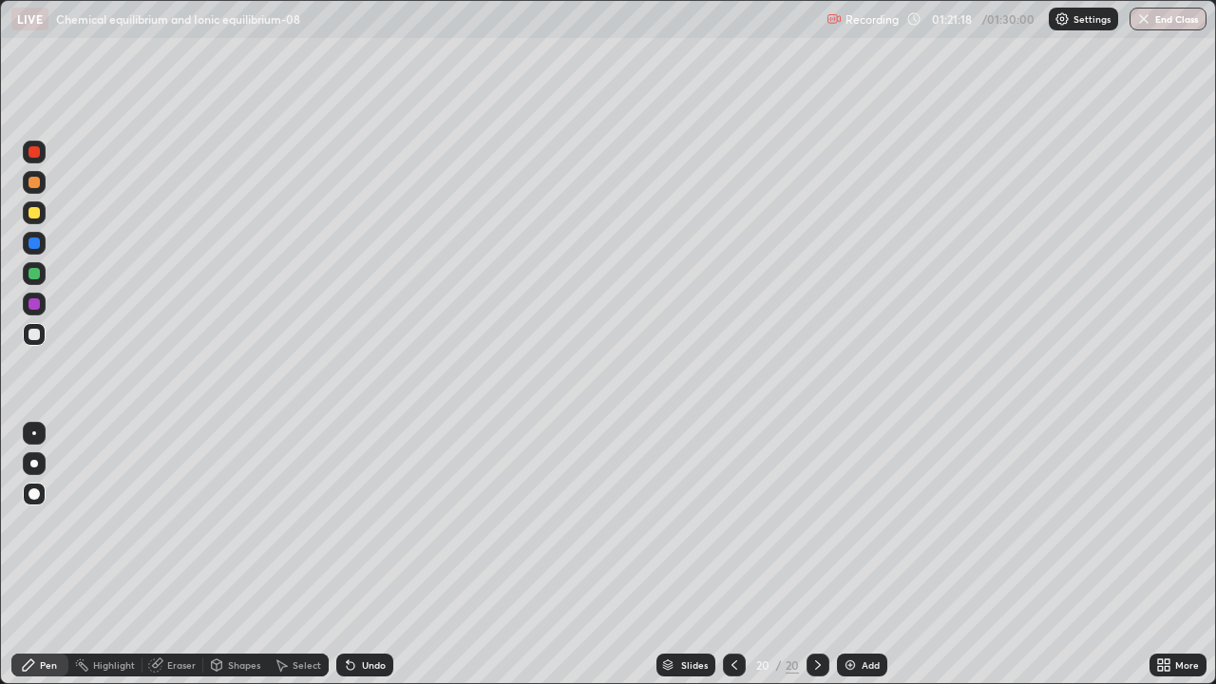
click at [31, 307] on div at bounding box center [34, 303] width 11 height 11
click at [34, 335] on div at bounding box center [34, 334] width 11 height 11
click at [859, 555] on div "Add" at bounding box center [862, 665] width 50 height 23
click at [368, 555] on div "Undo" at bounding box center [364, 665] width 57 height 23
click at [377, 555] on div "Undo" at bounding box center [364, 665] width 57 height 23
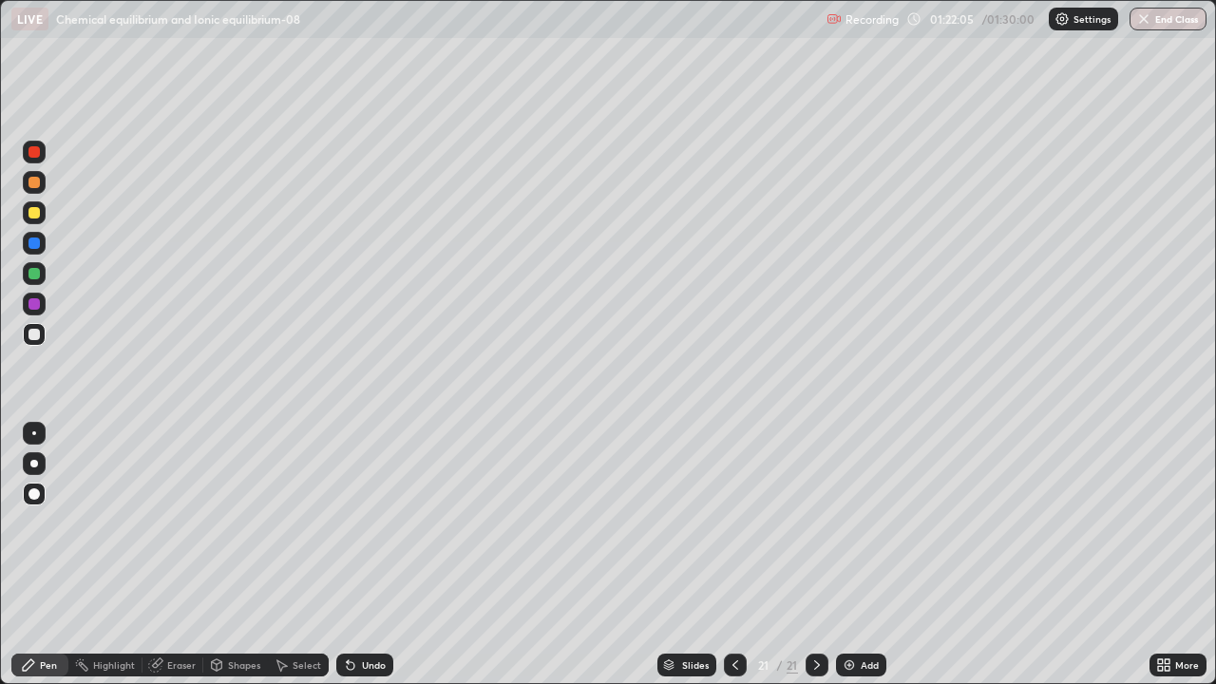
click at [363, 555] on div "Undo" at bounding box center [374, 665] width 24 height 10
click at [362, 555] on div "Undo" at bounding box center [364, 665] width 57 height 23
click at [36, 270] on div at bounding box center [34, 273] width 11 height 11
click at [35, 333] on div at bounding box center [34, 334] width 11 height 11
click at [365, 555] on div "Undo" at bounding box center [374, 665] width 24 height 10
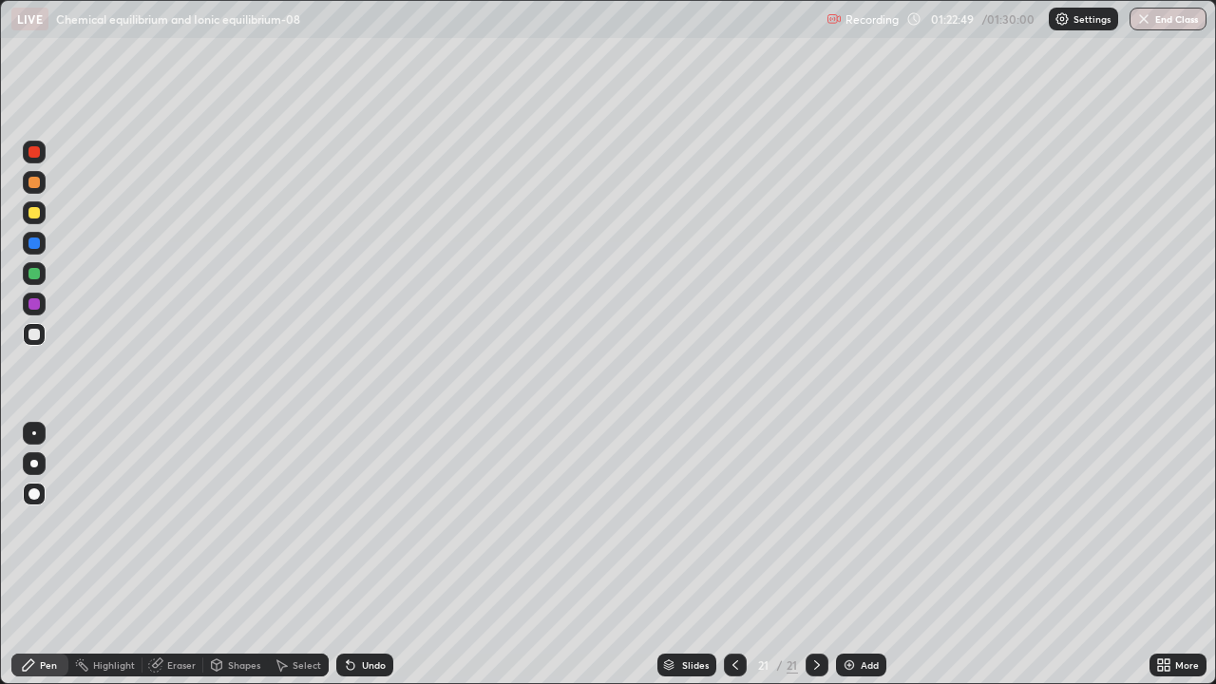
click at [26, 276] on div at bounding box center [34, 273] width 23 height 23
click at [726, 555] on div at bounding box center [735, 665] width 23 height 23
click at [813, 555] on div at bounding box center [817, 665] width 23 height 38
click at [734, 555] on icon at bounding box center [735, 665] width 15 height 15
click at [815, 555] on icon at bounding box center [817, 665] width 15 height 15
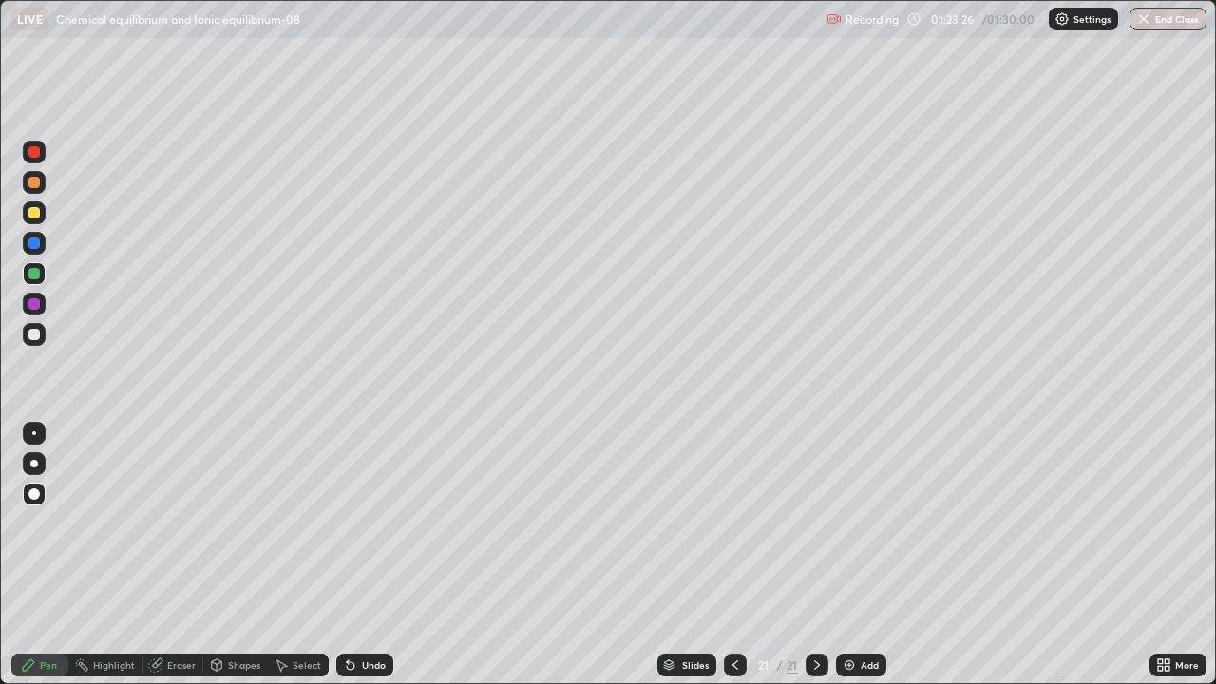
click at [863, 555] on div "Add" at bounding box center [870, 665] width 18 height 10
click at [35, 213] on div at bounding box center [34, 212] width 11 height 11
click at [724, 555] on div at bounding box center [735, 665] width 23 height 23
click at [733, 555] on icon at bounding box center [735, 665] width 15 height 15
click at [733, 555] on icon at bounding box center [736, 665] width 6 height 10
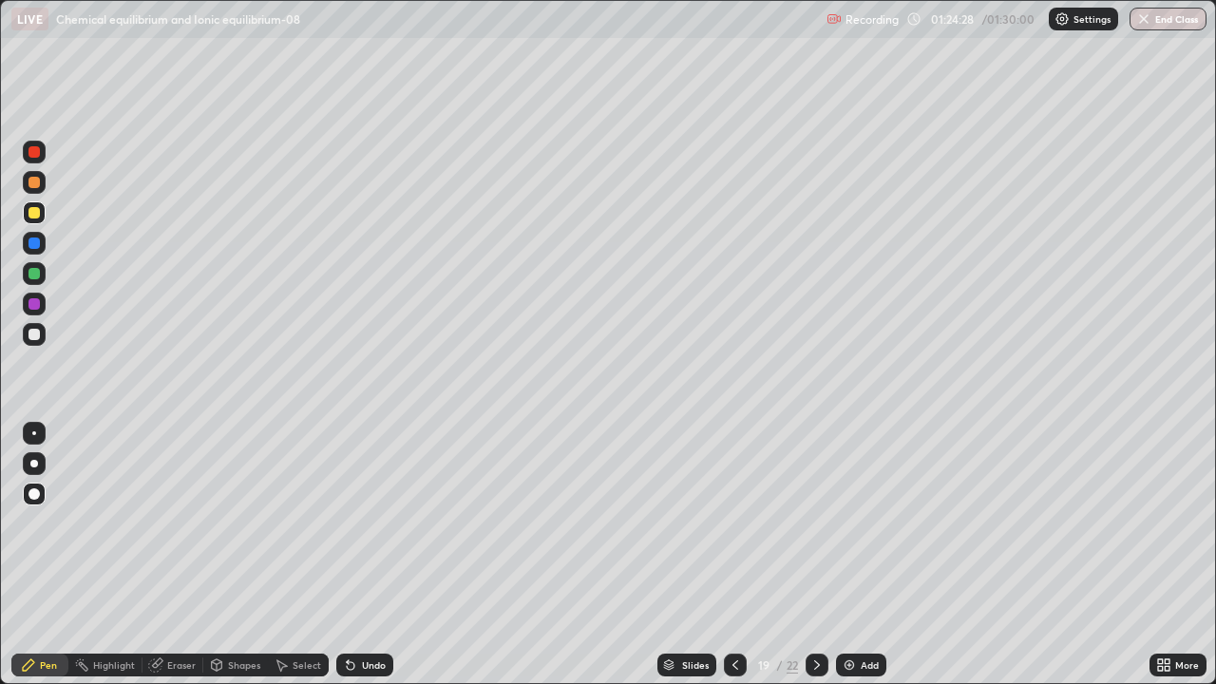
click at [817, 555] on icon at bounding box center [817, 665] width 15 height 15
click at [815, 555] on icon at bounding box center [817, 665] width 15 height 15
click at [818, 555] on div at bounding box center [817, 665] width 23 height 38
click at [731, 555] on icon at bounding box center [735, 665] width 15 height 15
click at [737, 555] on div at bounding box center [735, 665] width 23 height 23
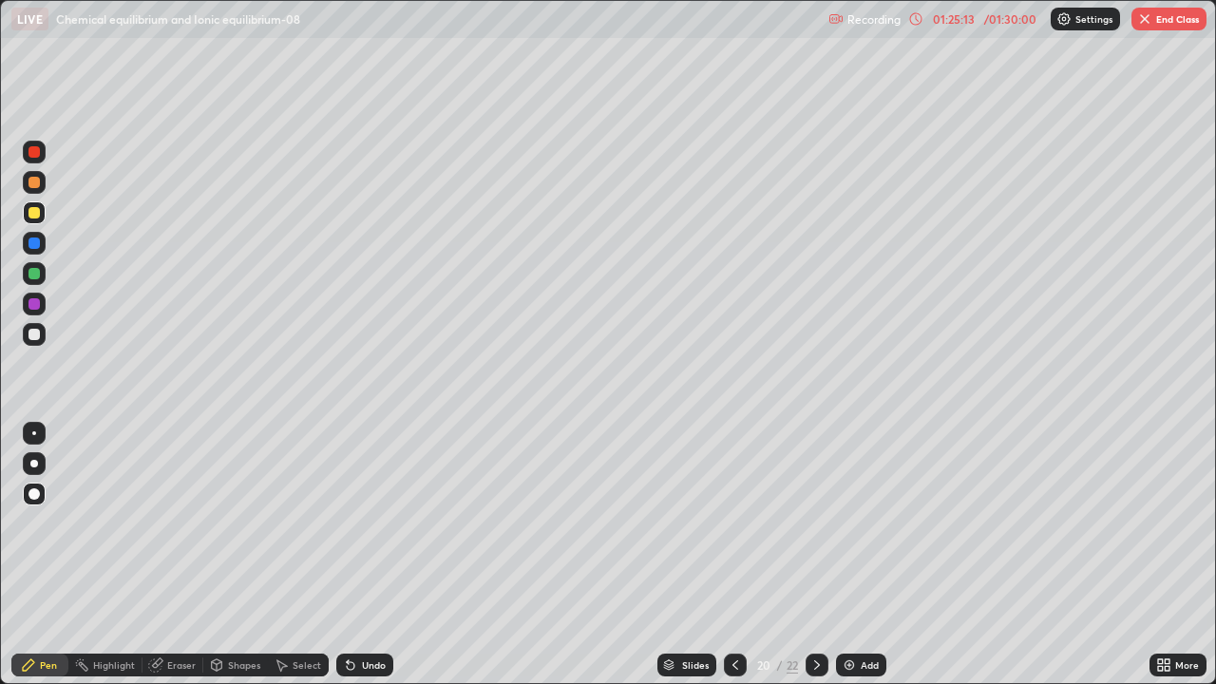
click at [735, 555] on div at bounding box center [735, 665] width 23 height 23
click at [817, 555] on icon at bounding box center [817, 665] width 6 height 10
click at [815, 555] on icon at bounding box center [817, 665] width 15 height 15
click at [822, 555] on div at bounding box center [817, 665] width 23 height 23
click at [1173, 13] on button "End Class" at bounding box center [1169, 19] width 75 height 23
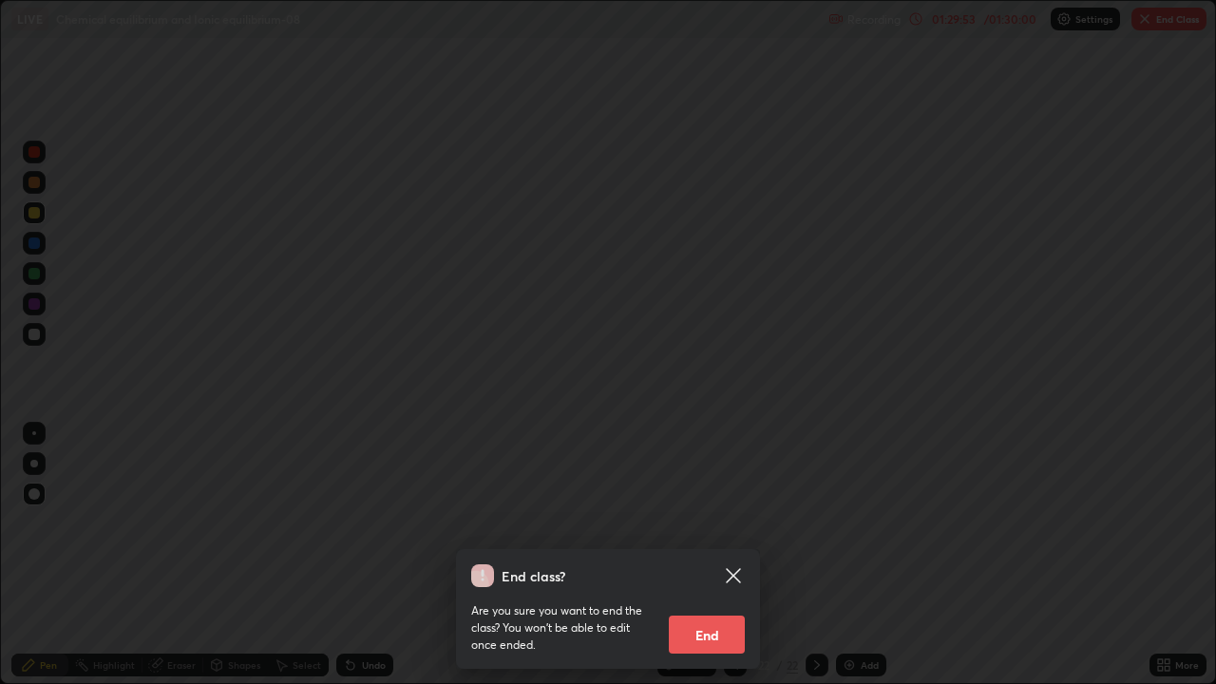
click at [731, 555] on button "End" at bounding box center [707, 635] width 76 height 38
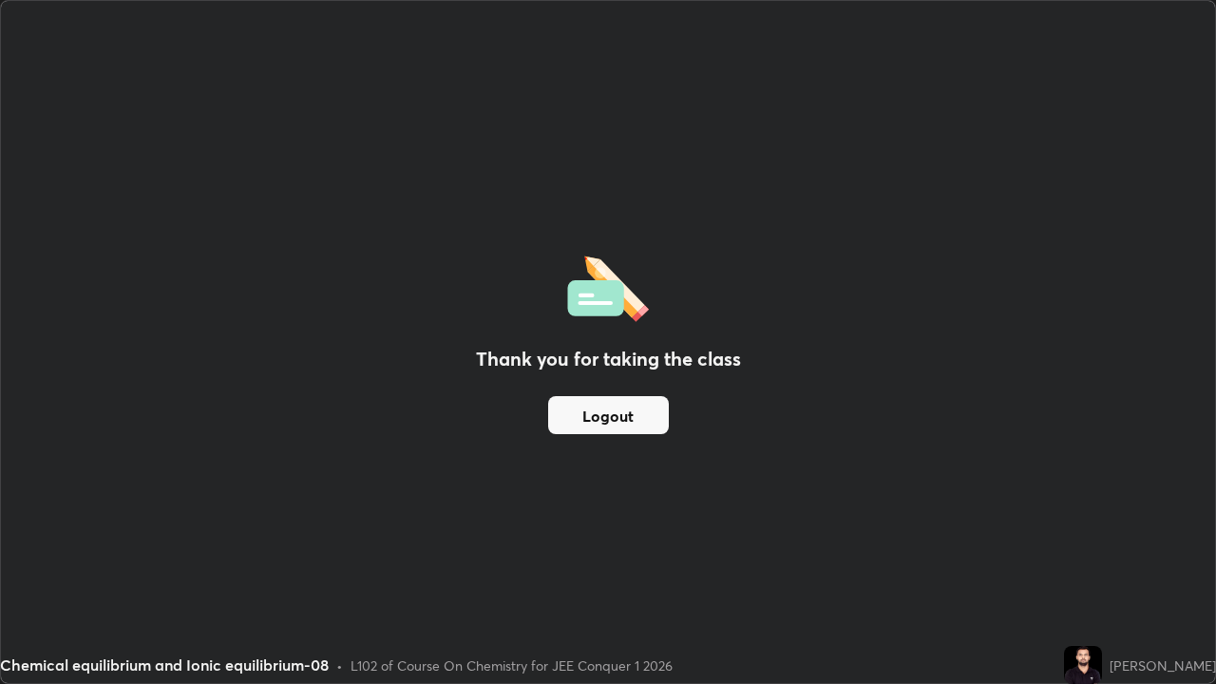
click at [593, 422] on button "Logout" at bounding box center [608, 415] width 121 height 38
click at [596, 423] on button "Logout" at bounding box center [608, 415] width 121 height 38
